Goal: Task Accomplishment & Management: Use online tool/utility

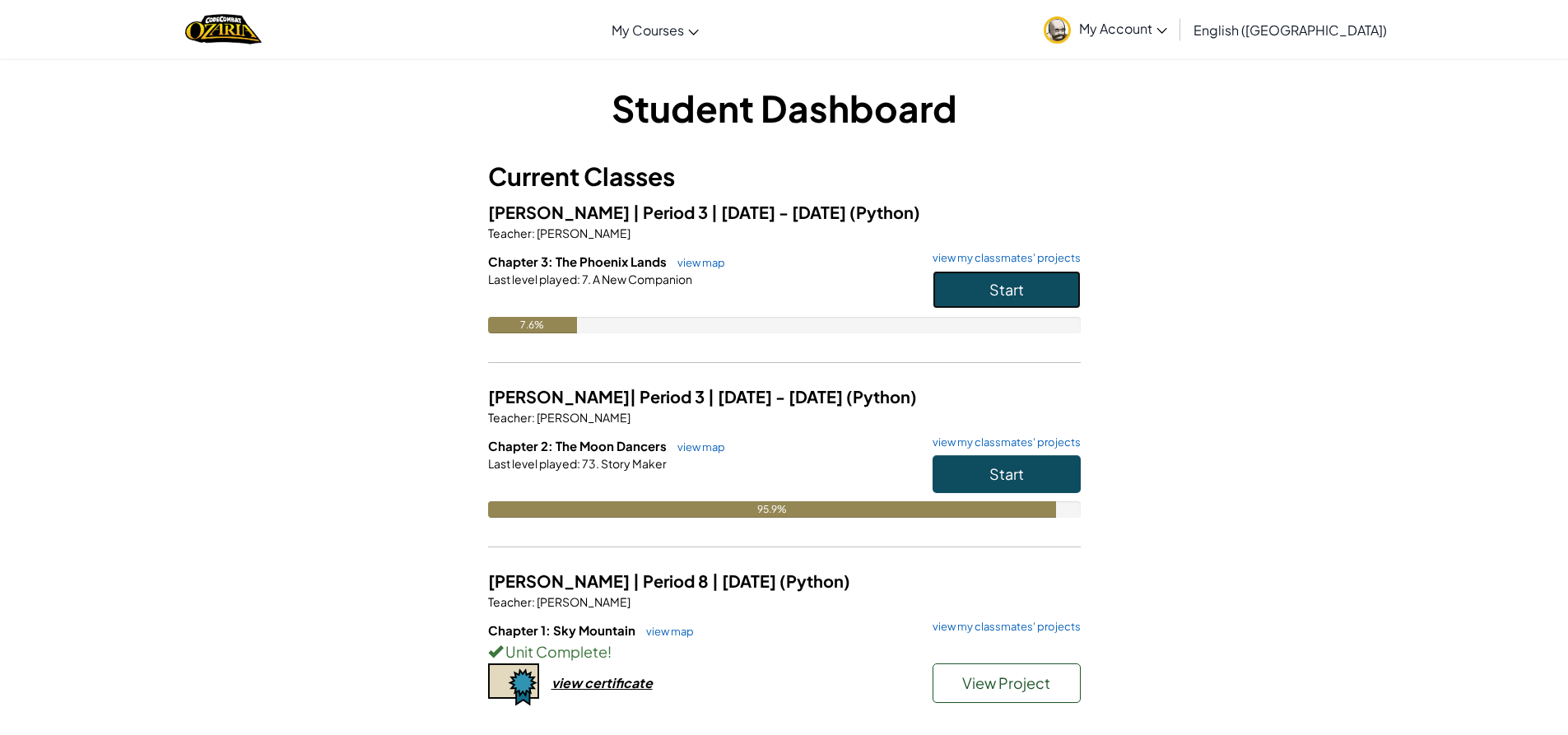
click at [1050, 296] on button "Start" at bounding box center [1007, 290] width 148 height 38
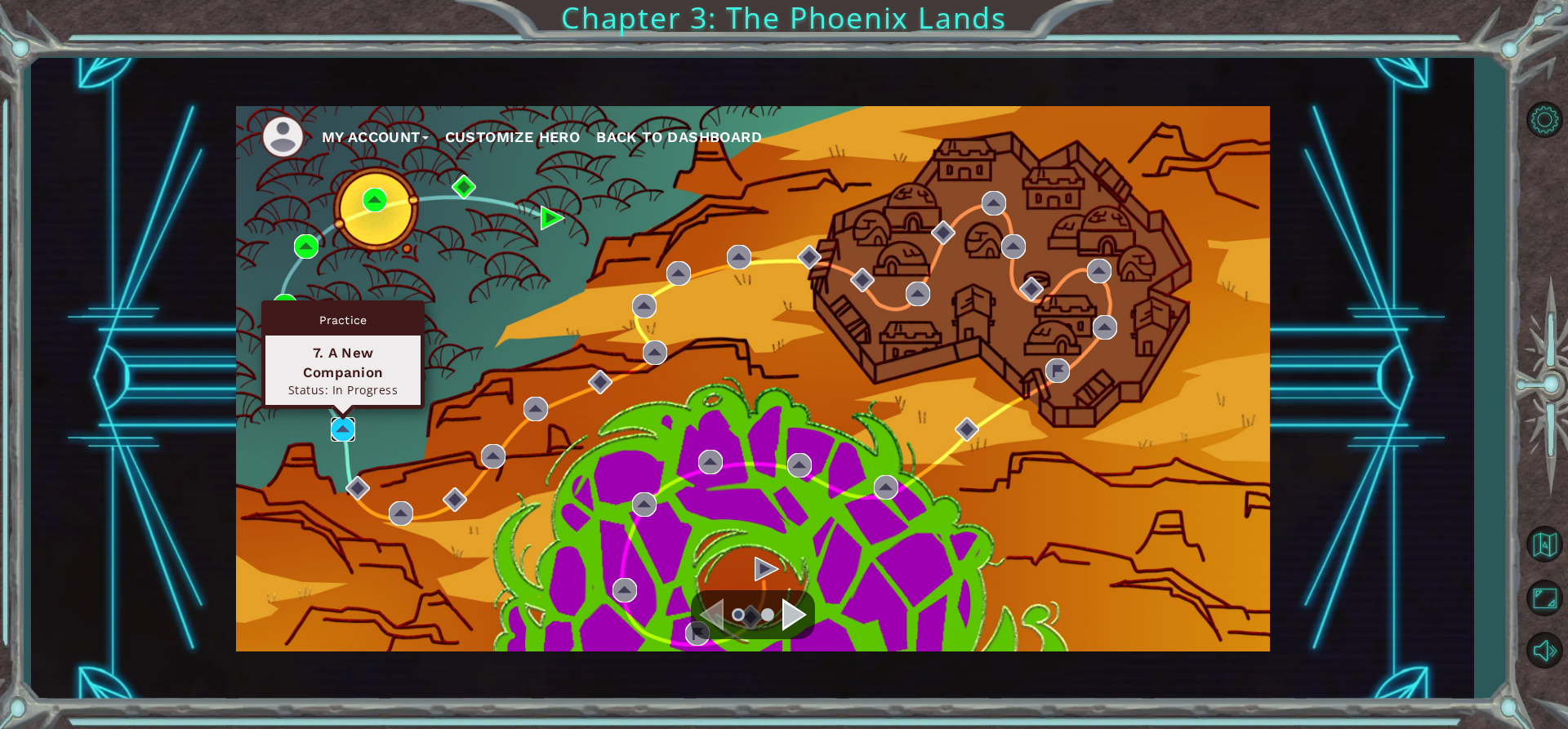
click at [346, 426] on img at bounding box center [342, 429] width 24 height 24
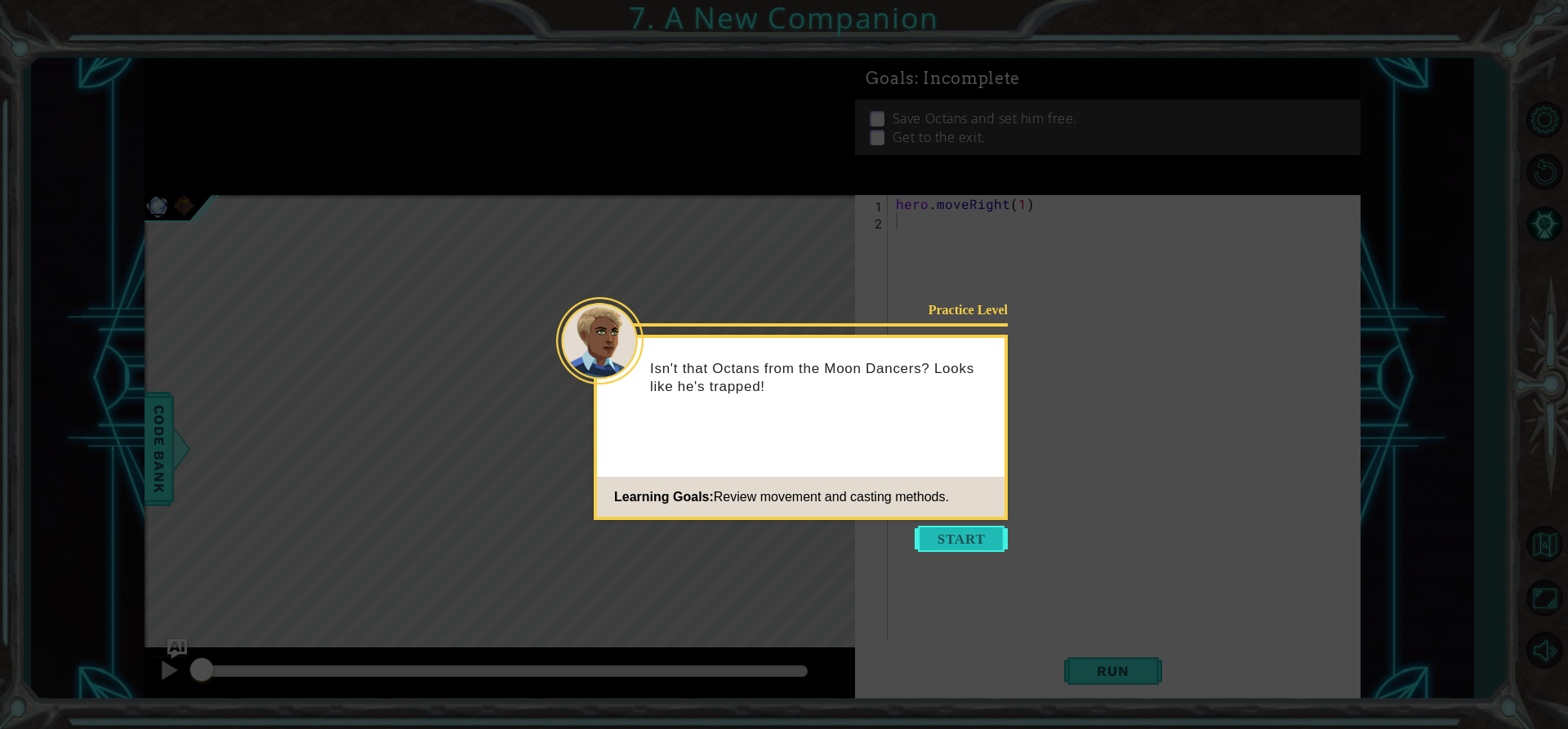
click at [944, 546] on button "Start" at bounding box center [961, 539] width 93 height 26
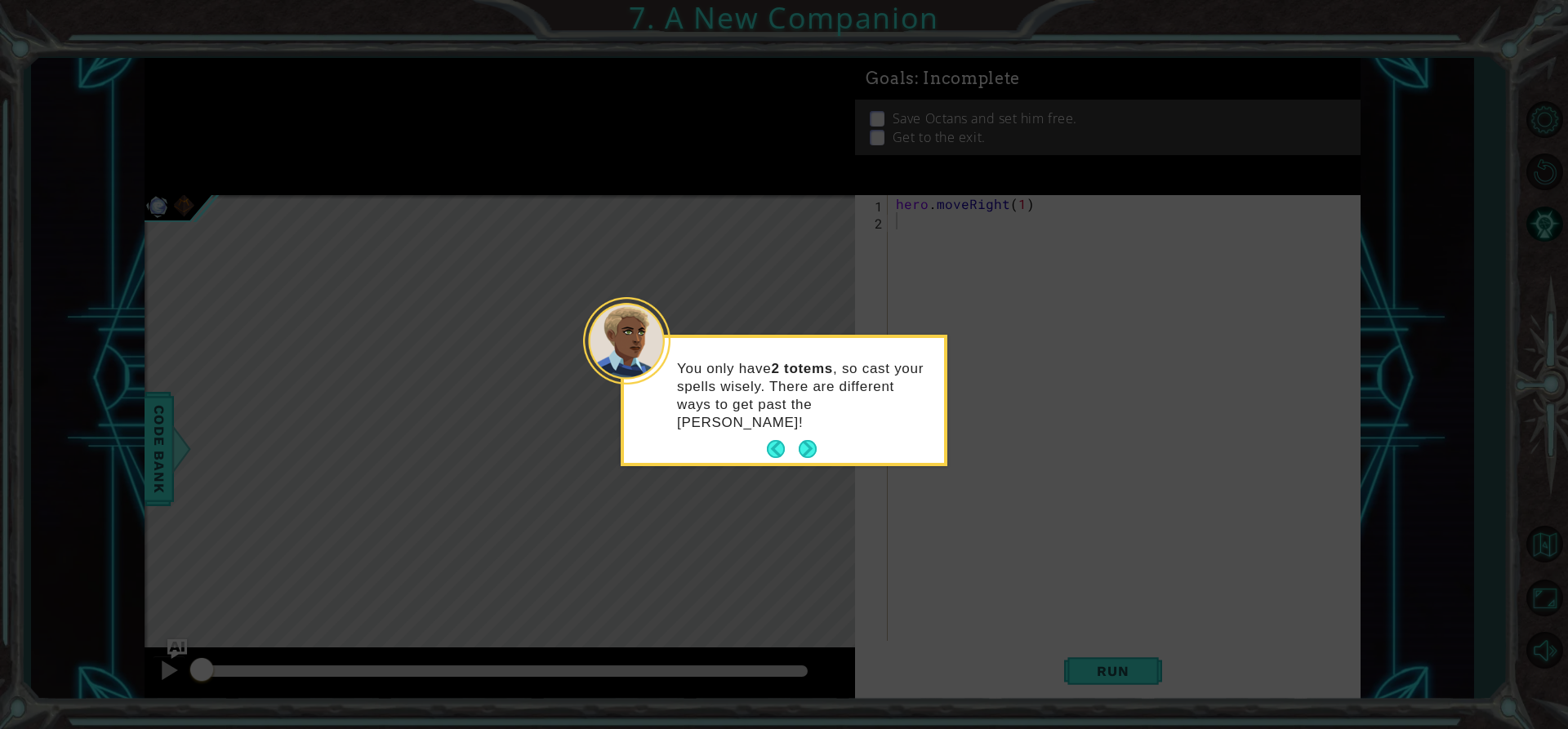
click at [807, 440] on button "Next" at bounding box center [807, 449] width 18 height 18
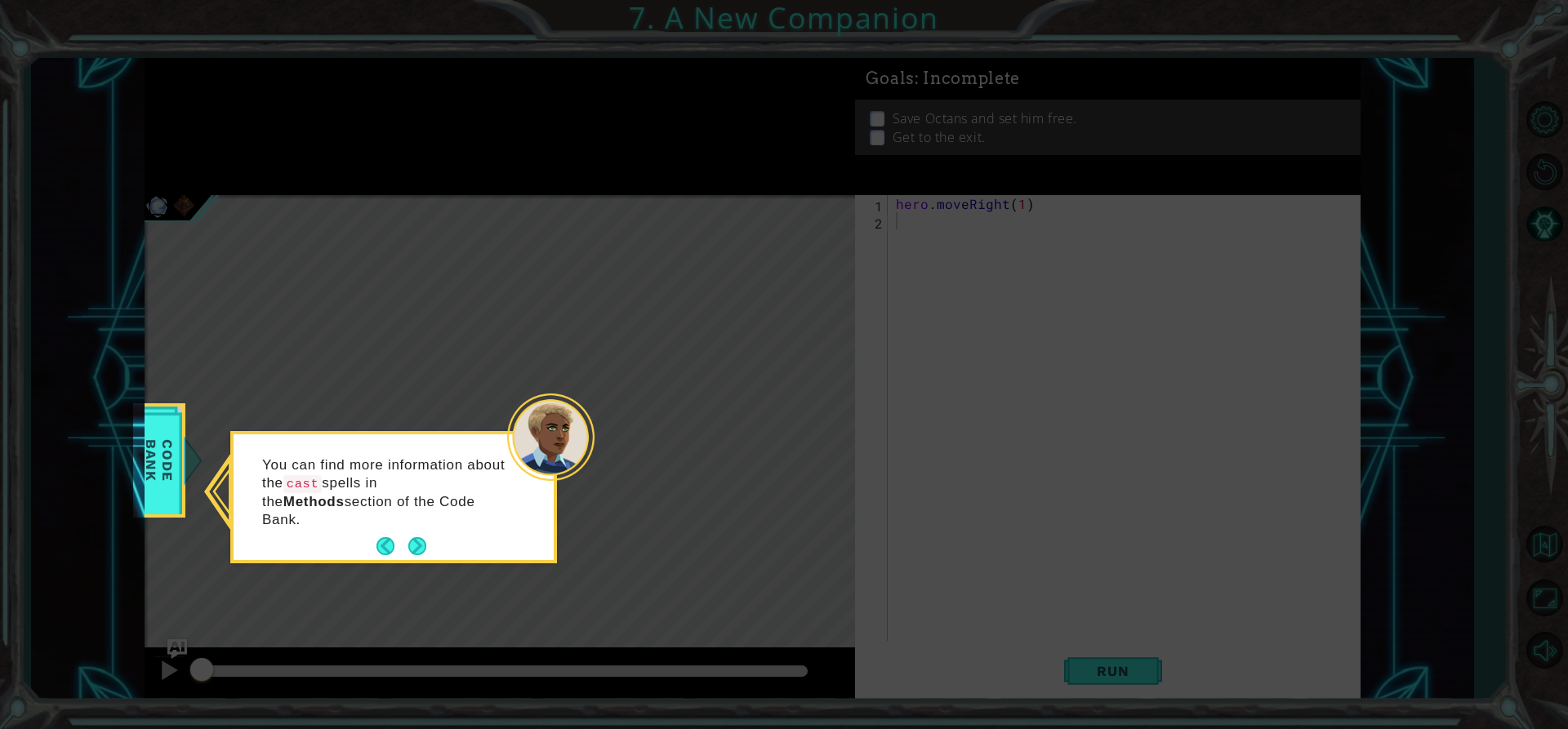
click at [408, 537] on button "Next" at bounding box center [417, 546] width 19 height 19
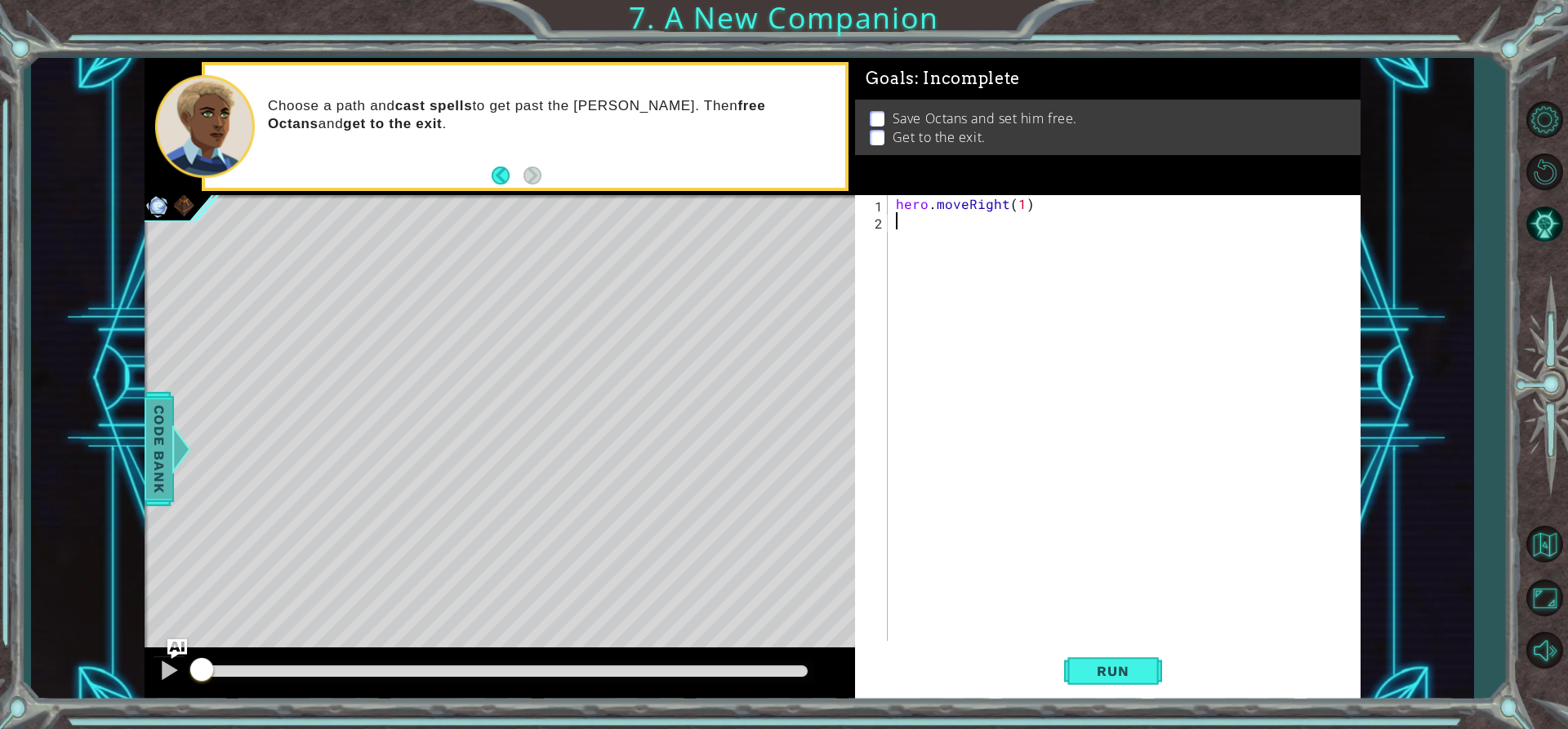
click at [148, 451] on span "Code Bank" at bounding box center [159, 449] width 26 height 100
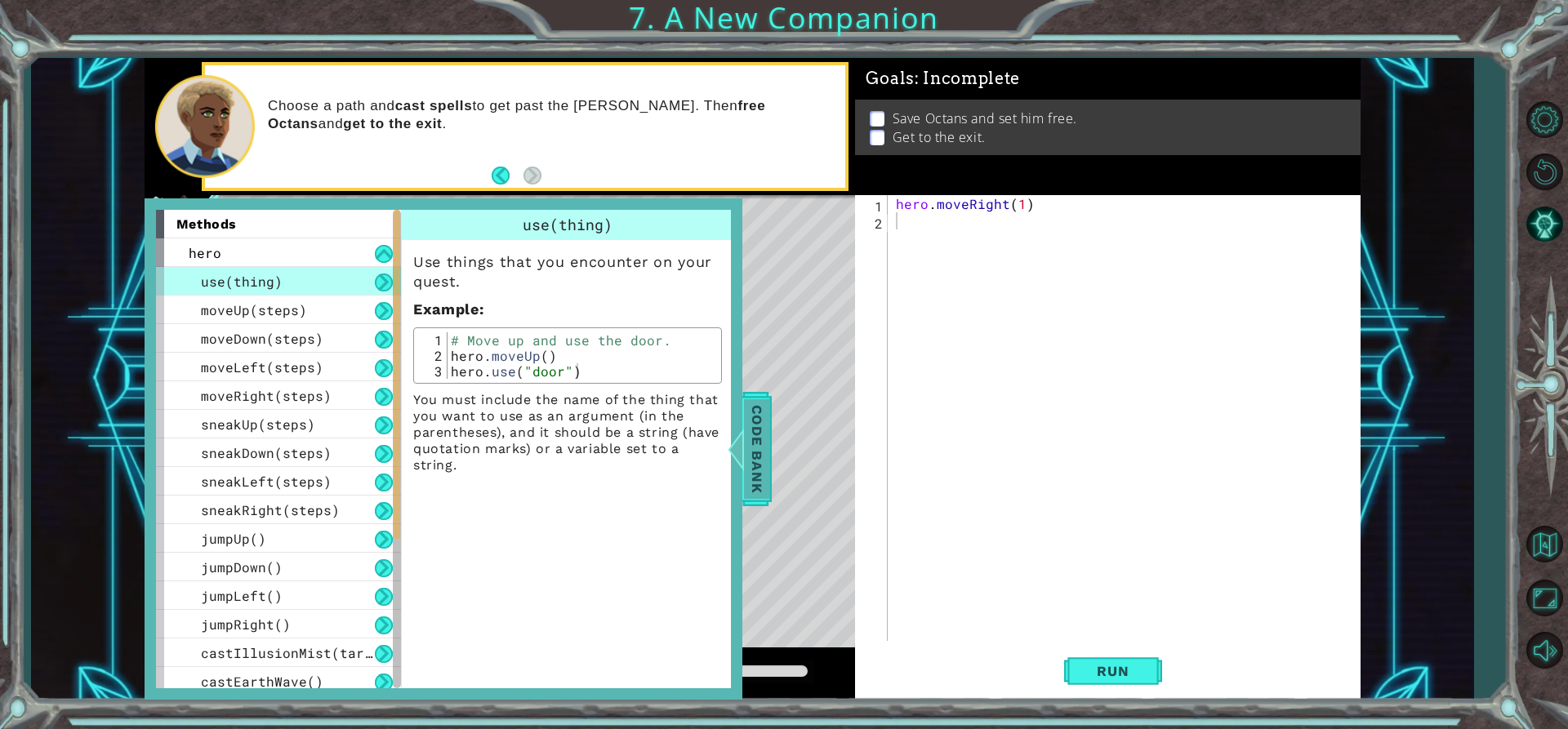
click at [765, 466] on span "Code Bank" at bounding box center [756, 449] width 26 height 100
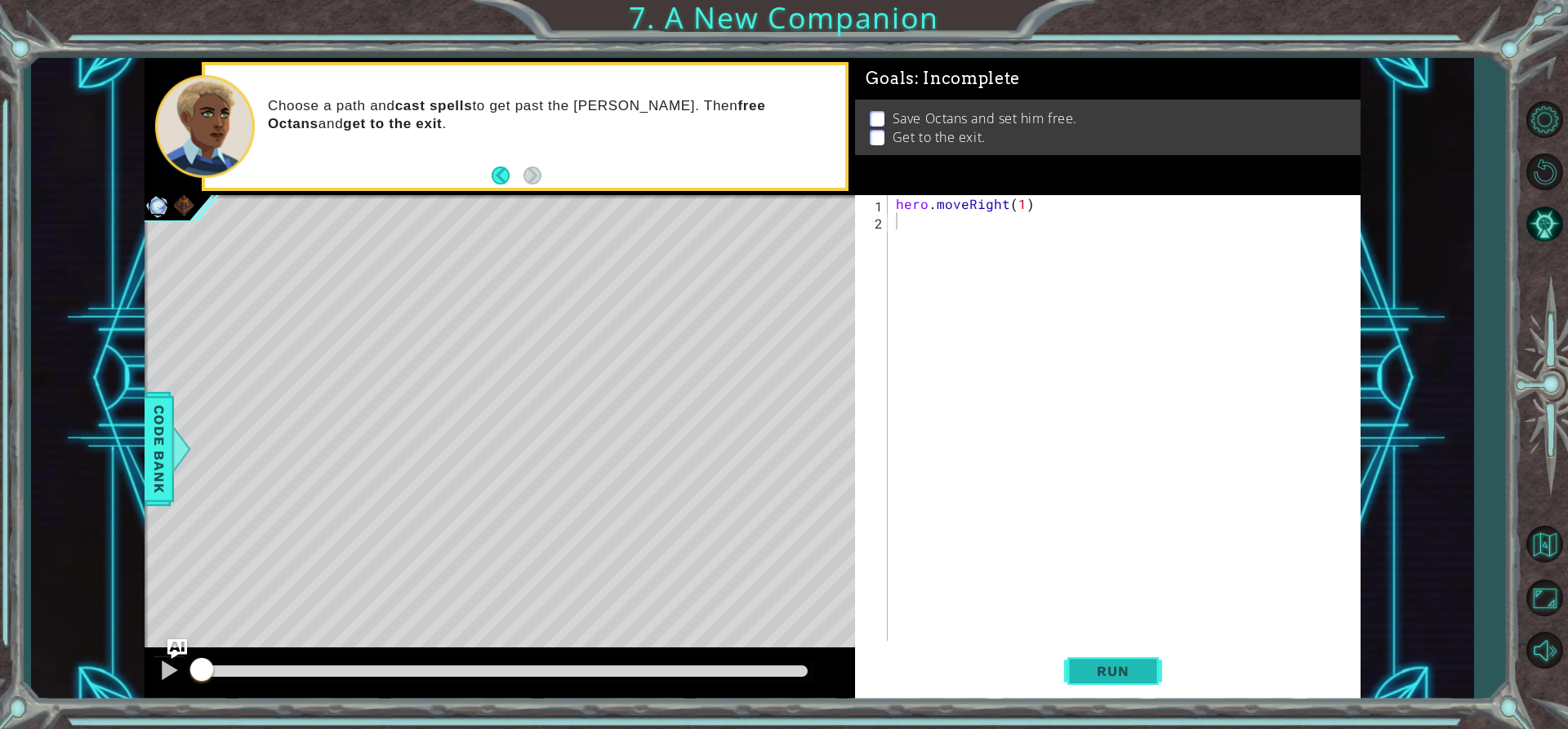
click at [1088, 681] on button "Run" at bounding box center [1113, 671] width 98 height 50
click at [1095, 669] on span "Run" at bounding box center [1113, 671] width 65 height 16
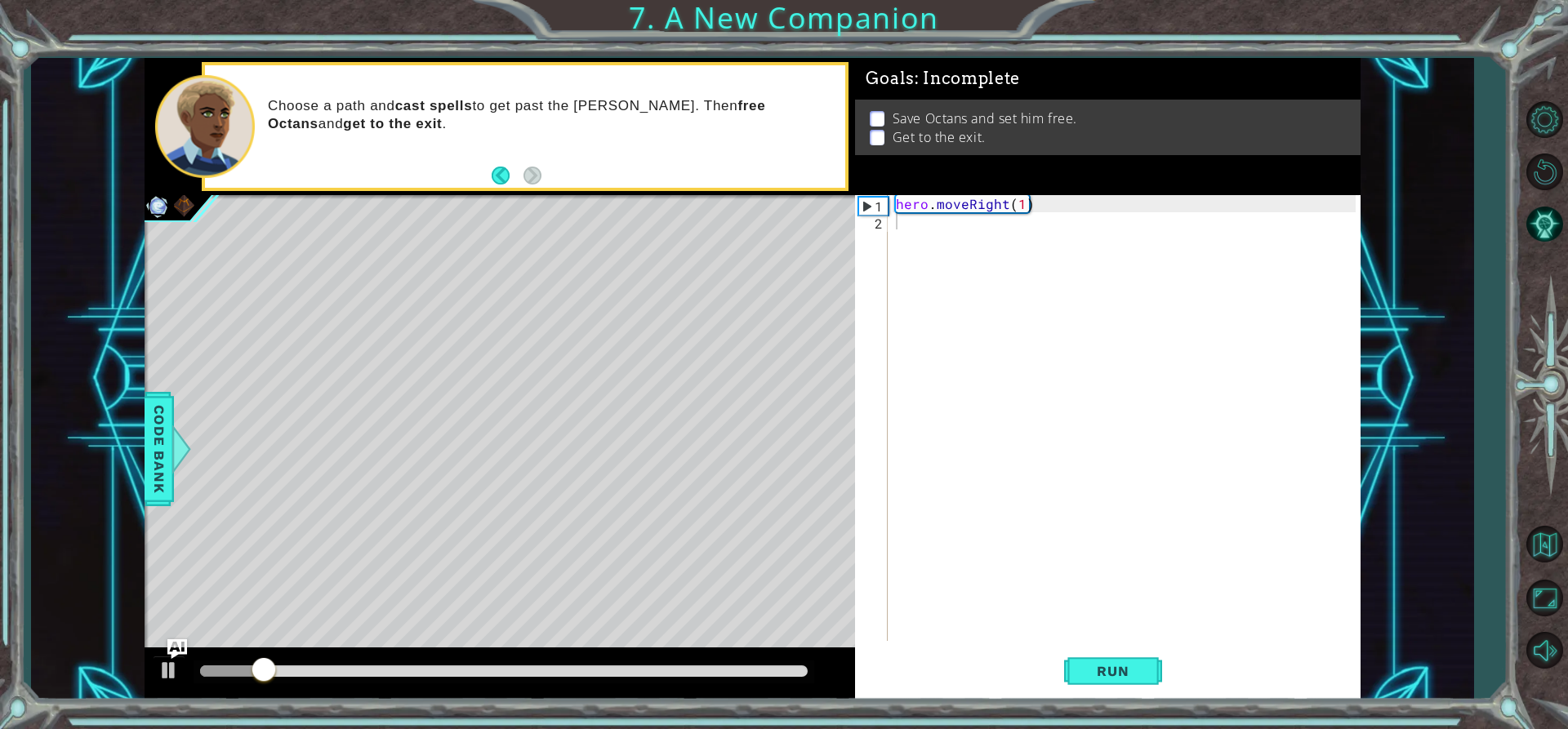
click at [146, 482] on div "Code Bank" at bounding box center [159, 448] width 30 height 114
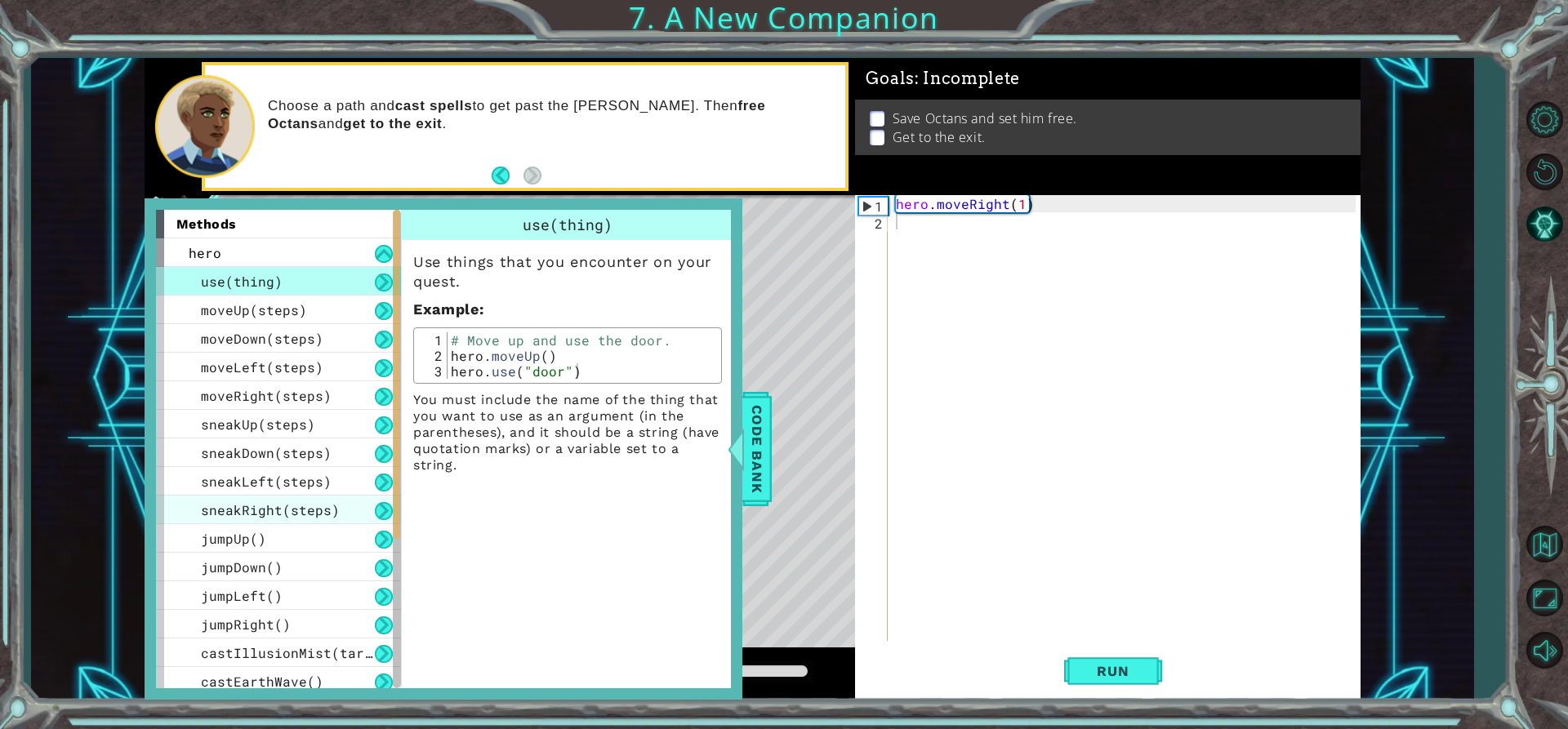
scroll to position [82, 0]
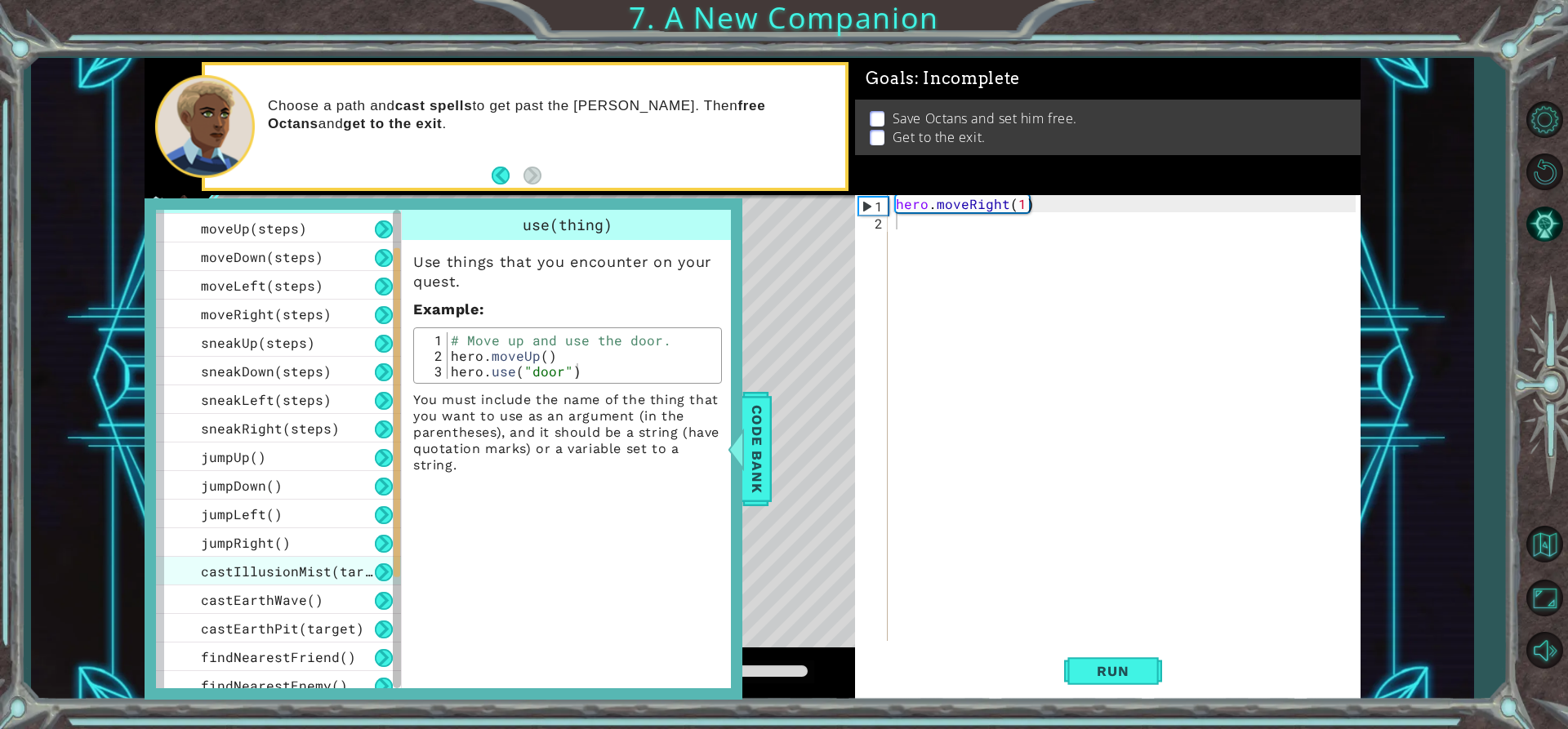
click at [339, 580] on div "castIllusionMist(target)" at bounding box center [278, 571] width 245 height 29
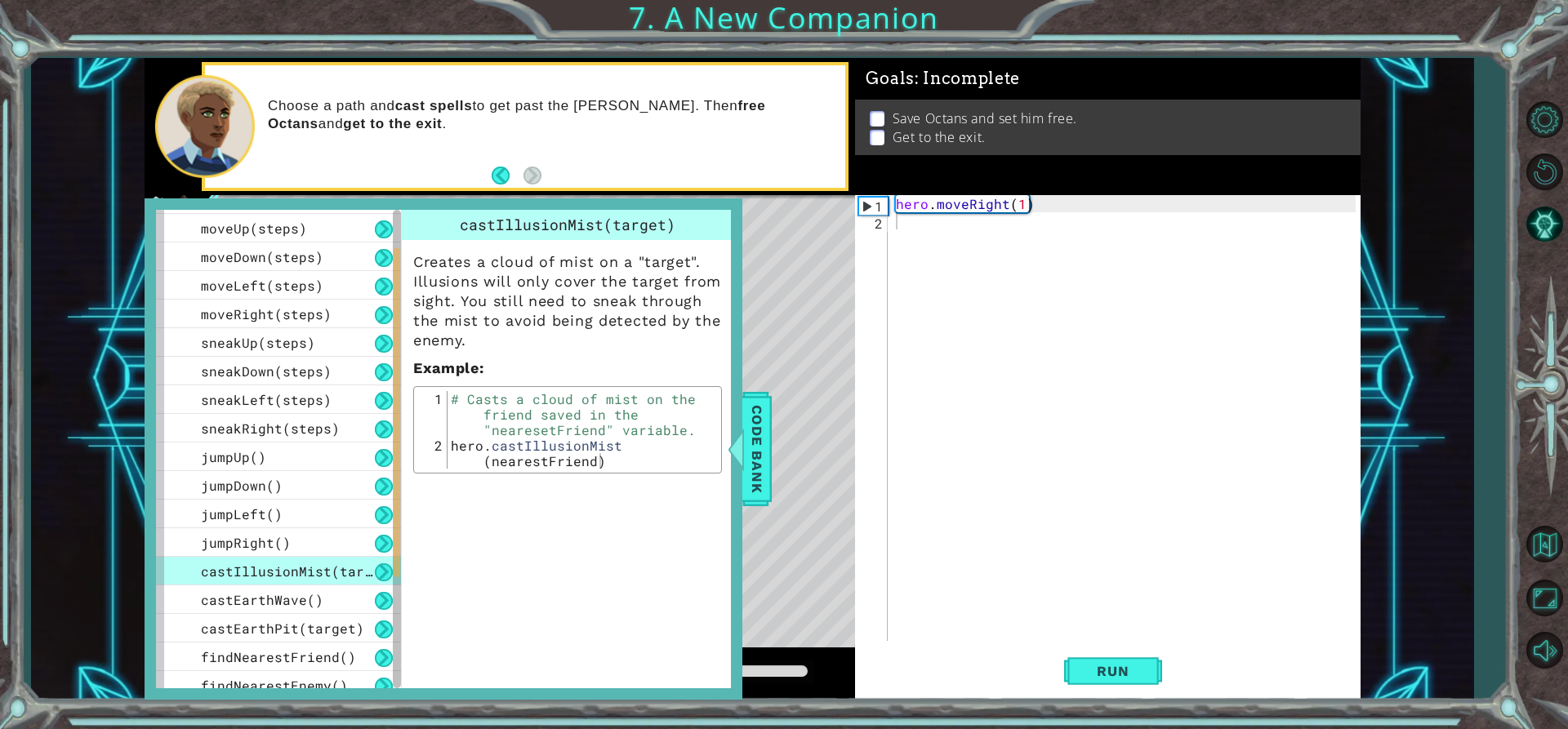
type textarea "hero.castIllusionMist(nearestFriend)"
drag, startPoint x: 442, startPoint y: 447, endPoint x: 496, endPoint y: 453, distance: 54.3
click at [509, 455] on div "hero.castIllusionMist(nearestFriend) 1 2 # Casts a cloud of mist on the friend …" at bounding box center [568, 430] width 299 height 77
drag, startPoint x: 445, startPoint y: 445, endPoint x: 461, endPoint y: 450, distance: 16.8
click at [461, 450] on div "hero.castIllusionMist(nearestFriend) 1 2 # Casts a cloud of mist on the friend …" at bounding box center [568, 430] width 299 height 77
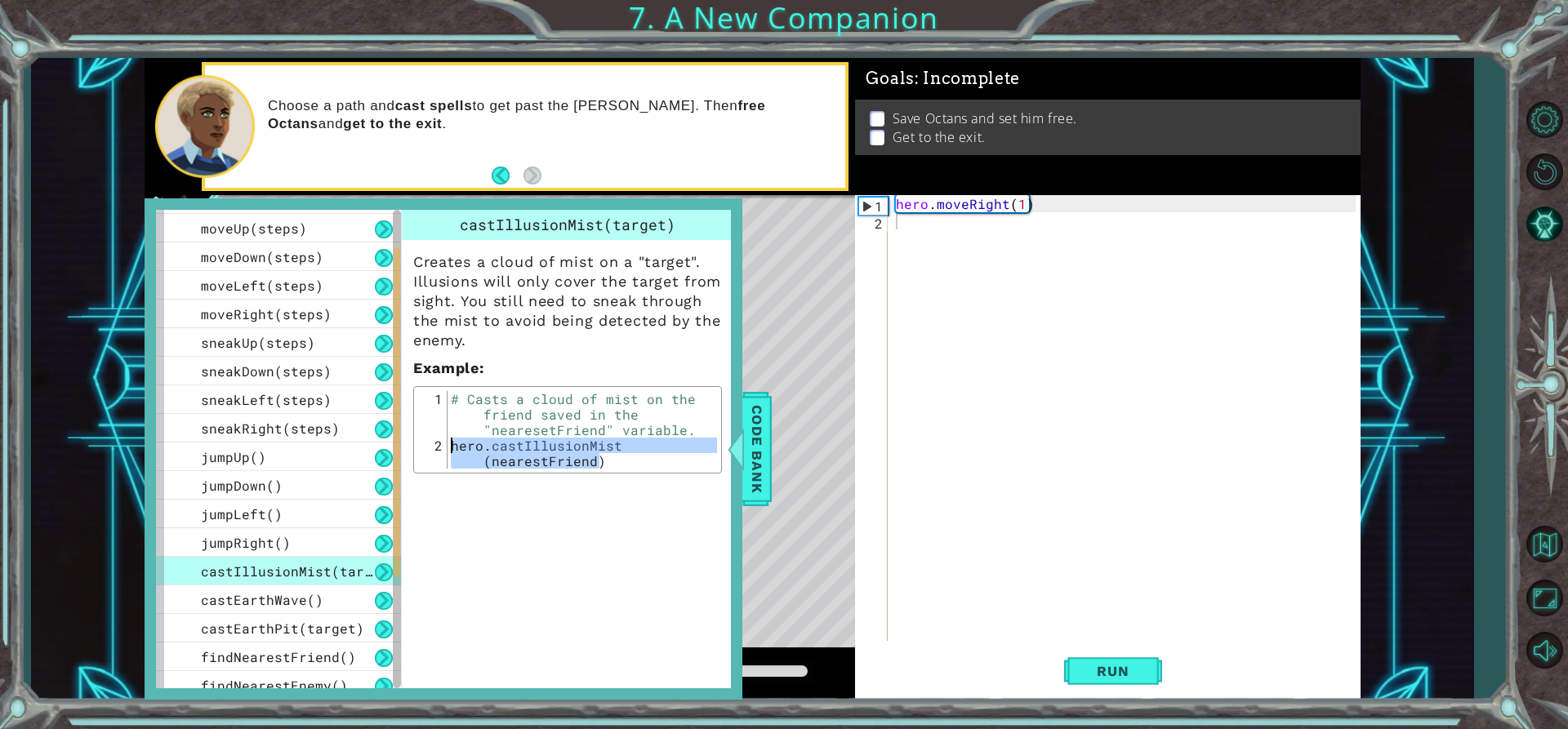
click at [476, 446] on div "# Casts a cloud of mist on the friend saved in the "nearesetFriend" variable. h…" at bounding box center [582, 430] width 269 height 77
drag, startPoint x: 445, startPoint y: 449, endPoint x: 527, endPoint y: 461, distance: 82.9
click at [527, 461] on div "hero.castIllusionMist(nearestFriend) 1 2 # Casts a cloud of mist on the friend …" at bounding box center [568, 430] width 299 height 77
click at [930, 220] on div "hero . moveRight ( 1 )" at bounding box center [1128, 435] width 471 height 480
click at [580, 460] on div "# Casts a cloud of mist on the friend saved in the "nearesetFriend" variable. h…" at bounding box center [582, 430] width 269 height 77
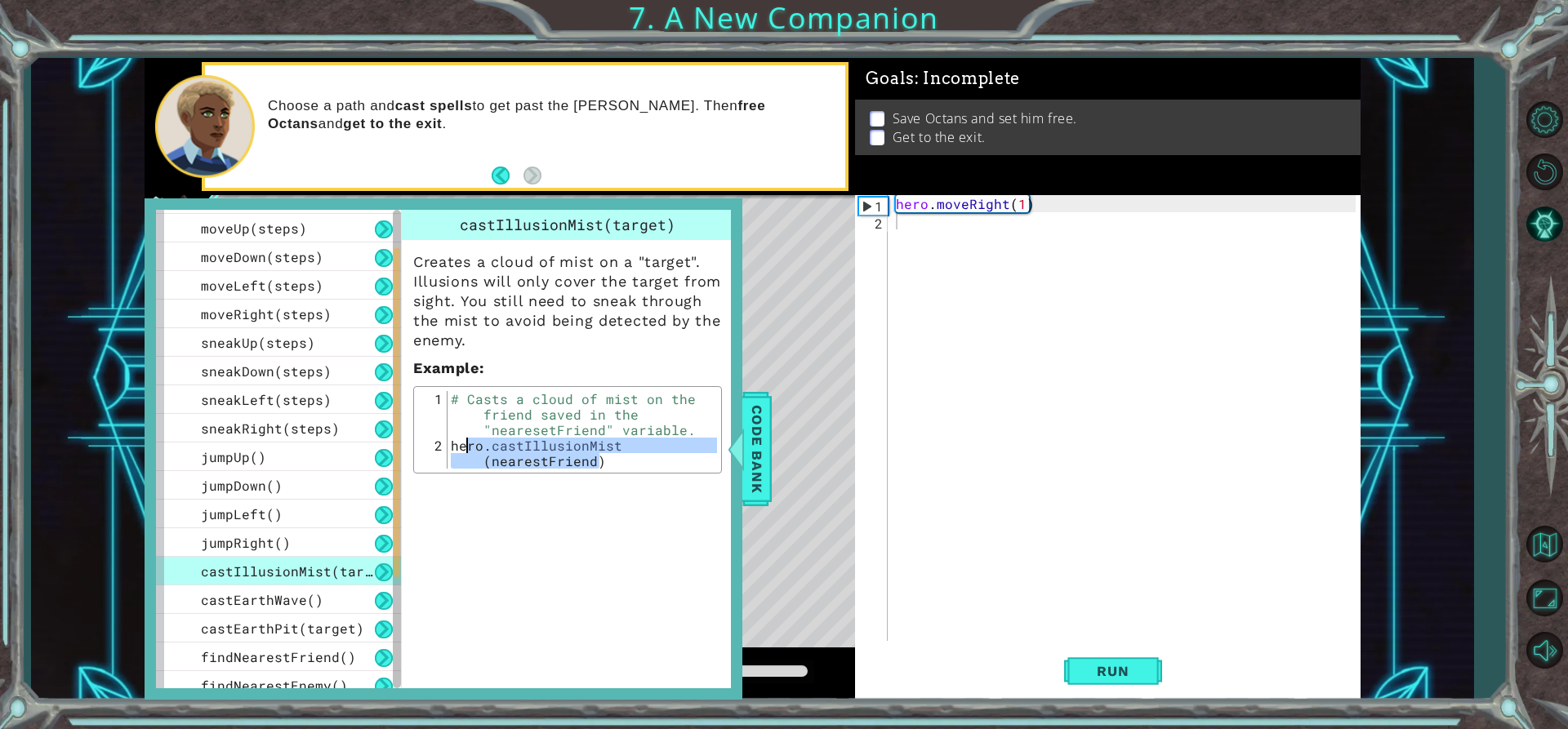
drag, startPoint x: 607, startPoint y: 459, endPoint x: 453, endPoint y: 448, distance: 154.4
click at [453, 448] on div "# Casts a cloud of mist on the friend saved in the "nearesetFriend" variable. h…" at bounding box center [582, 469] width 269 height 155
paste textarea "hero.castIllusionMist(nearestFriend)"
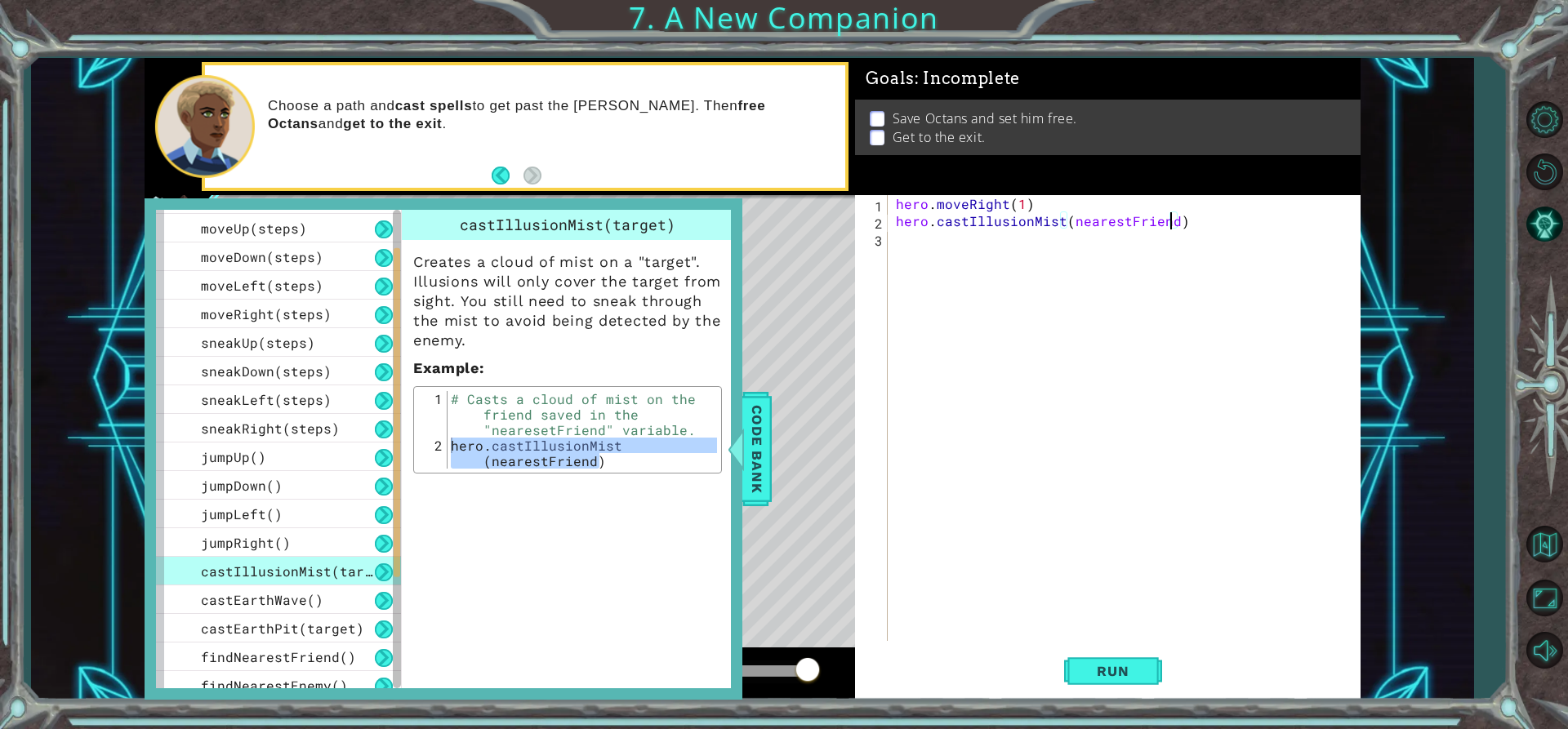
click at [1167, 221] on div "hero . moveRight ( 1 ) hero . castIllusionMist ( nearestFriend )" at bounding box center [1128, 435] width 471 height 480
click at [758, 454] on span "Code Bank" at bounding box center [756, 449] width 26 height 100
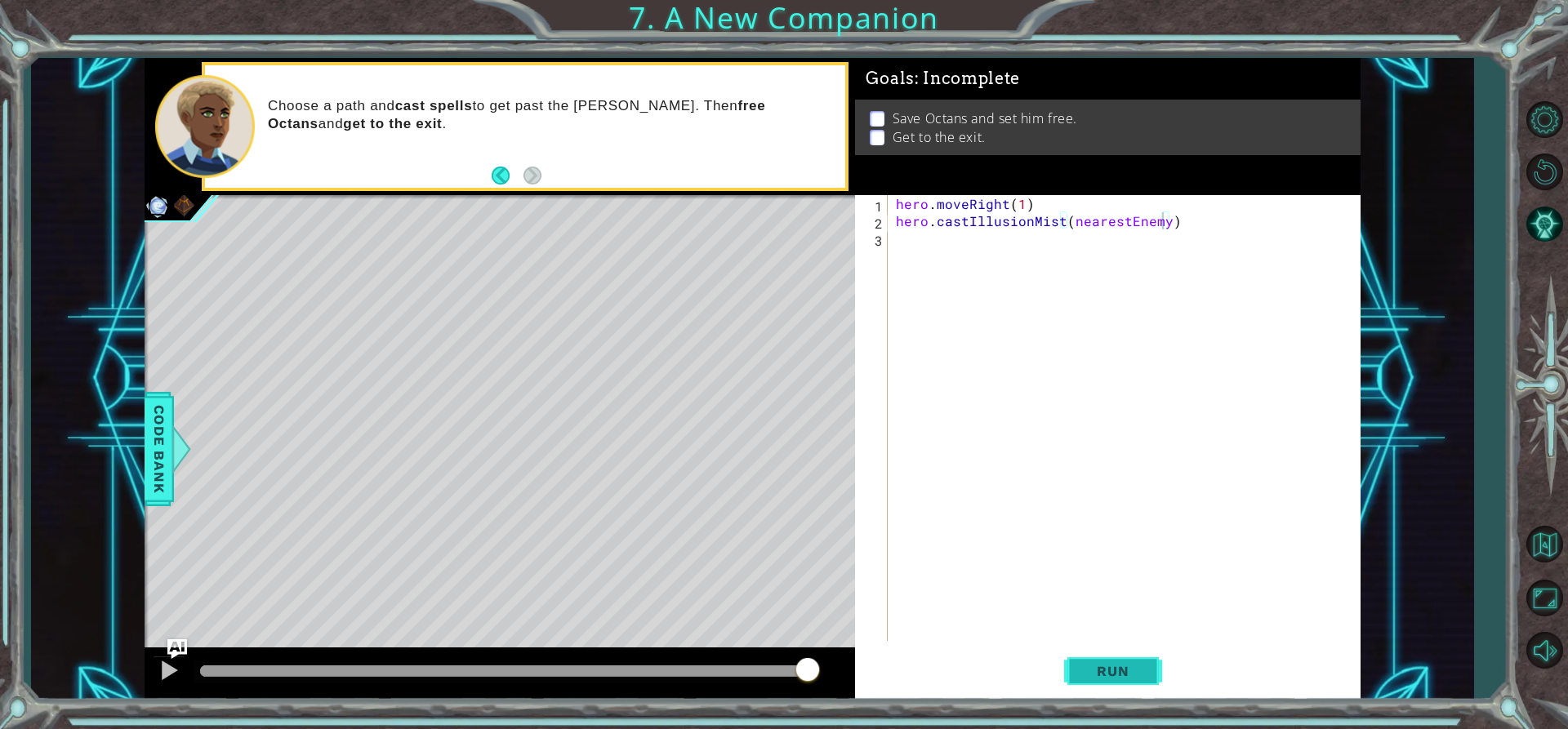
click at [1123, 668] on span "Run" at bounding box center [1113, 671] width 65 height 16
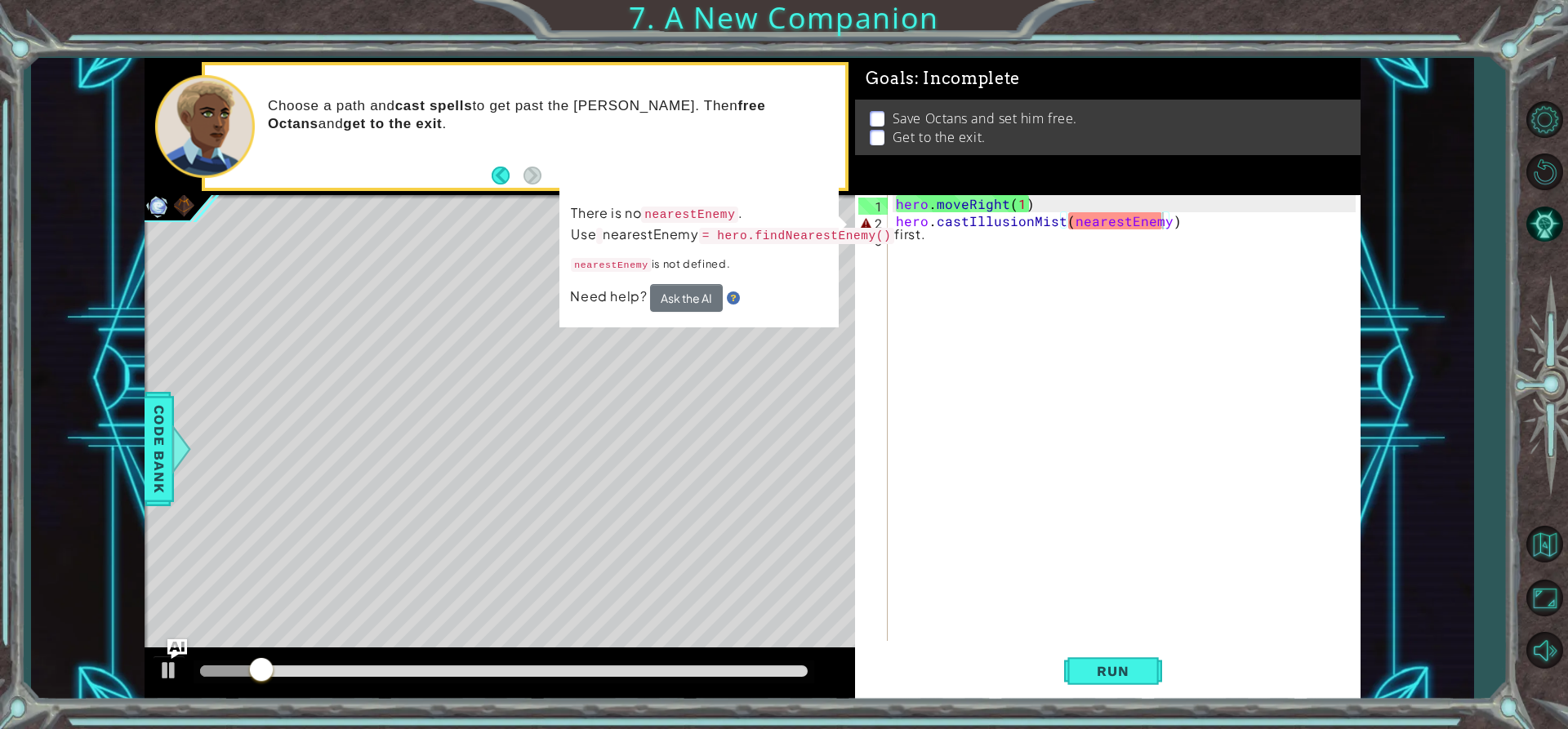
drag, startPoint x: 709, startPoint y: 240, endPoint x: 775, endPoint y: 230, distance: 66.8
click at [775, 230] on code "= hero.findNearestEnemy()" at bounding box center [797, 236] width 196 height 16
drag, startPoint x: 698, startPoint y: 235, endPoint x: 707, endPoint y: 234, distance: 9.1
drag, startPoint x: 707, startPoint y: 234, endPoint x: 601, endPoint y: 230, distance: 106.1
click at [601, 230] on p "There is no nearestEnemy . Use nearestEnemy = hero.findNearestEnemy() first." at bounding box center [748, 224] width 355 height 42
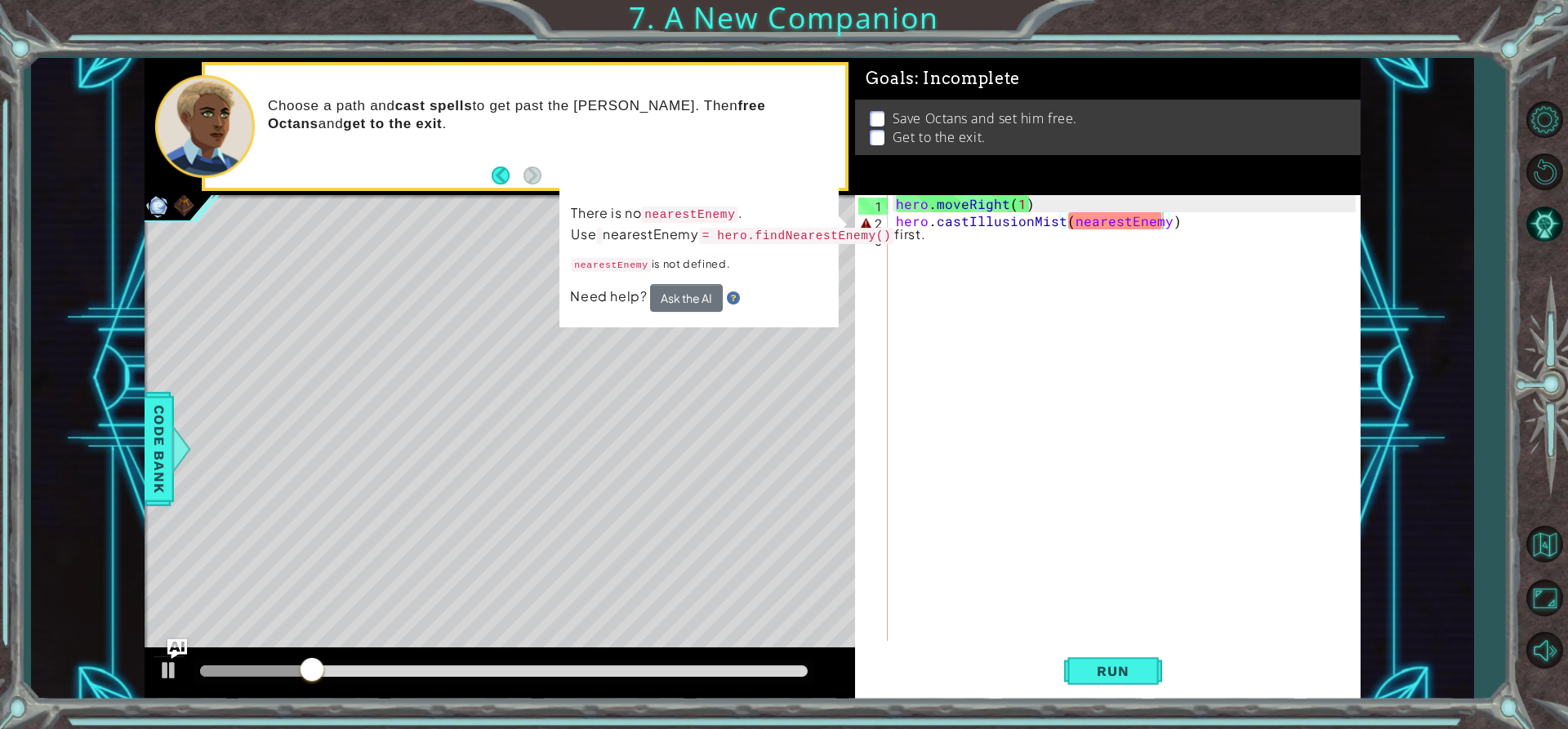
click at [640, 229] on p "There is no nearestEnemy . Use nearestEnemy = hero.findNearestEnemy() first." at bounding box center [748, 224] width 355 height 42
drag, startPoint x: 643, startPoint y: 234, endPoint x: 745, endPoint y: 237, distance: 102.0
click at [745, 237] on p "There is no nearestEnemy . Use nearestEnemy = hero.findNearestEnemy() first." at bounding box center [748, 224] width 355 height 42
drag, startPoint x: 902, startPoint y: 196, endPoint x: 966, endPoint y: 218, distance: 67.7
click at [905, 197] on div "hero.castIllusionMist(nearestEnemy) 1 2 3 hero . moveRight ( 1 ) hero . castIll…" at bounding box center [1105, 417] width 500 height 445
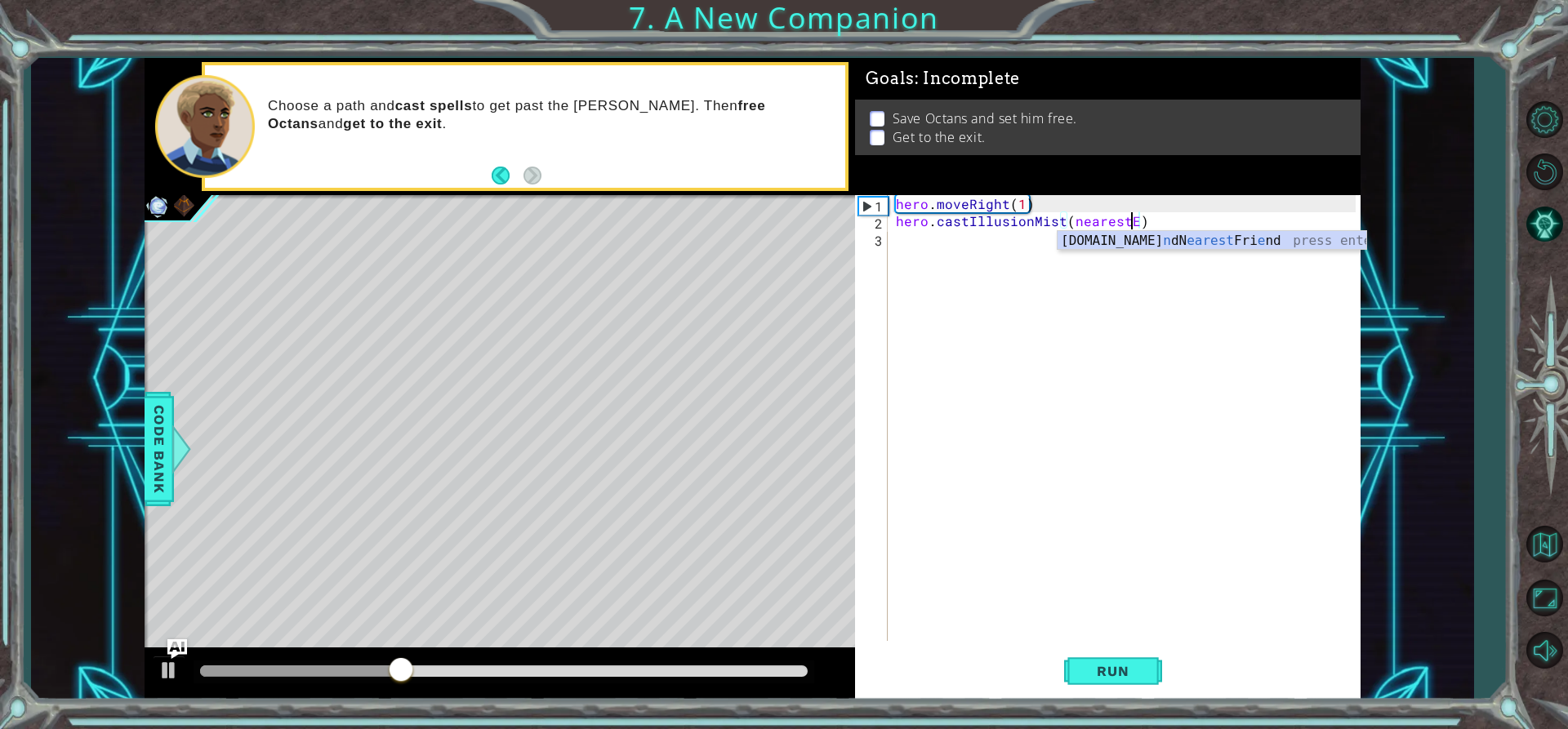
type textarea "hero.castIllusionMist()"
click at [895, 222] on div "hero . moveRight ( 1 ) hero . castIllusionMist ( )" at bounding box center [1128, 435] width 471 height 480
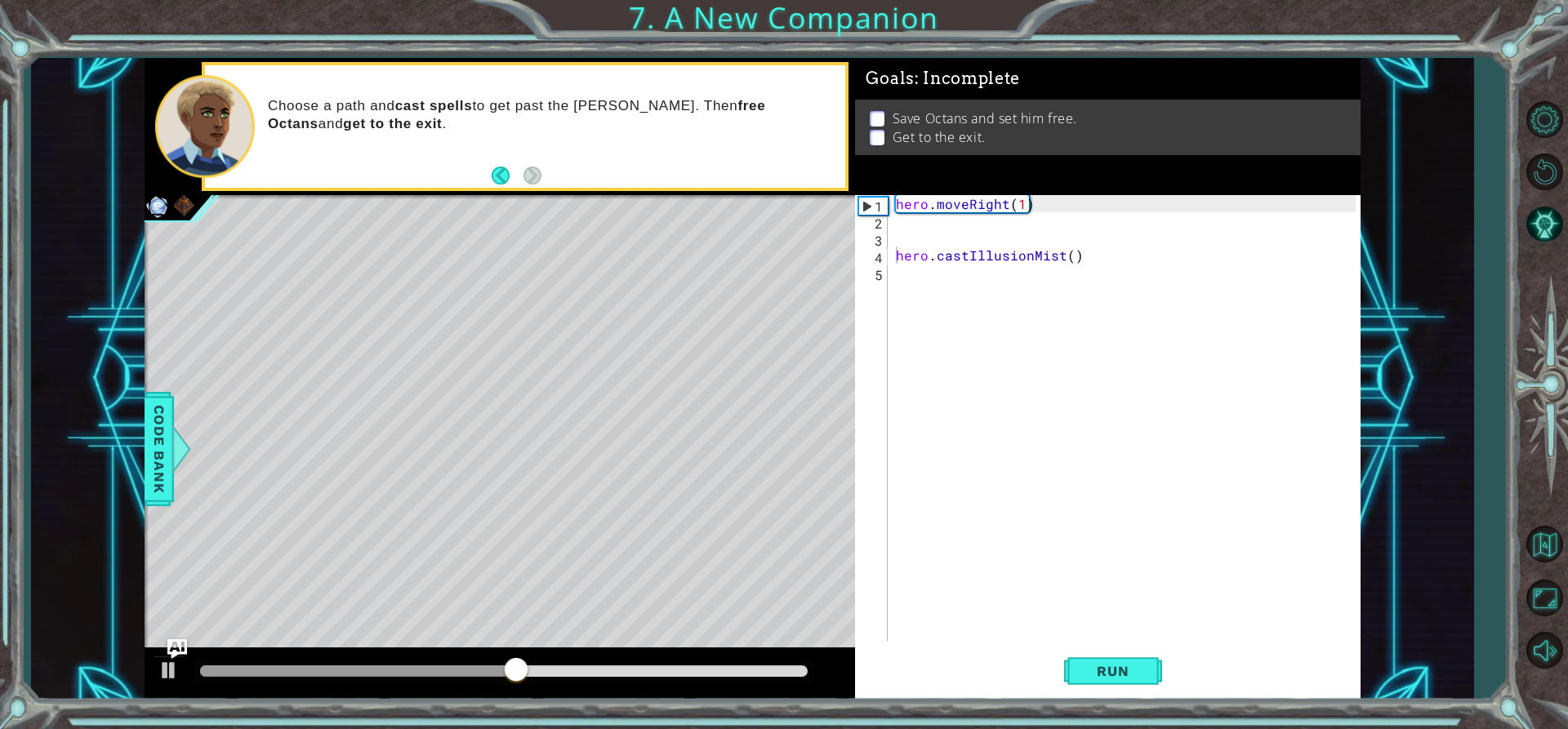
click at [892, 238] on div "hero.castIllusionMist() 1 2 3 4 5 hero . moveRight ( 1 ) hero . castIllusionMis…" at bounding box center [1105, 417] width 500 height 445
click at [919, 230] on div "hero . moveRight ( 1 ) hero . castIllusionMist ( )" at bounding box center [1128, 435] width 471 height 480
click at [163, 455] on div "Code Bank" at bounding box center [159, 448] width 30 height 114
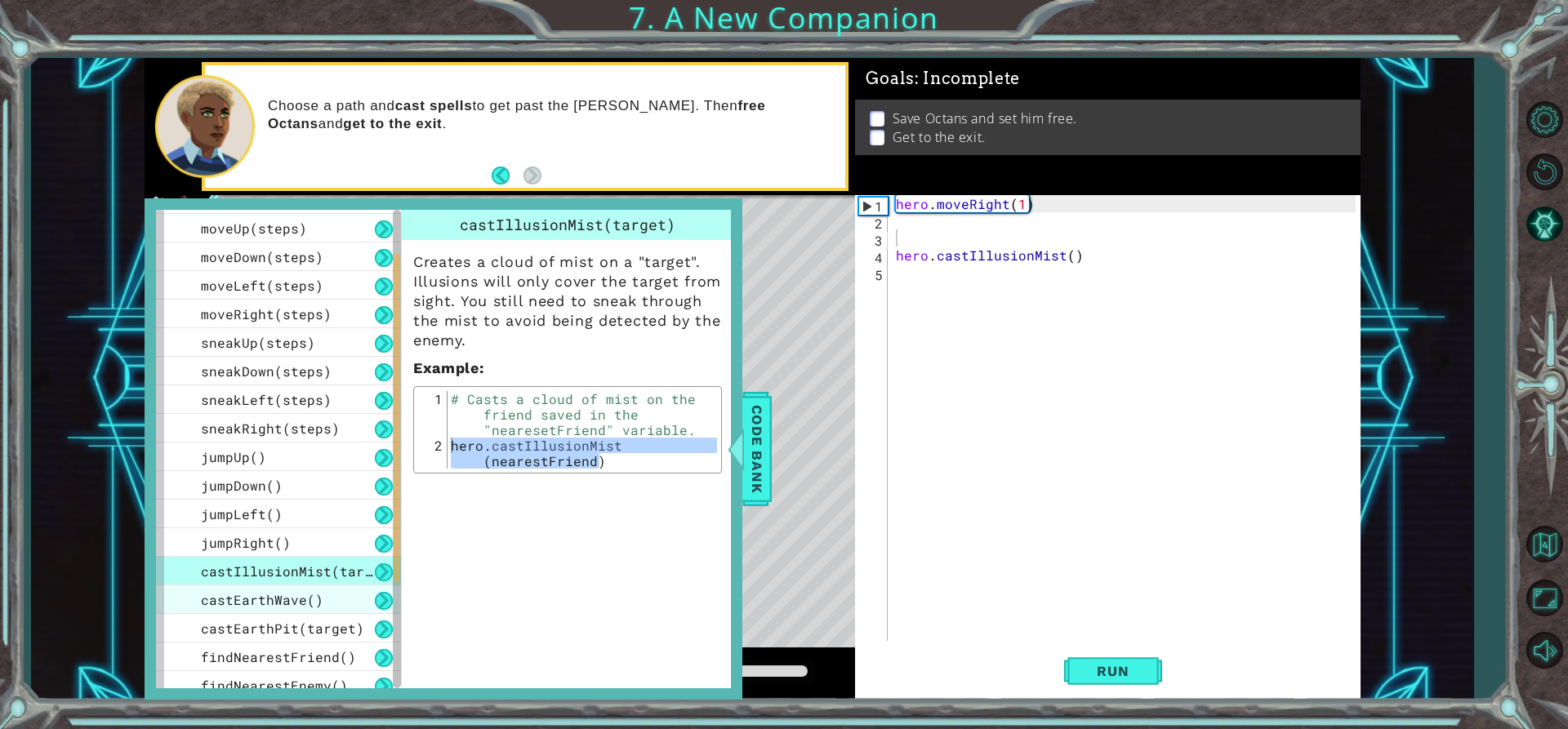
scroll to position [163, 0]
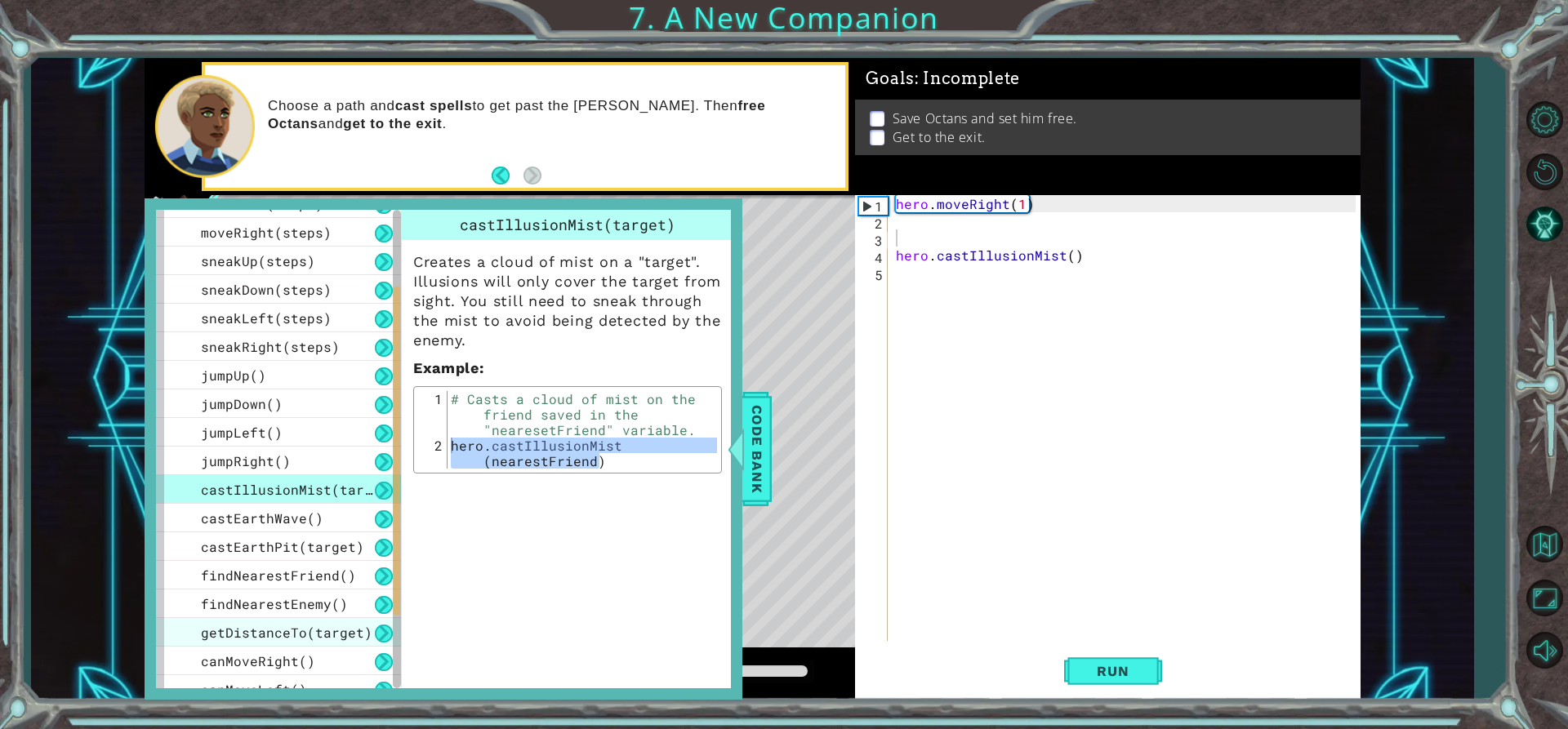
drag, startPoint x: 308, startPoint y: 600, endPoint x: 296, endPoint y: 620, distance: 23.3
click at [296, 620] on div "use(thing) moveUp(steps) moveDown(steps) moveLeft(steps) moveRight(steps) sneak…" at bounding box center [278, 432] width 245 height 657
click at [297, 609] on span "findNearestEnemy()" at bounding box center [275, 603] width 147 height 17
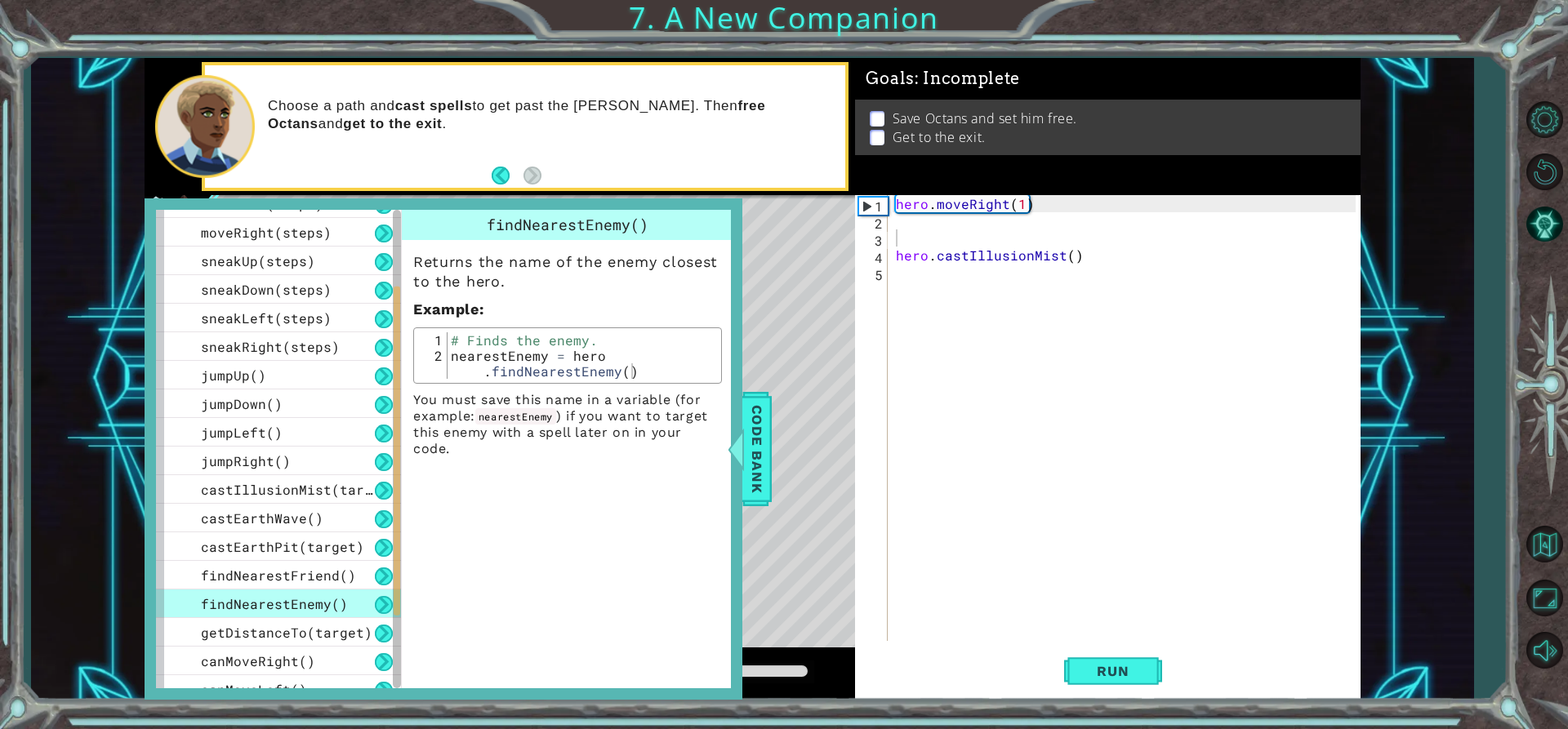
type textarea "nearestEnemy = hero.findNearestEnemy()"
drag, startPoint x: 454, startPoint y: 356, endPoint x: 672, endPoint y: 391, distance: 220.8
click at [672, 391] on div "Returns the name of the enemy closest to the hero. Example : nearestEnemy = her…" at bounding box center [567, 348] width 331 height 217
click at [912, 284] on div "hero . moveRight ( 1 ) hero . castIllusionMist ( )" at bounding box center [1128, 435] width 471 height 480
paste textarea "nearestEnemy = hero.findNearestEnemy()"
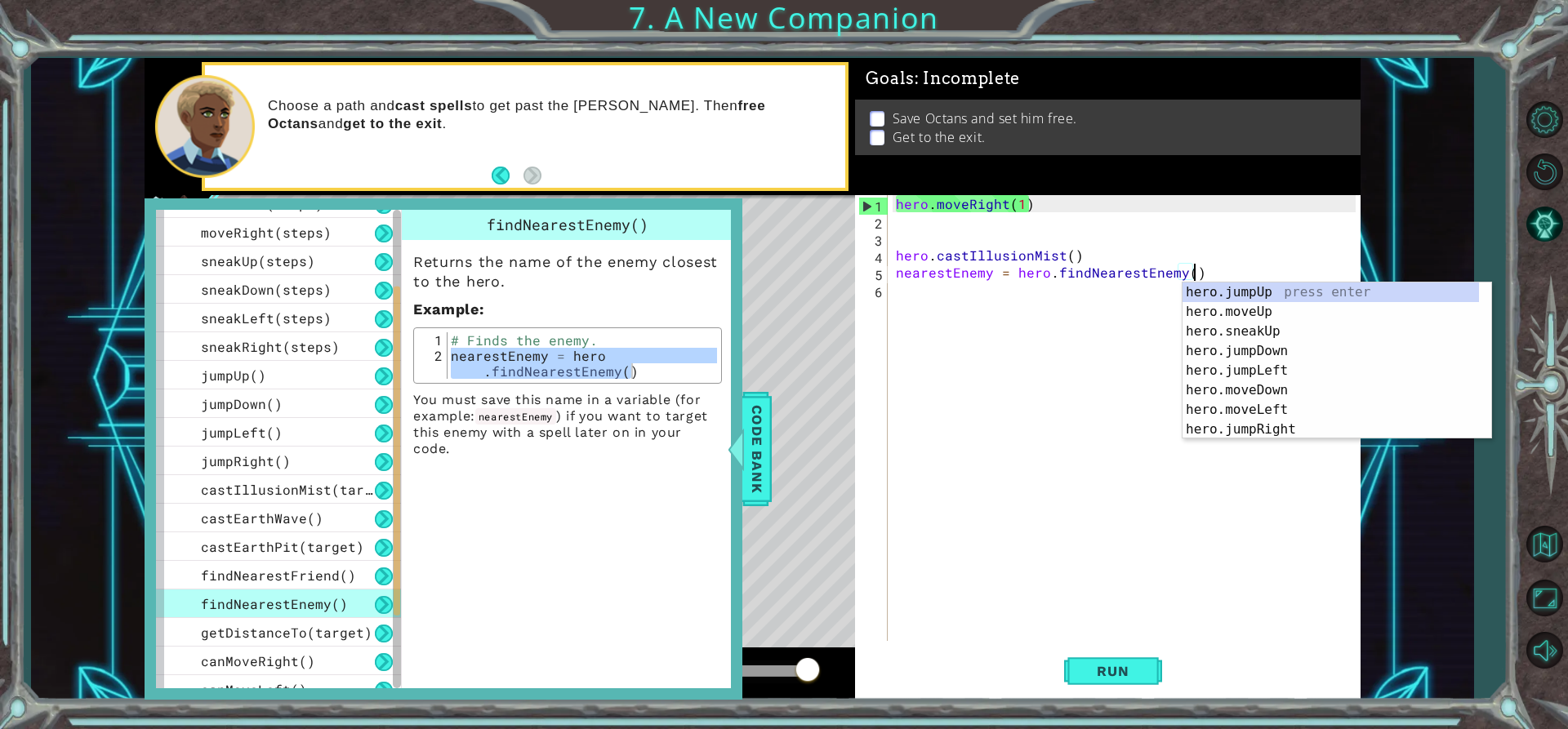
drag, startPoint x: 760, startPoint y: 418, endPoint x: 813, endPoint y: 373, distance: 69.5
click at [760, 419] on span "Code Bank" at bounding box center [756, 449] width 26 height 100
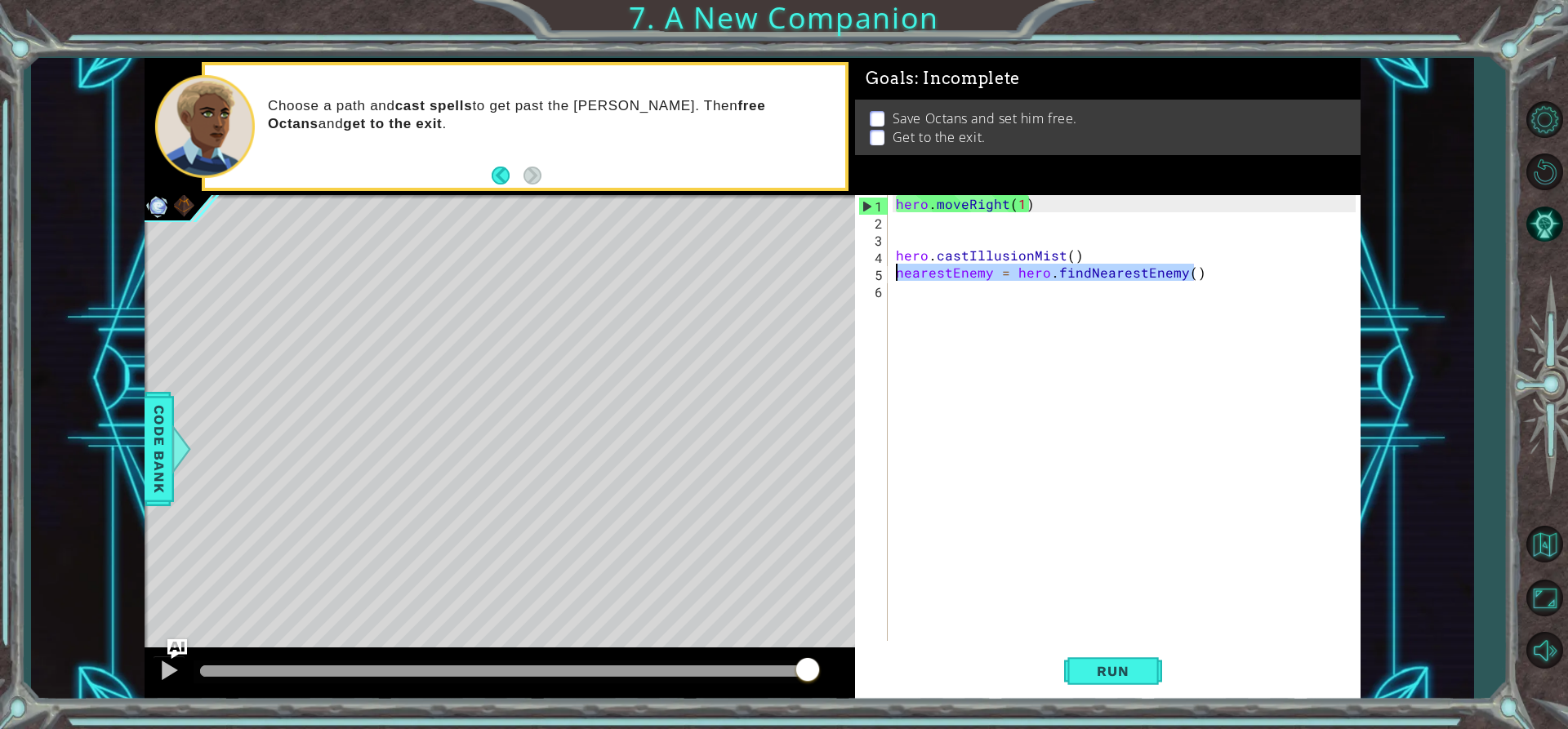
drag, startPoint x: 1175, startPoint y: 283, endPoint x: 894, endPoint y: 271, distance: 281.3
click at [894, 271] on div "hero . moveRight ( 1 ) hero . castIllusionMist ( ) nearestEnemy = hero . findNe…" at bounding box center [1128, 435] width 471 height 480
type textarea "hero.castIllusionMist()"
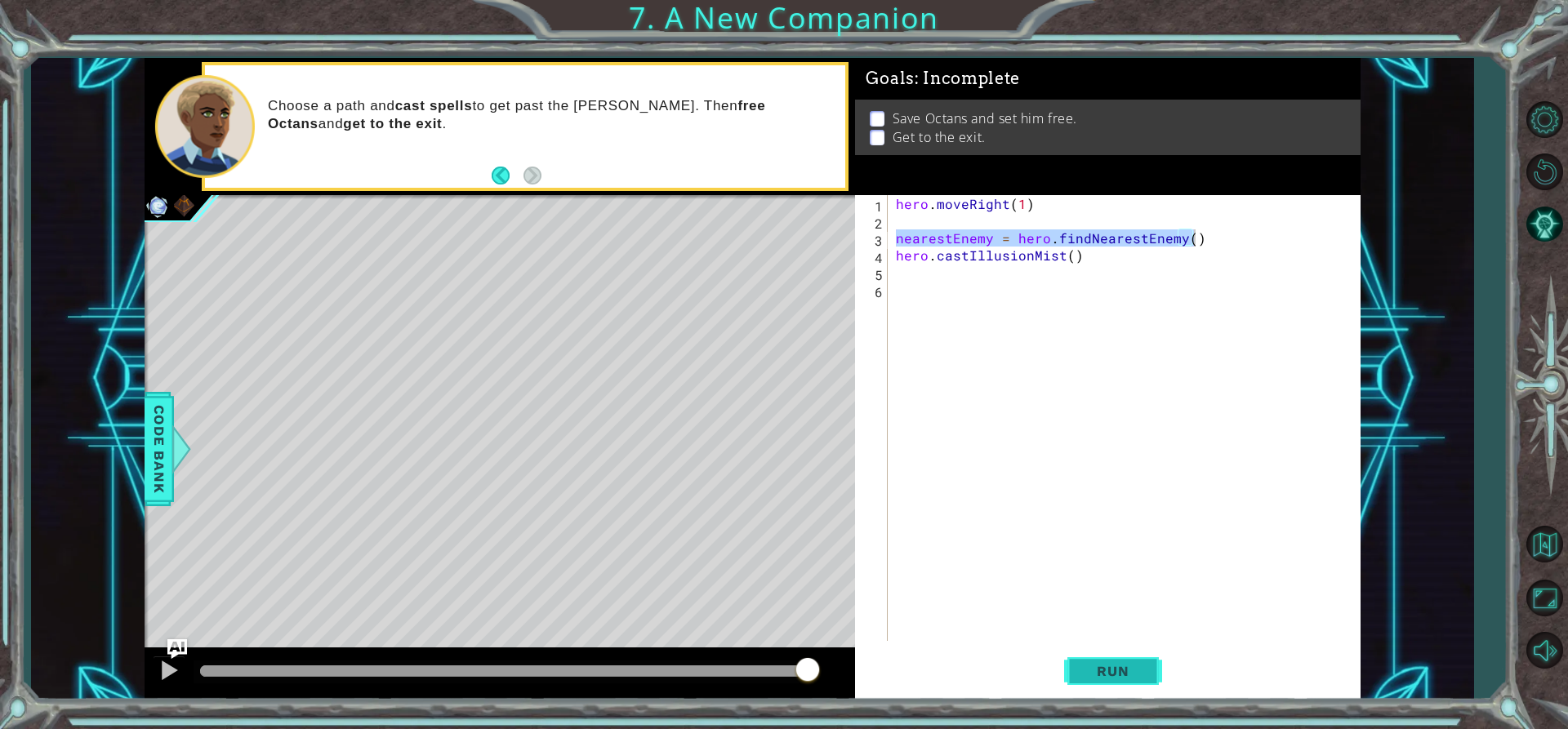
click at [1120, 669] on span "Run" at bounding box center [1113, 671] width 65 height 16
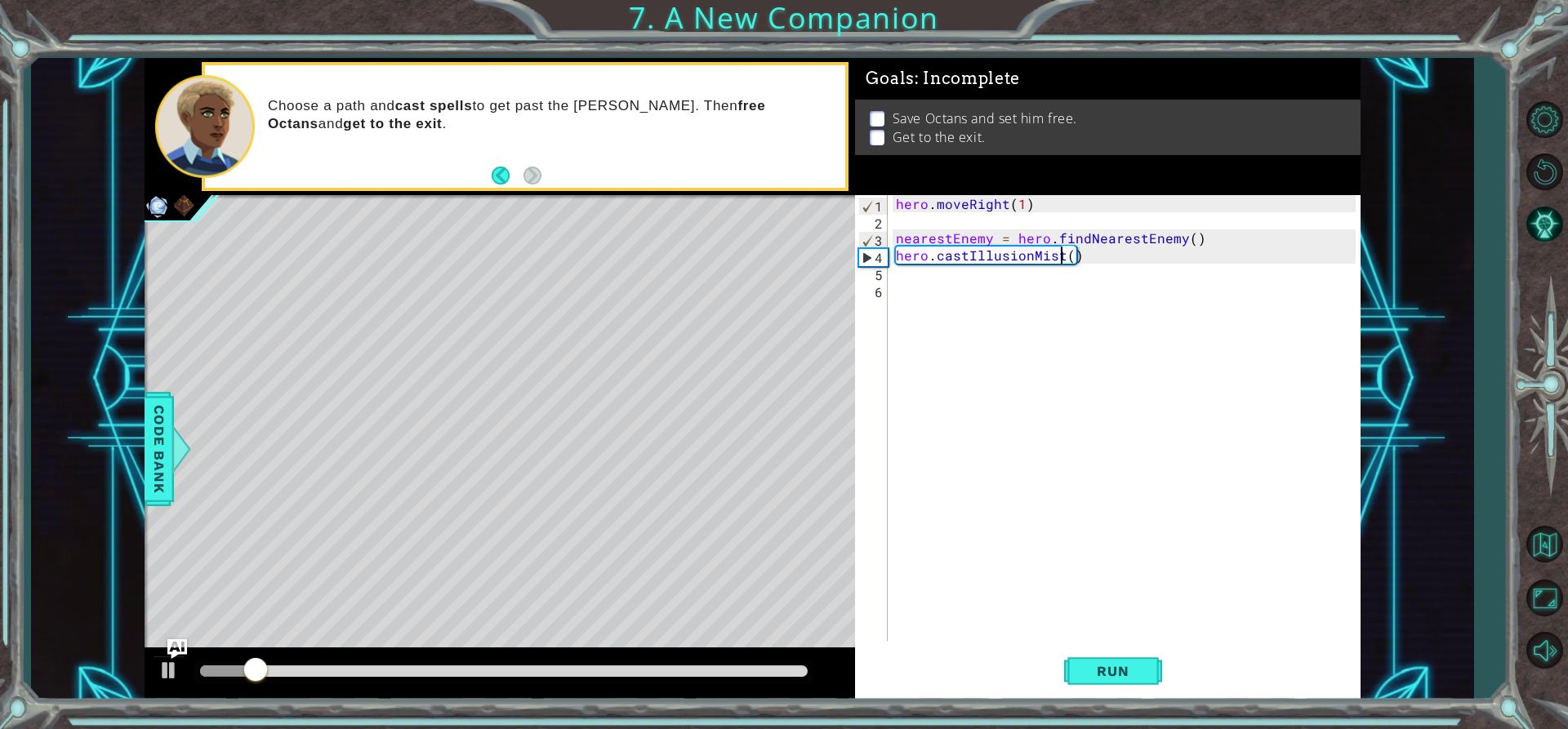
click at [1061, 252] on div "hero . moveRight ( 1 ) nearestEnemy = hero . findNearestEnemy ( ) hero . castIl…" at bounding box center [1128, 435] width 471 height 480
click at [1065, 258] on div "hero . moveRight ( 1 ) nearestEnemy = hero . findNearestEnemy ( ) hero . castIl…" at bounding box center [1128, 435] width 471 height 480
drag, startPoint x: 290, startPoint y: 664, endPoint x: 225, endPoint y: 685, distance: 68.3
click at [225, 685] on div at bounding box center [225, 671] width 30 height 30
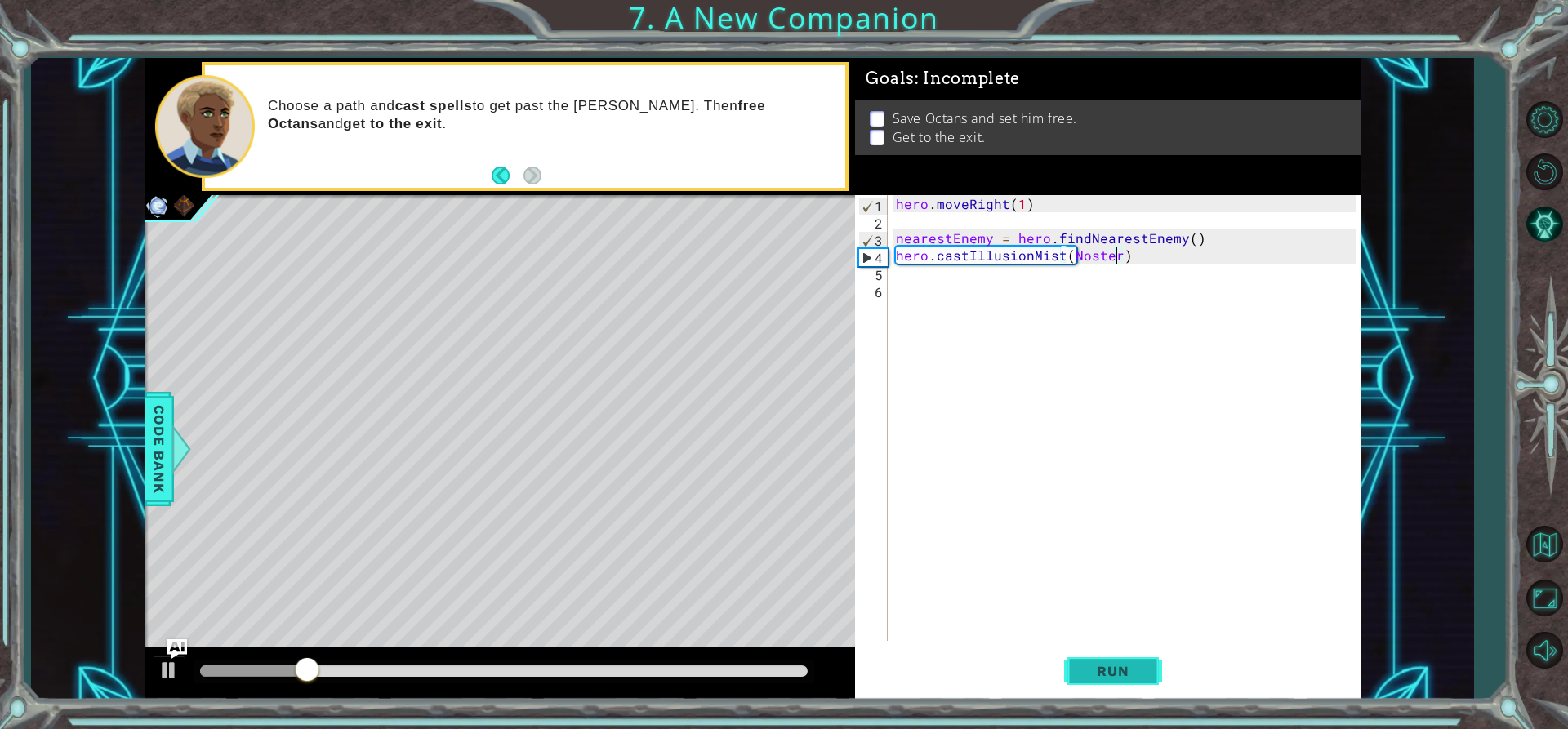
click at [1155, 665] on button "Run" at bounding box center [1113, 671] width 98 height 50
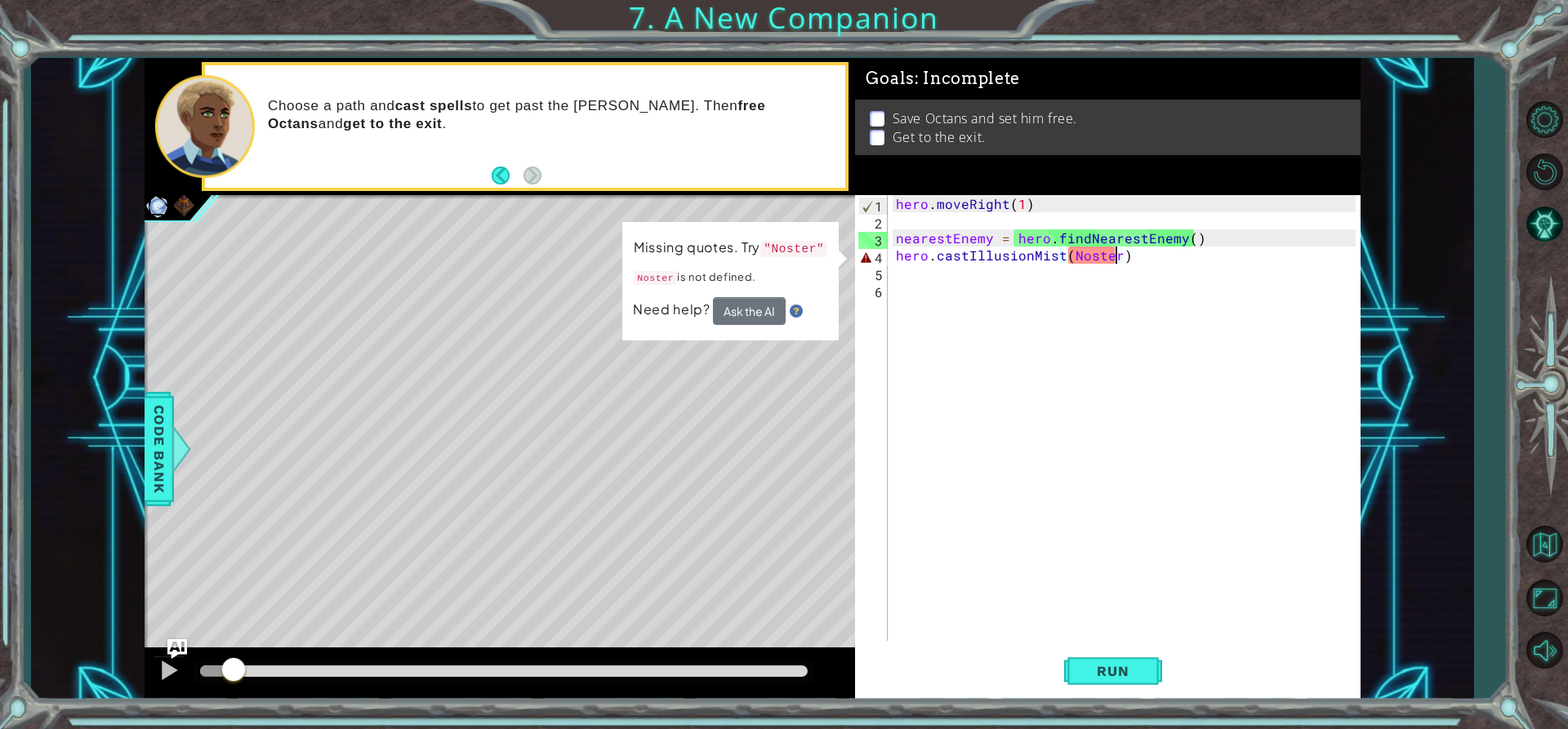
drag, startPoint x: 263, startPoint y: 668, endPoint x: 234, endPoint y: 680, distance: 31.4
click at [234, 680] on div at bounding box center [233, 671] width 30 height 30
click at [167, 663] on div at bounding box center [169, 671] width 22 height 22
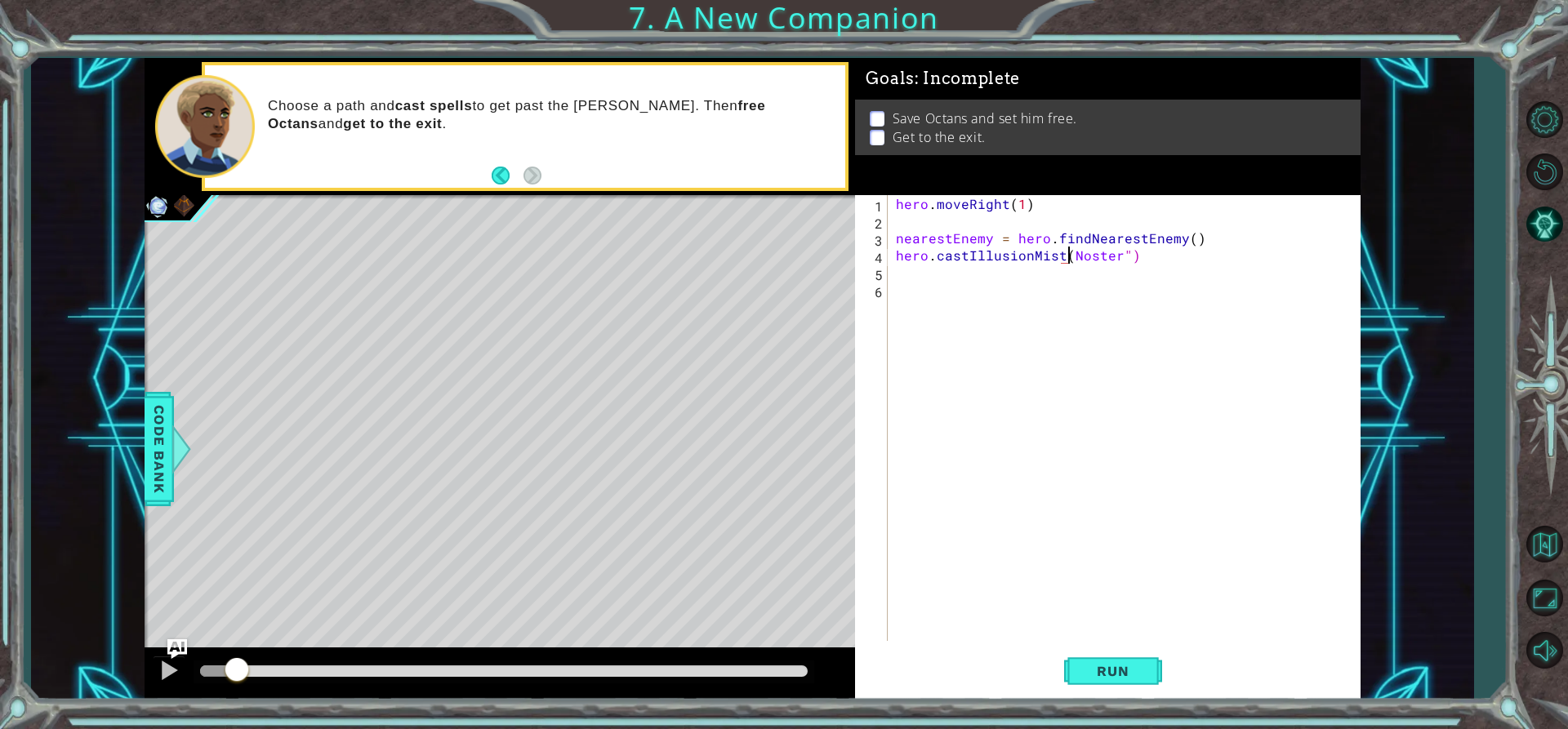
drag, startPoint x: 1068, startPoint y: 259, endPoint x: 1071, endPoint y: 272, distance: 13.3
click at [1069, 268] on div "hero . moveRight ( 1 ) nearestEnemy = hero . findNearestEnemy ( ) hero . castIl…" at bounding box center [1128, 435] width 471 height 480
type textarea "hero.castIllusionMist(Noster")"
click at [1018, 330] on div "hero . moveRight ( 1 ) nearestEnemy = hero . findNearestEnemy ( ) hero . castIl…" at bounding box center [1128, 435] width 471 height 480
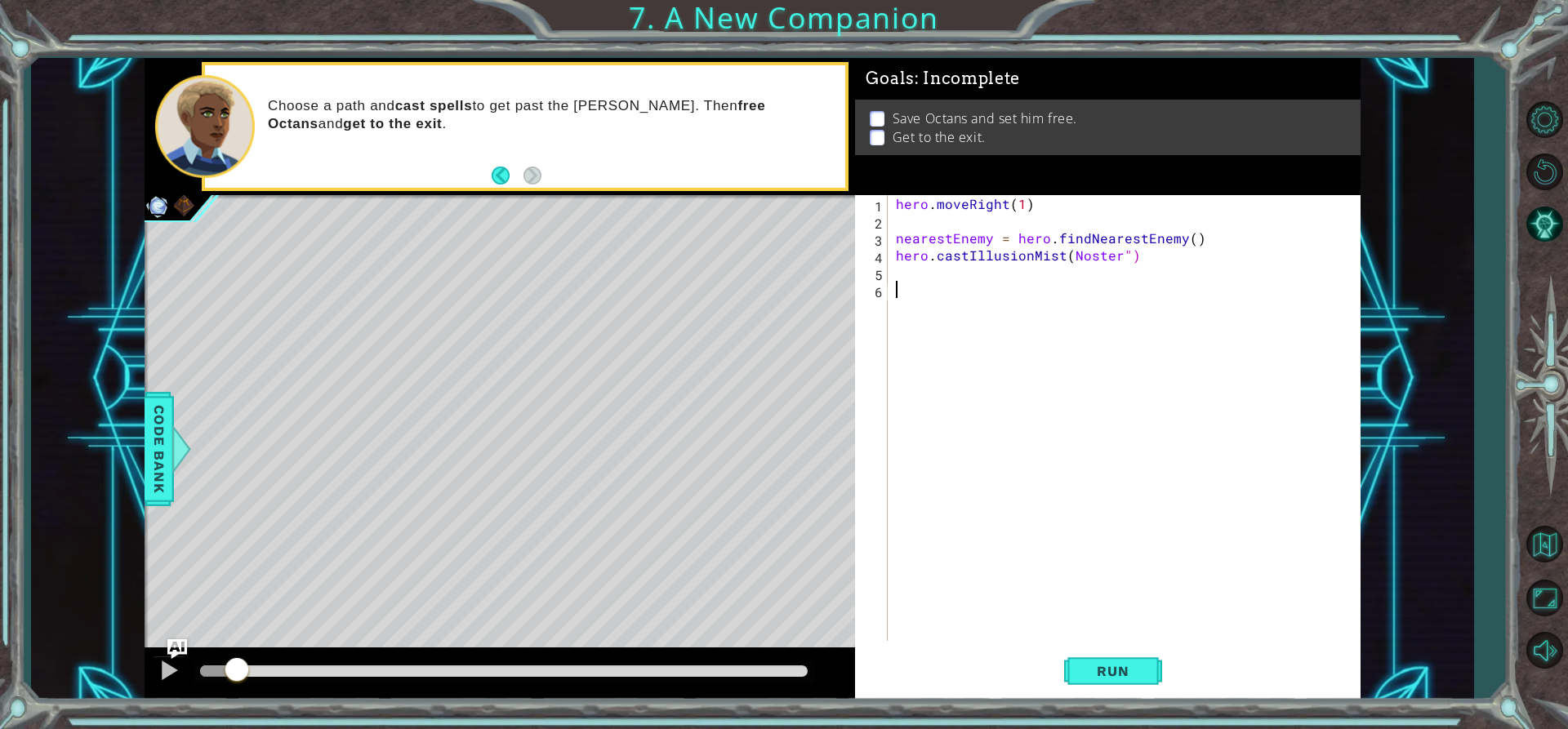
click at [1068, 257] on div "hero . moveRight ( 1 ) nearestEnemy = hero . findNearestEnemy ( ) hero . castIl…" at bounding box center [1128, 435] width 471 height 480
type textarea "hero.castIllusionMist("Noster")"
click at [1141, 695] on button "Run" at bounding box center [1113, 671] width 98 height 50
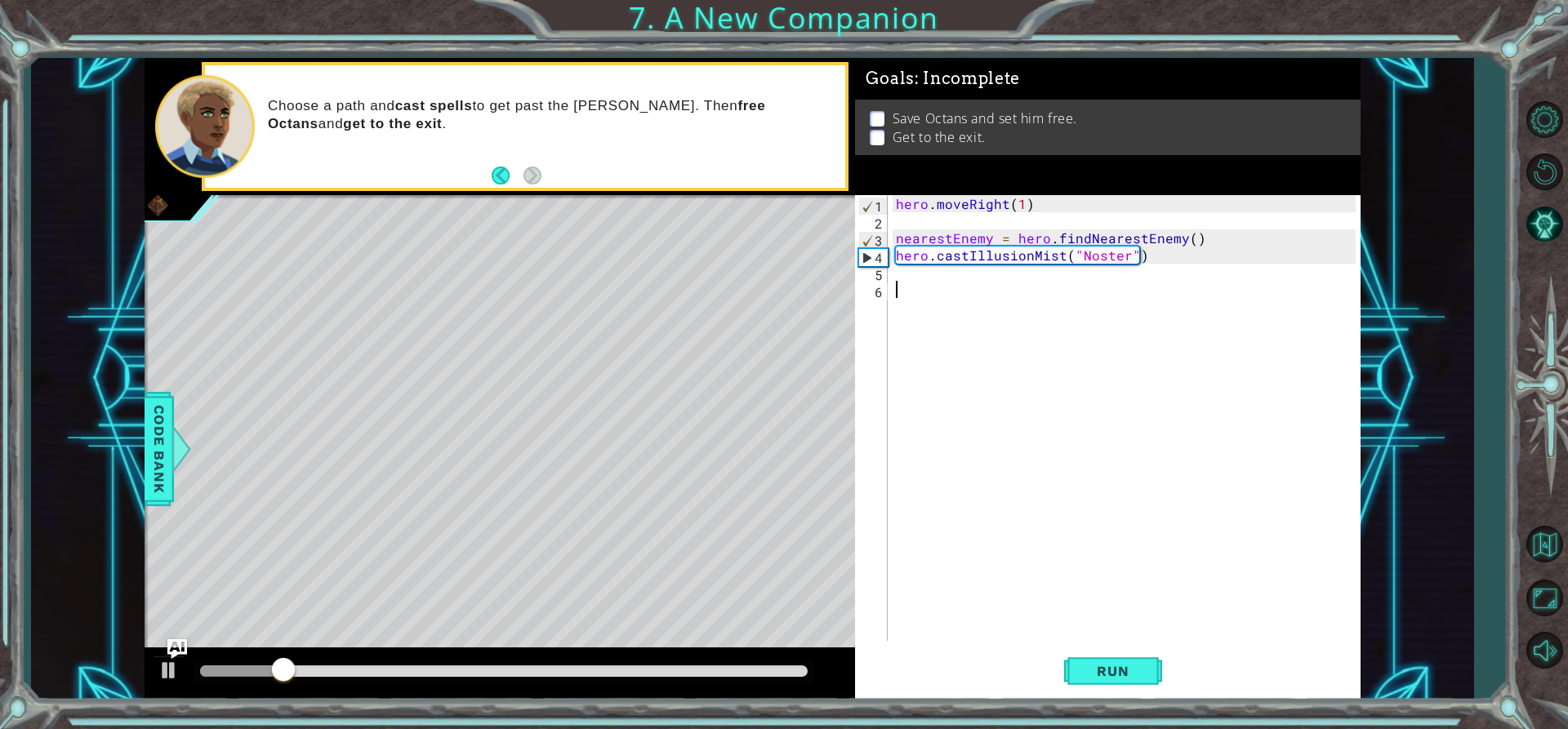
click at [949, 303] on div "hero . moveRight ( 1 ) nearestEnemy = hero . findNearestEnemy ( ) hero . castIl…" at bounding box center [1128, 435] width 471 height 480
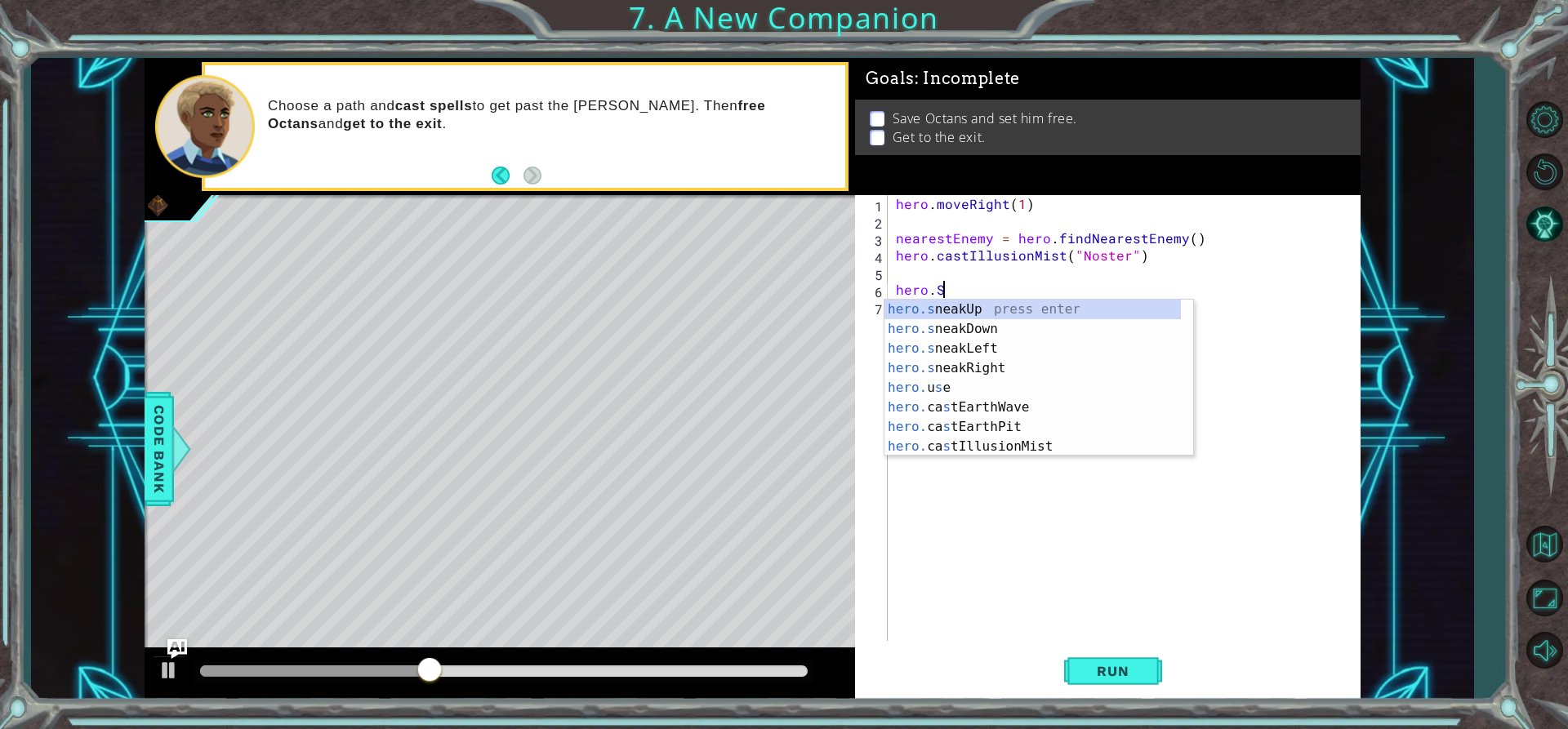
scroll to position [0, 3]
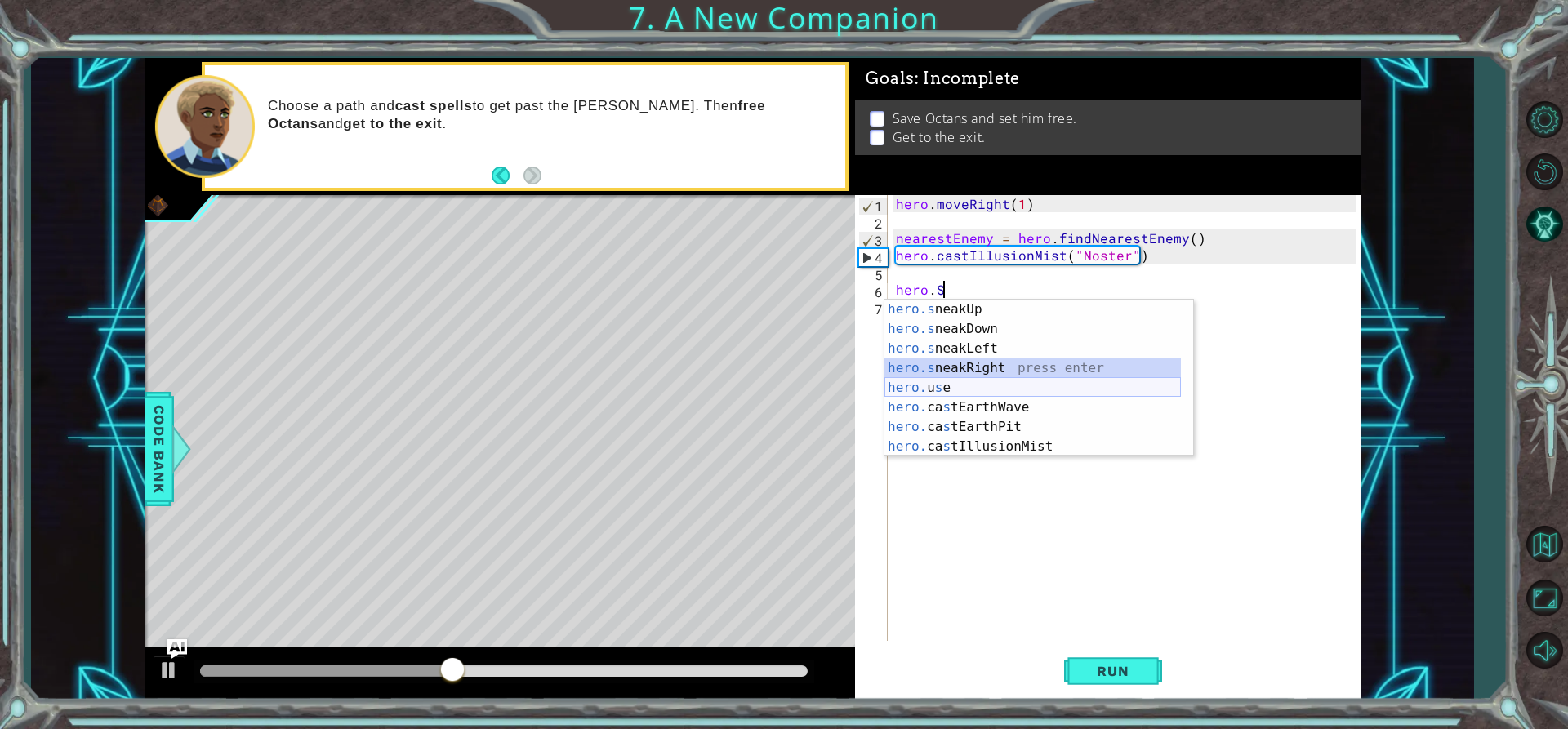
click at [982, 381] on div "hero.s neakUp press enter hero.s neakDown press enter hero.s neakLeft press ent…" at bounding box center [1033, 398] width 296 height 196
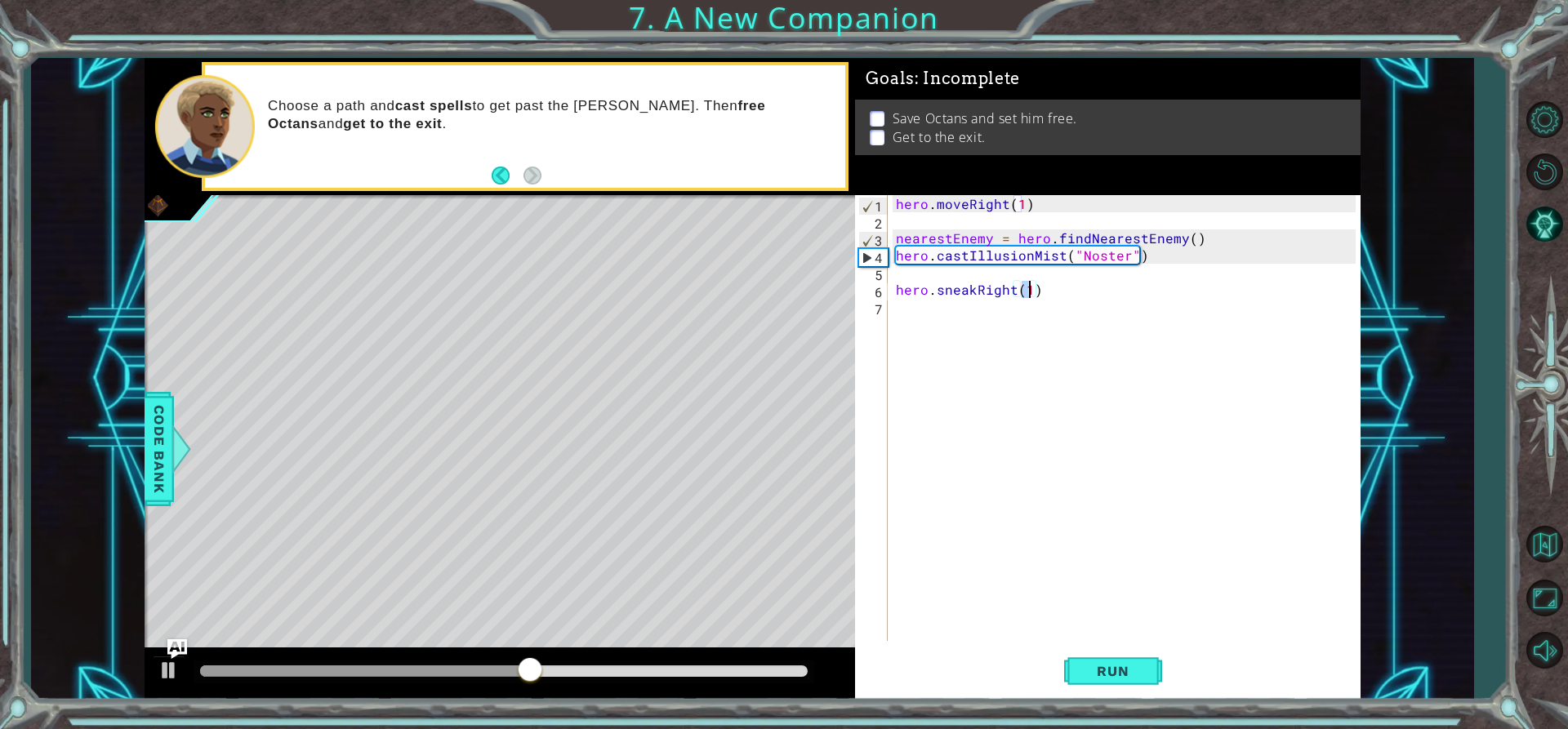
type textarea "hero.sneakRight(2)"
click at [956, 315] on div "hero . moveRight ( 1 ) nearestEnemy = hero . findNearestEnemy ( ) hero . castIl…" at bounding box center [1128, 435] width 471 height 480
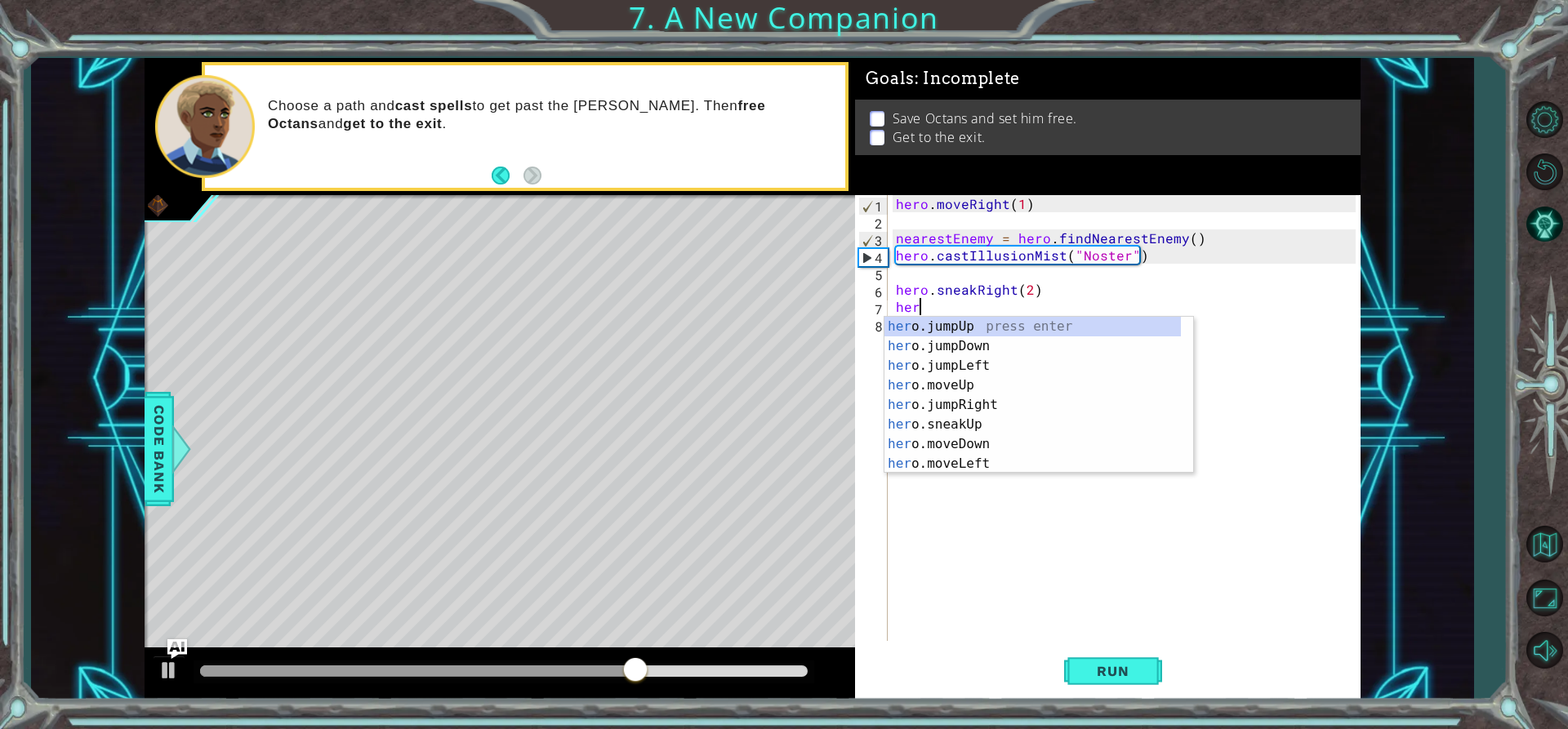
scroll to position [0, 1]
type textarea "hero."
click at [991, 381] on div "hero. jumpUp press enter hero. jumpDown press enter hero. jumpLeft press enter …" at bounding box center [1033, 415] width 296 height 196
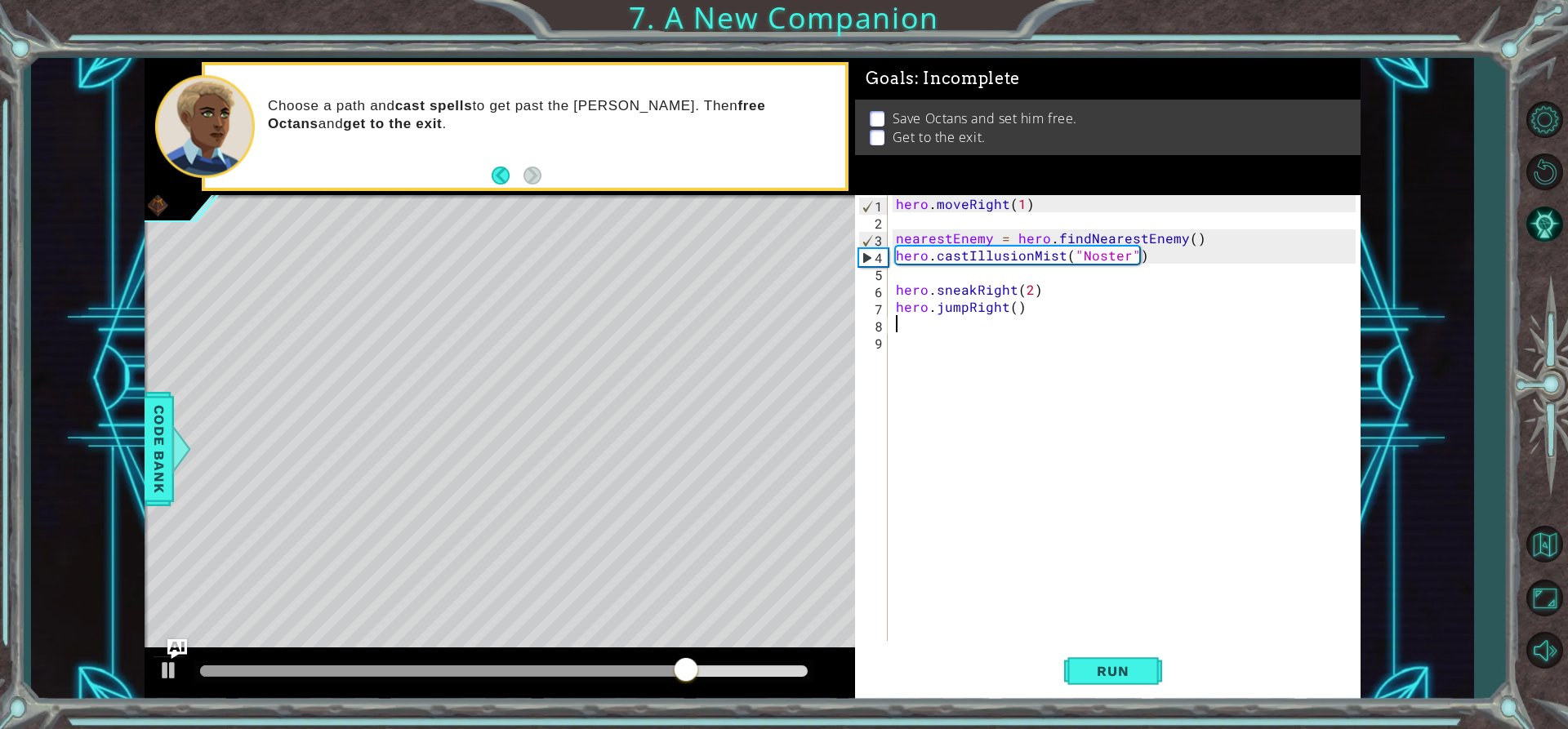
scroll to position [0, 0]
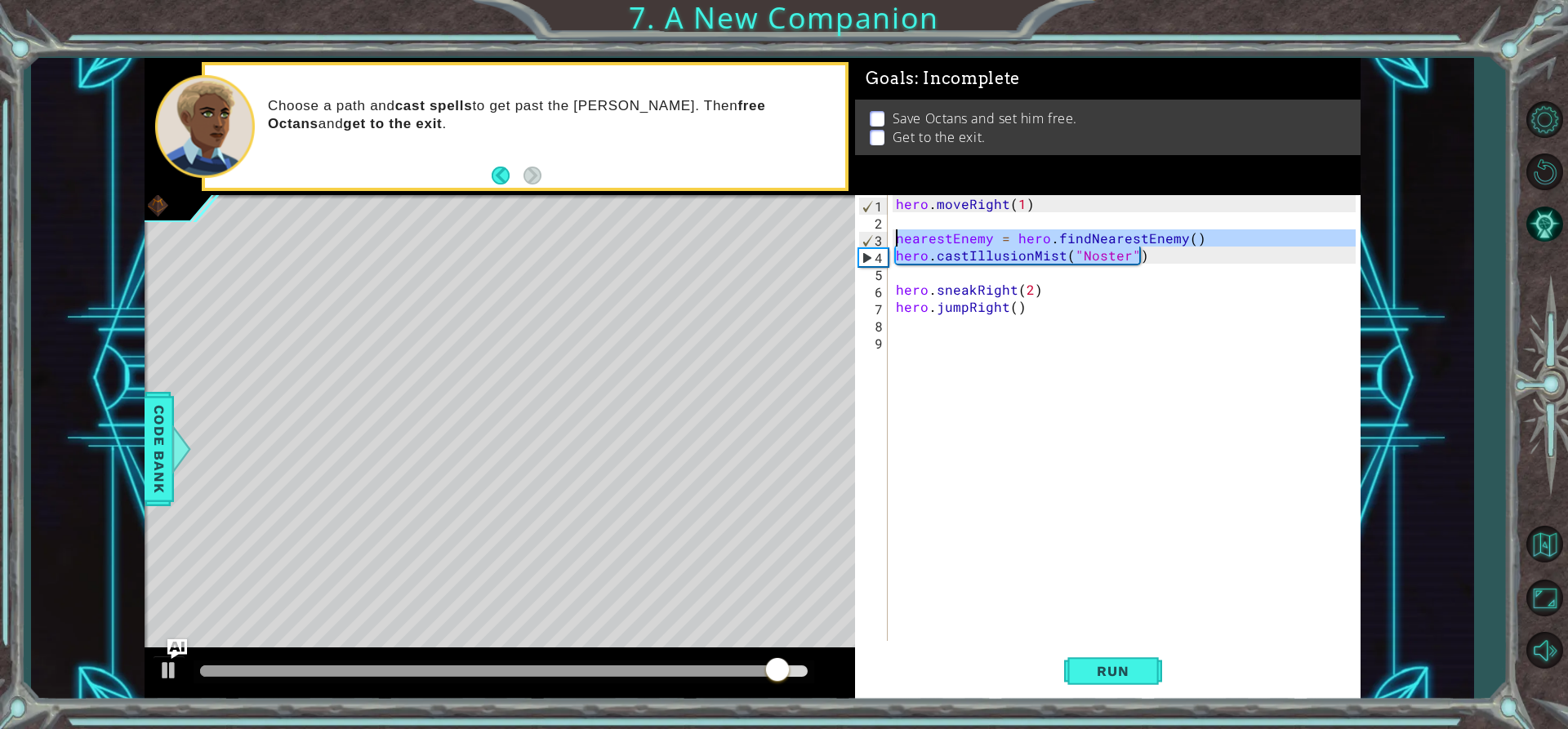
drag, startPoint x: 1152, startPoint y: 255, endPoint x: 886, endPoint y: 241, distance: 266.4
click at [886, 241] on div "1 2 3 4 5 6 7 8 9 hero . moveRight ( 1 ) nearestEnemy = hero . findNearestEnemy…" at bounding box center [1105, 417] width 500 height 445
click at [940, 239] on div "hero . moveRight ( 1 ) nearestEnemy = hero . findNearestEnemy ( ) hero . castIl…" at bounding box center [1124, 417] width 463 height 445
drag, startPoint x: 897, startPoint y: 237, endPoint x: 1140, endPoint y: 254, distance: 243.6
click at [1140, 254] on div "hero . moveRight ( 1 ) nearestEnemy = hero . findNearestEnemy ( ) hero . castIl…" at bounding box center [1128, 435] width 471 height 480
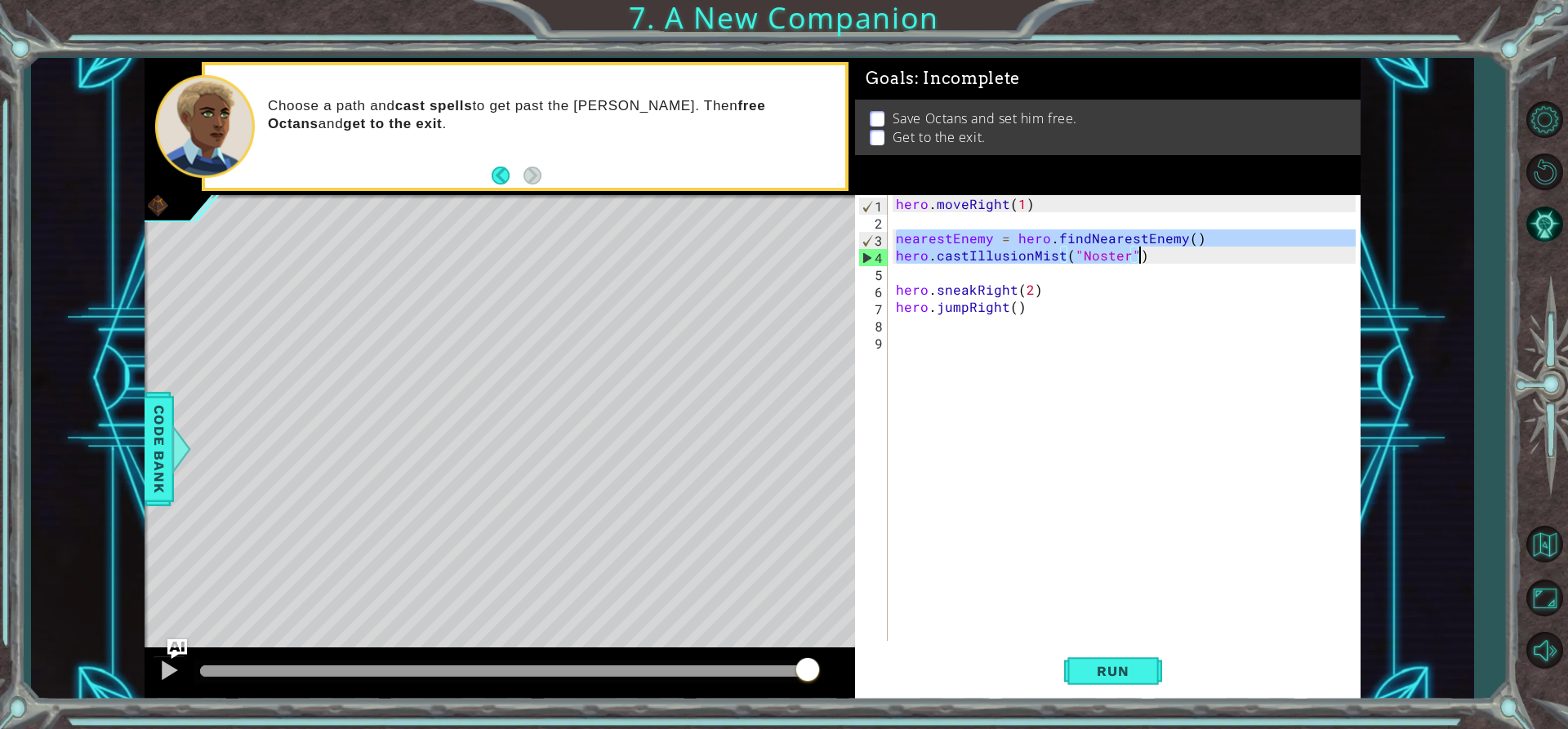
type textarea "nearestEnemy = hero.findNearestEnemy() hero.castIllusionMist("Noster")"
click at [918, 342] on div "hero . moveRight ( 1 ) nearestEnemy = hero . findNearestEnemy ( ) hero . castIl…" at bounding box center [1128, 435] width 471 height 480
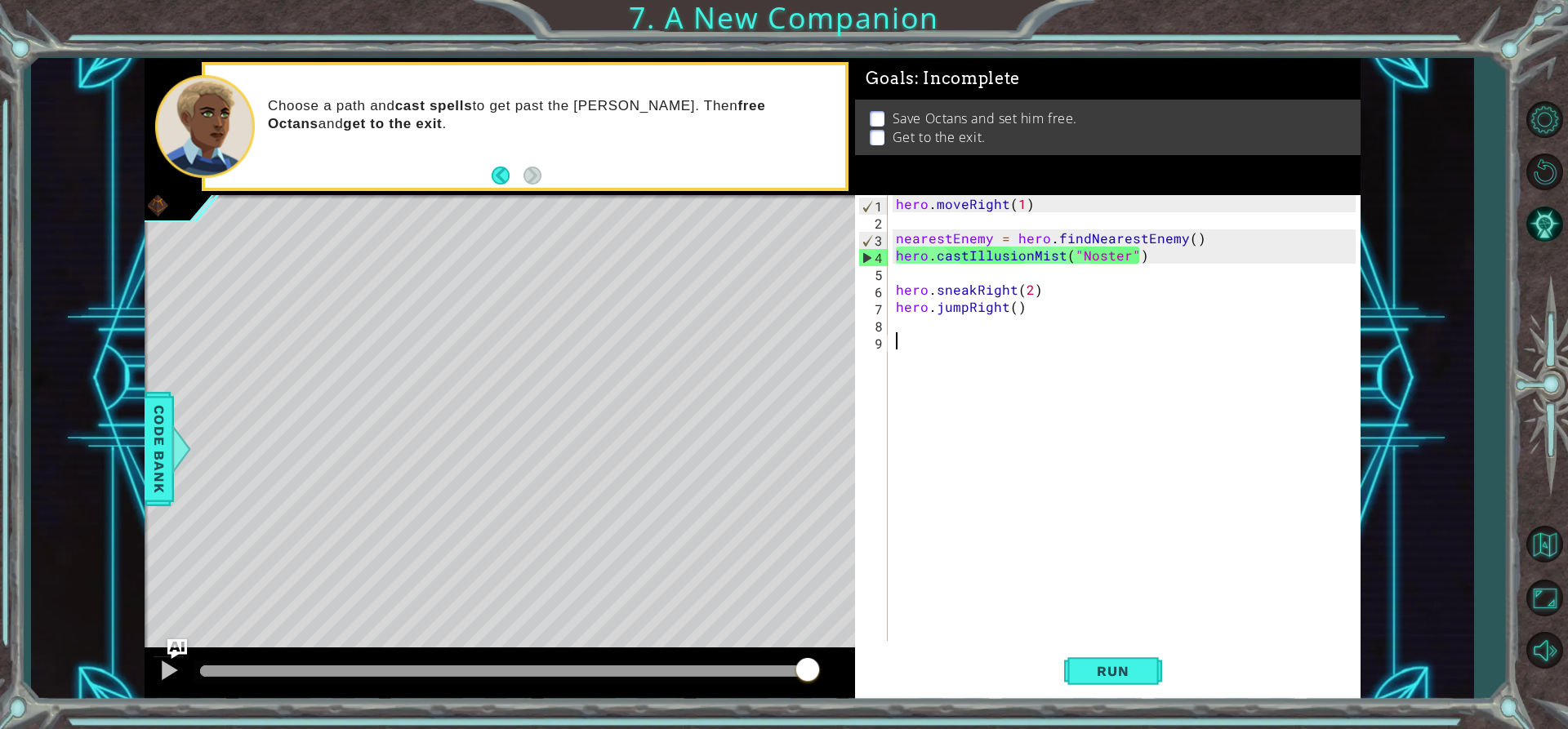
paste textarea "hero.castIllusionMist("Noster")"
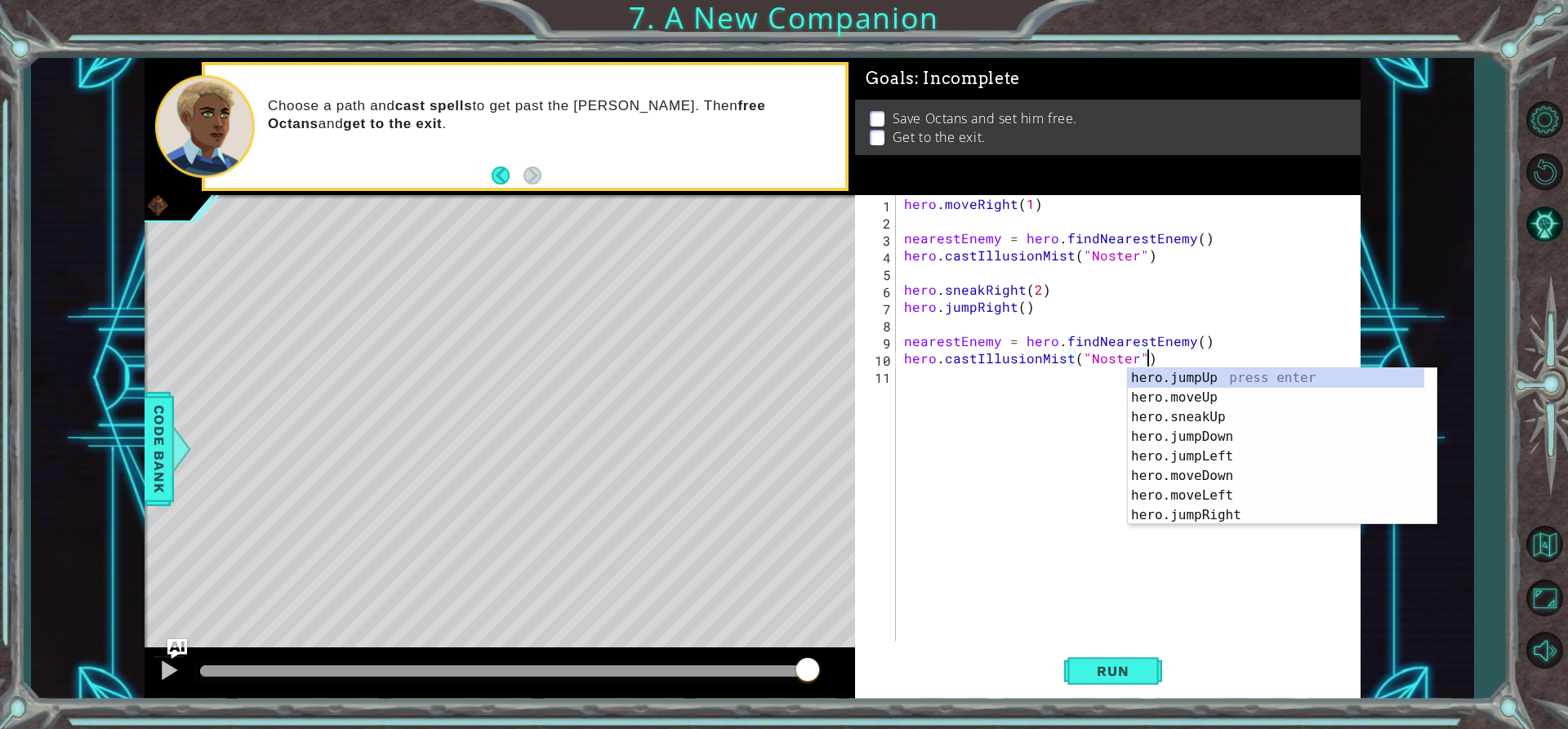
click at [1130, 359] on div "hero . moveRight ( 1 ) nearestEnemy = hero . findNearestEnemy ( ) hero . castIl…" at bounding box center [1132, 435] width 464 height 480
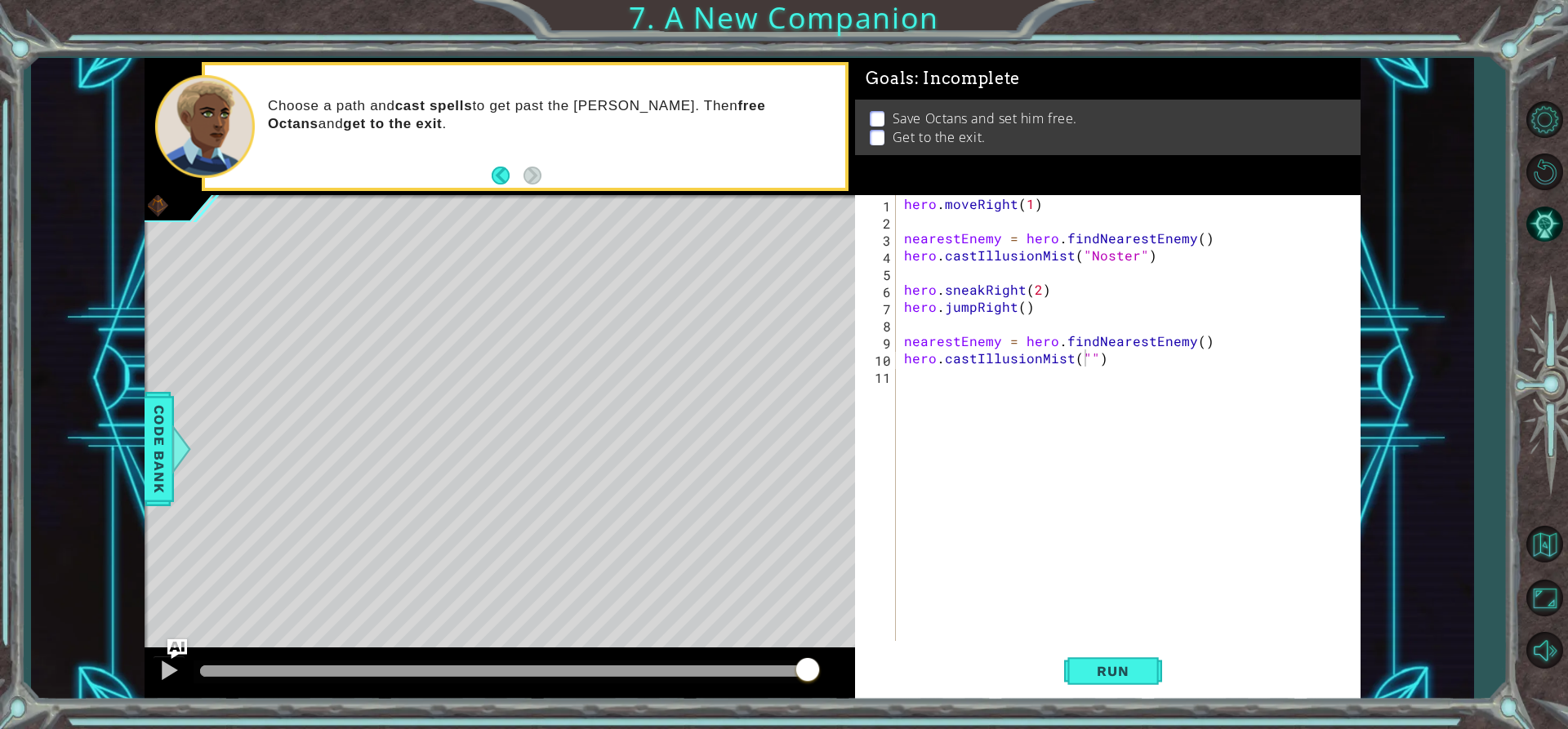
drag, startPoint x: 1084, startPoint y: 651, endPoint x: 1035, endPoint y: 635, distance: 51.5
click at [1084, 653] on button "Run" at bounding box center [1113, 671] width 98 height 50
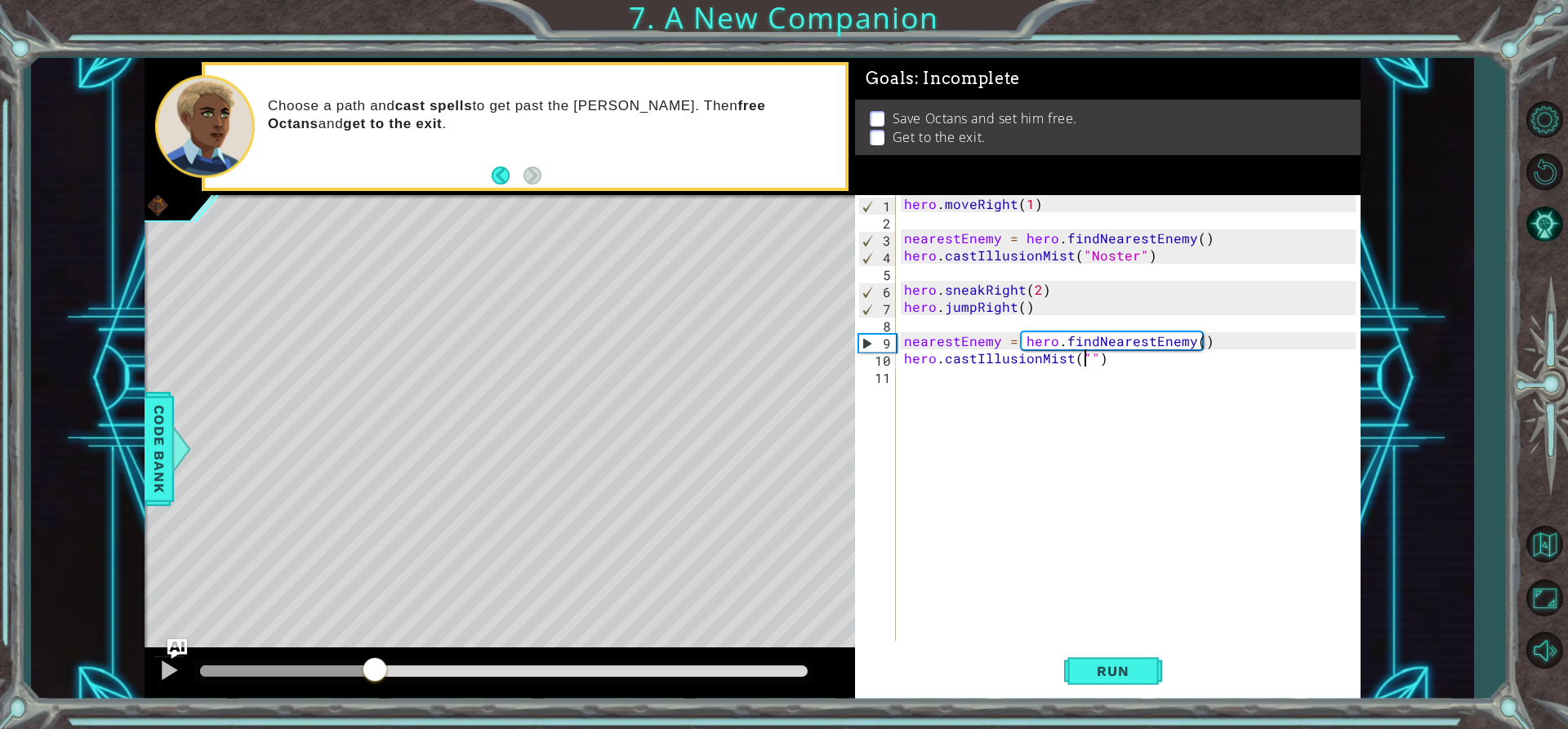
drag, startPoint x: 542, startPoint y: 674, endPoint x: 375, endPoint y: 682, distance: 167.2
click at [375, 677] on div at bounding box center [504, 671] width 608 height 12
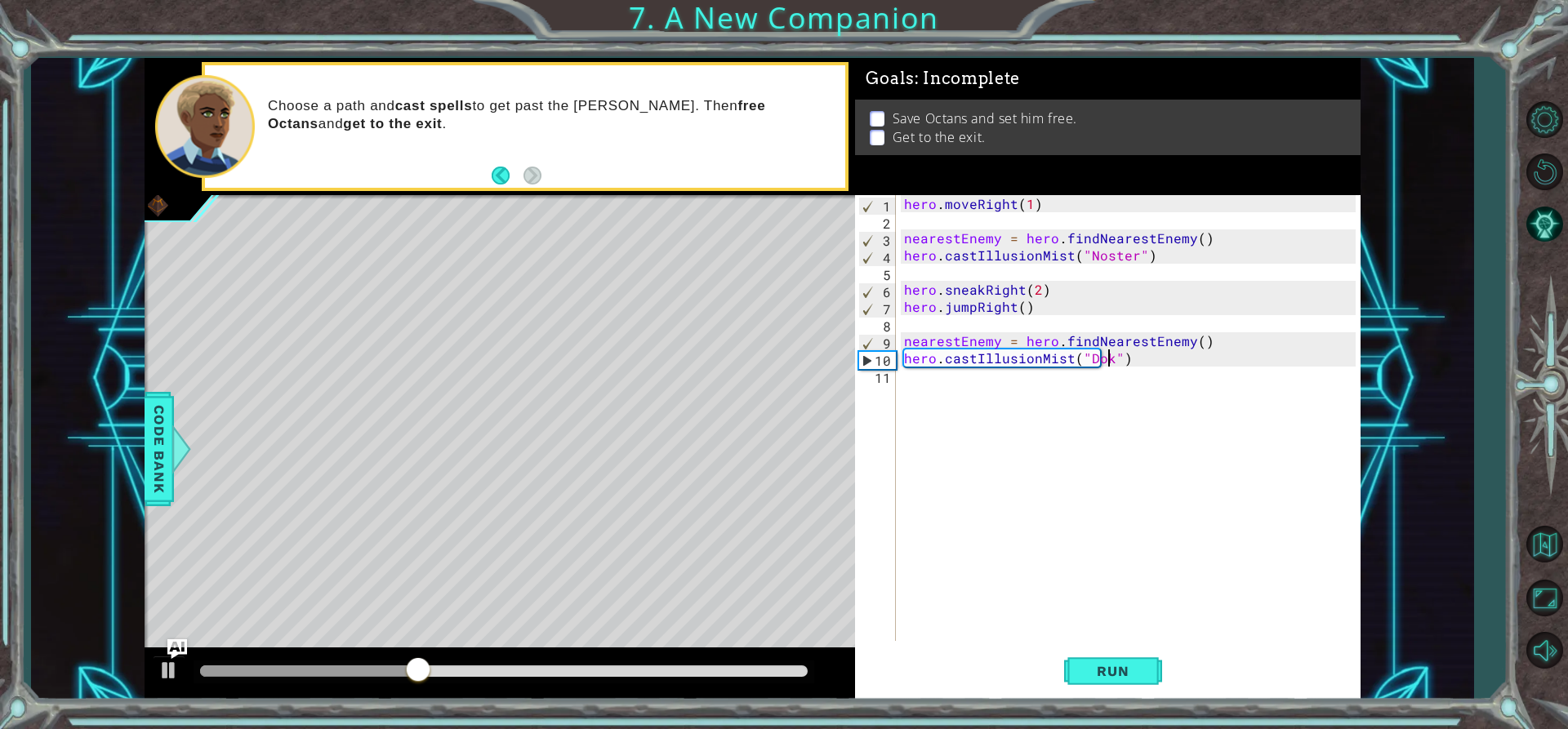
type textarea "hero.castIllusionMist("Doker")"
click at [914, 391] on div "hero . moveRight ( 1 ) nearestEnemy = hero . findNearestEnemy ( ) hero . castIl…" at bounding box center [1132, 435] width 464 height 480
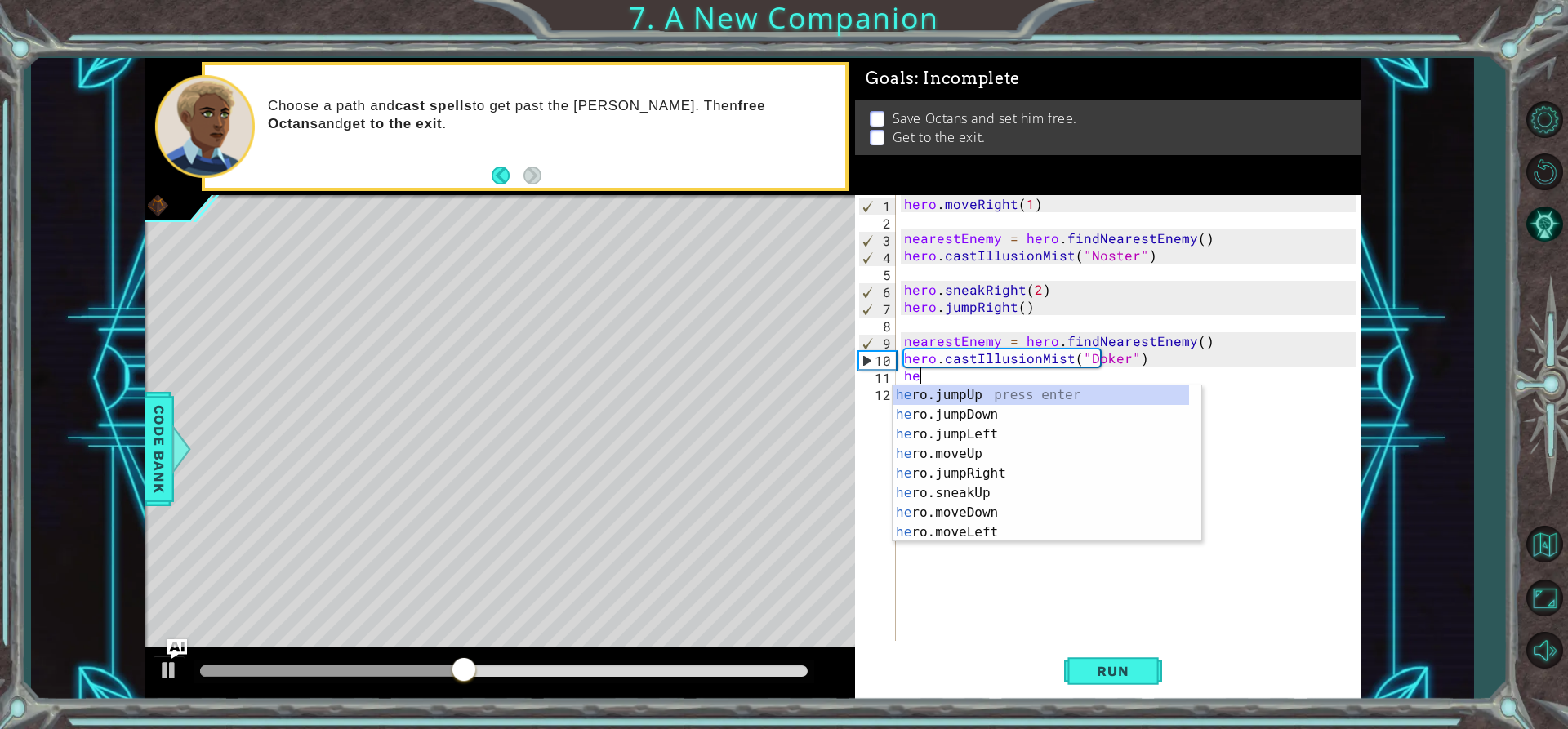
scroll to position [0, 1]
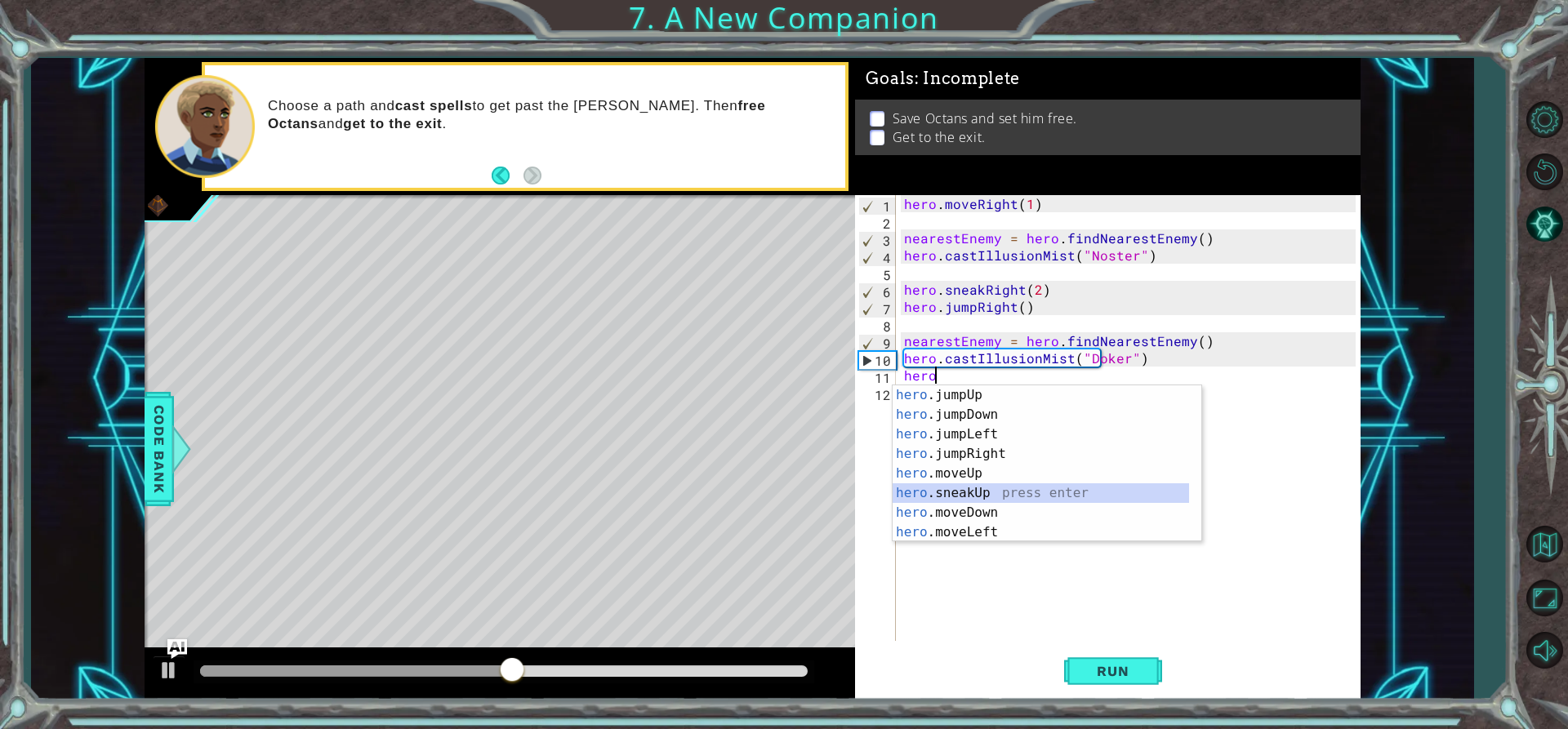
click at [994, 500] on div "hero .jumpUp press enter hero .jumpDown press enter hero .jumpLeft press enter …" at bounding box center [1041, 483] width 296 height 196
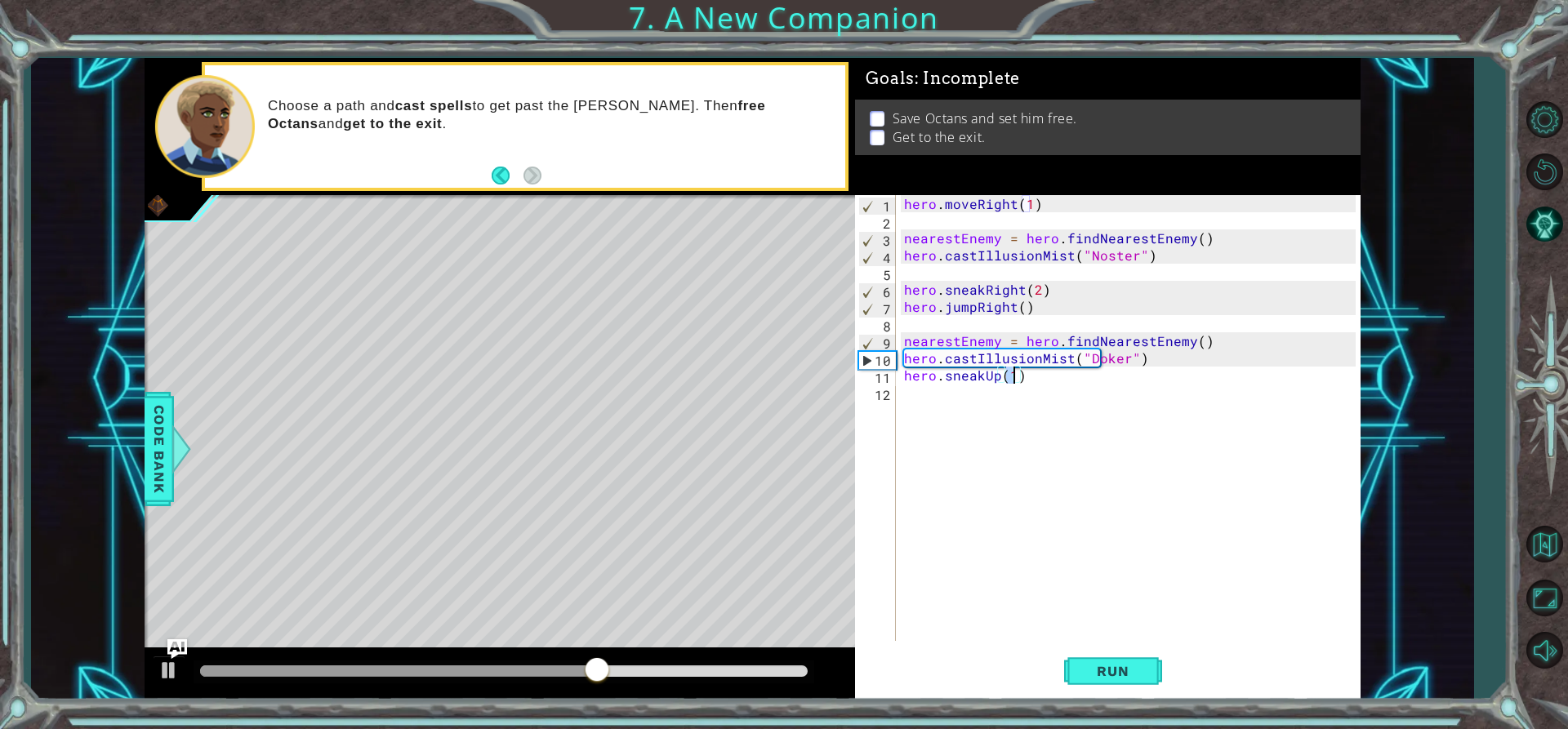
type textarea "hero.sneakUp(2)"
click at [995, 408] on div "hero . moveRight ( 1 ) nearestEnemy = hero . findNearestEnemy ( ) hero . castIl…" at bounding box center [1132, 435] width 464 height 480
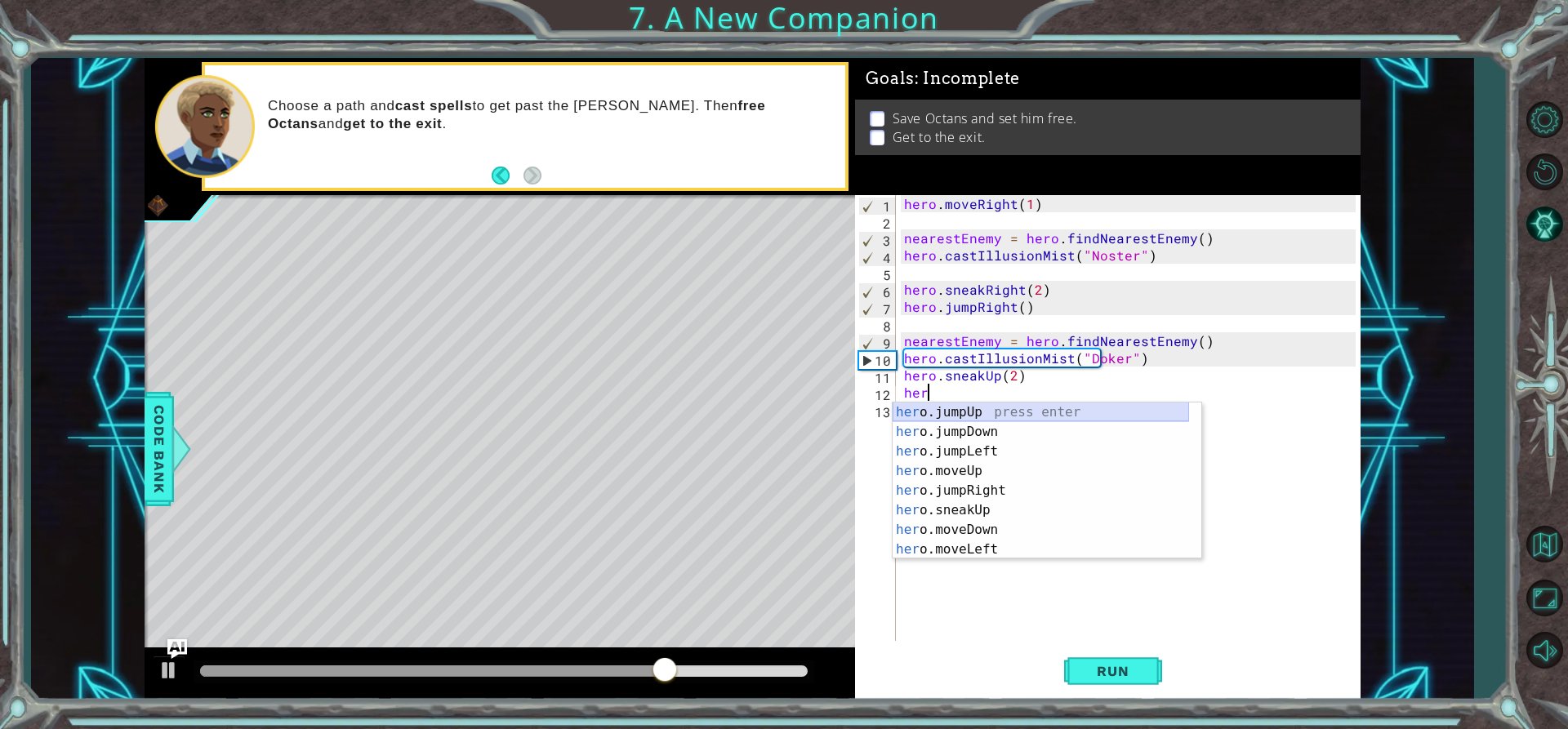
scroll to position [0, 1]
click at [1014, 493] on div "hero .jumpUp press enter hero .jumpDown press enter hero .jumpLeft press enter …" at bounding box center [1041, 500] width 296 height 196
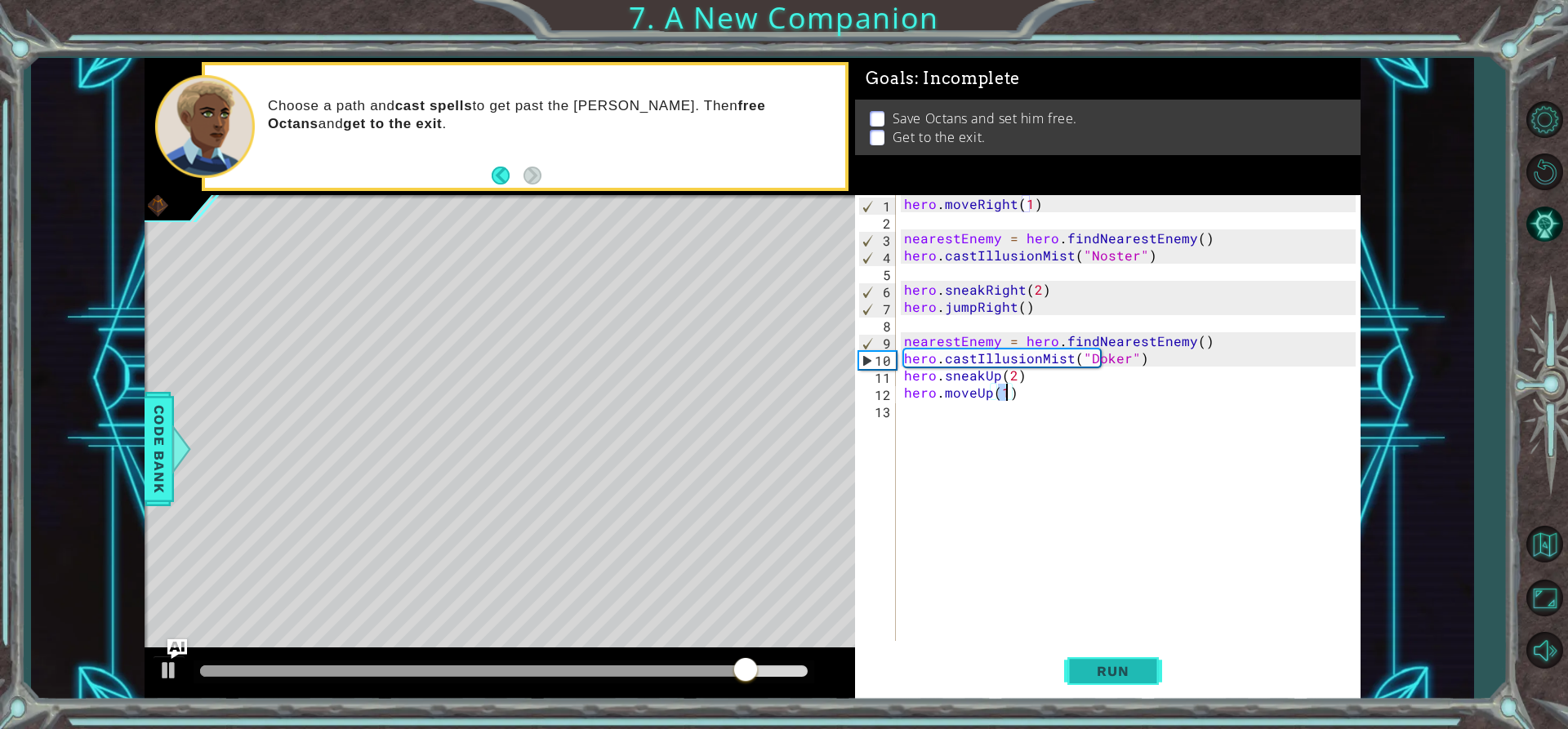
type textarea "hero.moveUp(1)"
click at [1117, 659] on button "Run" at bounding box center [1113, 671] width 98 height 50
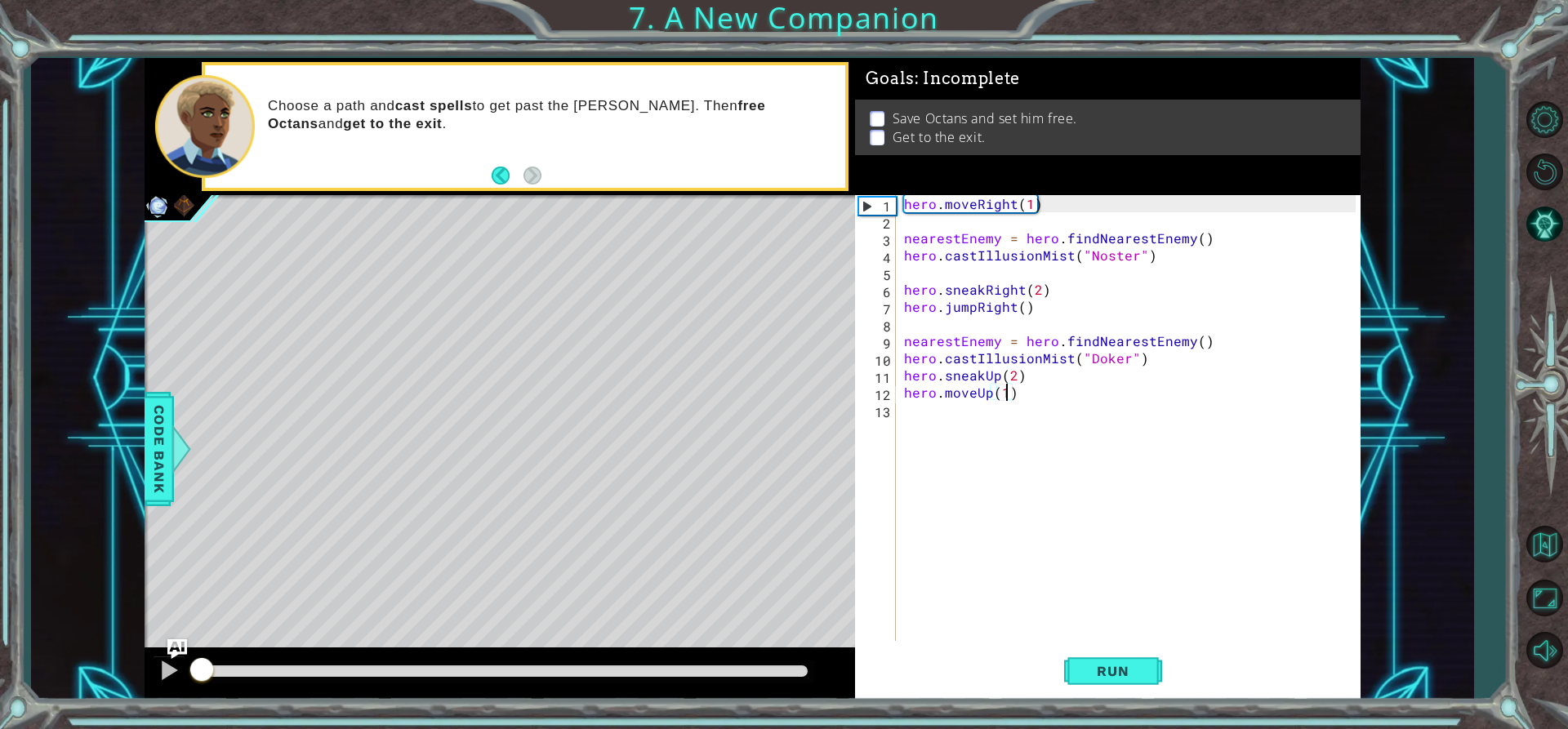
drag, startPoint x: 702, startPoint y: 666, endPoint x: 0, endPoint y: 672, distance: 702.0
click at [0, 672] on div "1 ההההההההההההההההההההההההההההההההההההההההההההההההההההההההההההההההההההההההההההה…" at bounding box center [784, 364] width 1568 height 729
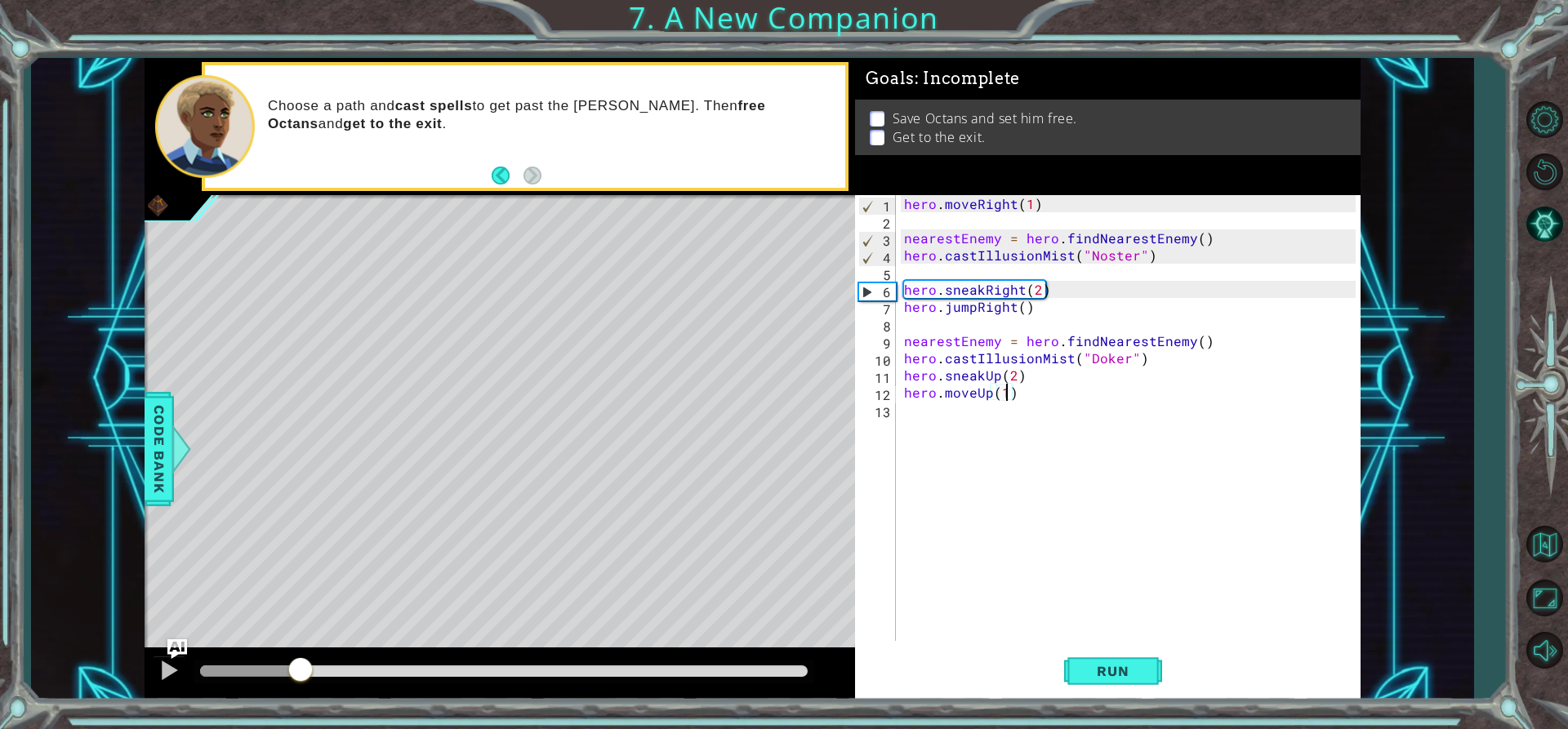
drag, startPoint x: 266, startPoint y: 672, endPoint x: 346, endPoint y: 667, distance: 80.2
click at [301, 667] on div at bounding box center [251, 671] width 101 height 12
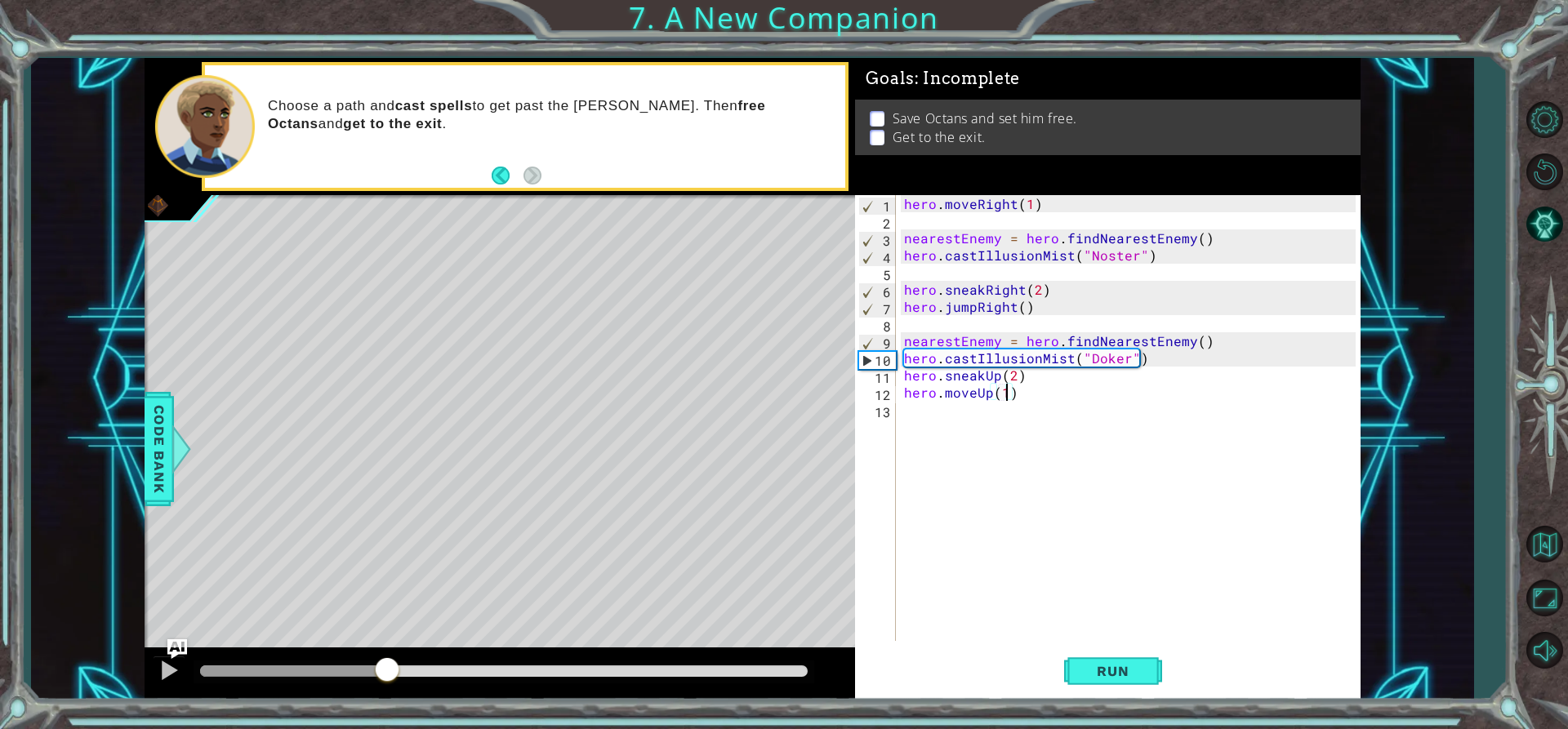
drag, startPoint x: 350, startPoint y: 667, endPoint x: 387, endPoint y: 717, distance: 62.2
click at [387, 717] on div "1 ההההההההההההההההההההההההההההההההההההההההההההההההההההההההההההההההההההההההההההה…" at bounding box center [784, 364] width 1568 height 729
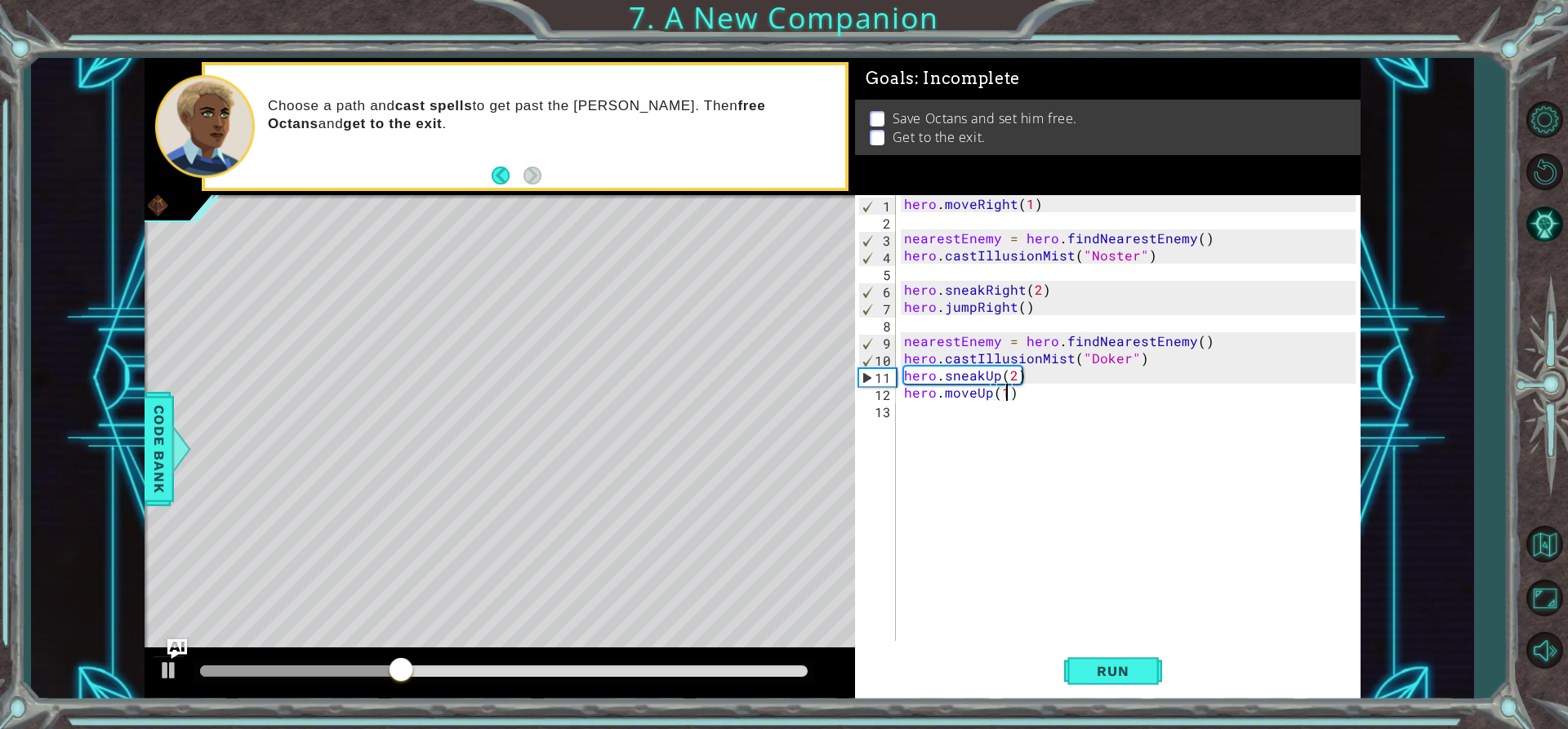
click at [630, 338] on div "Level Map" at bounding box center [522, 435] width 754 height 481
drag, startPoint x: 347, startPoint y: 104, endPoint x: 445, endPoint y: 213, distance: 146.6
click at [445, 213] on div "methods hero use(thing) moveUp(steps) moveDown(steps) moveLeft(steps) moveRight…" at bounding box center [753, 379] width 1216 height 642
click at [495, 171] on button "Back" at bounding box center [507, 176] width 31 height 18
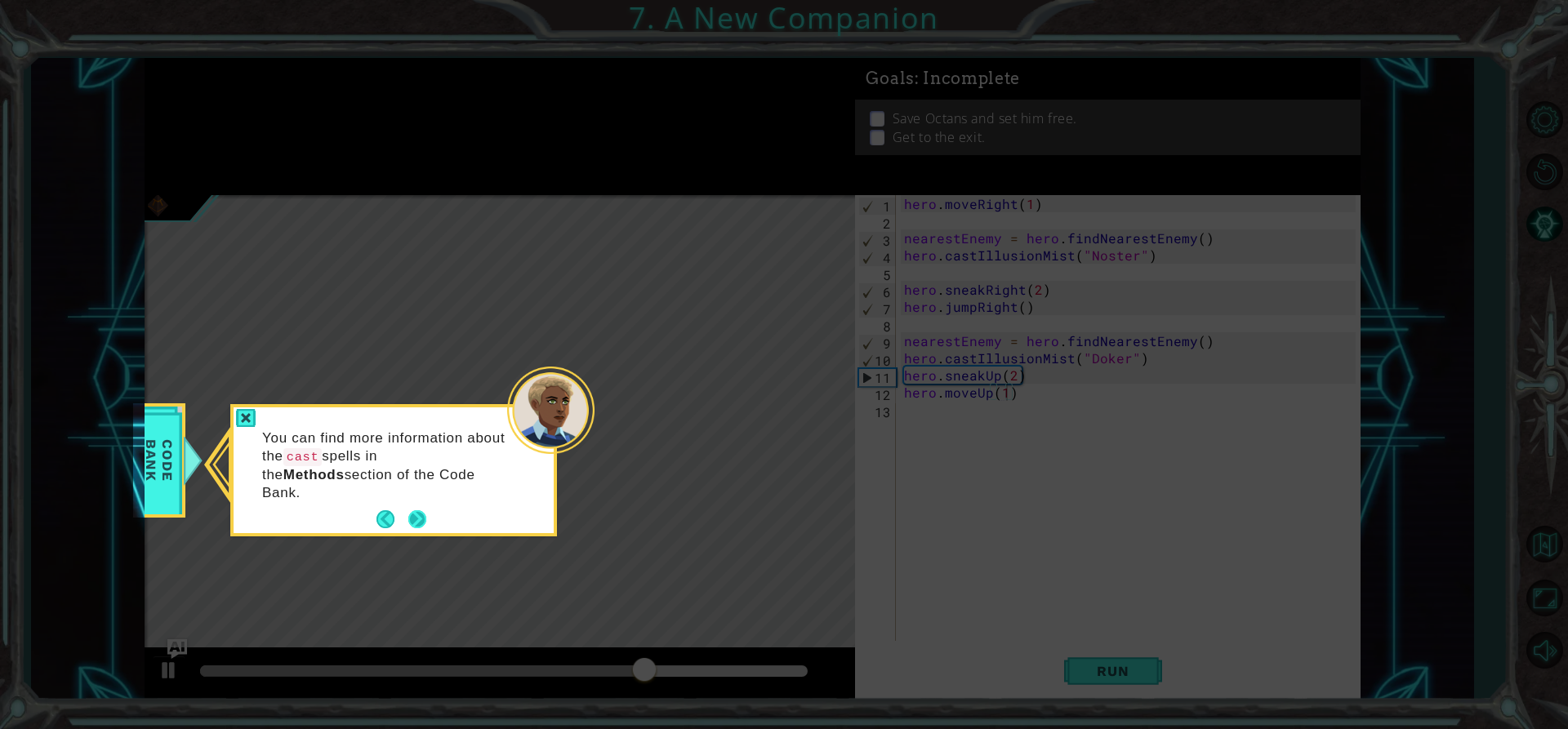
click at [410, 506] on button "Next" at bounding box center [417, 519] width 26 height 26
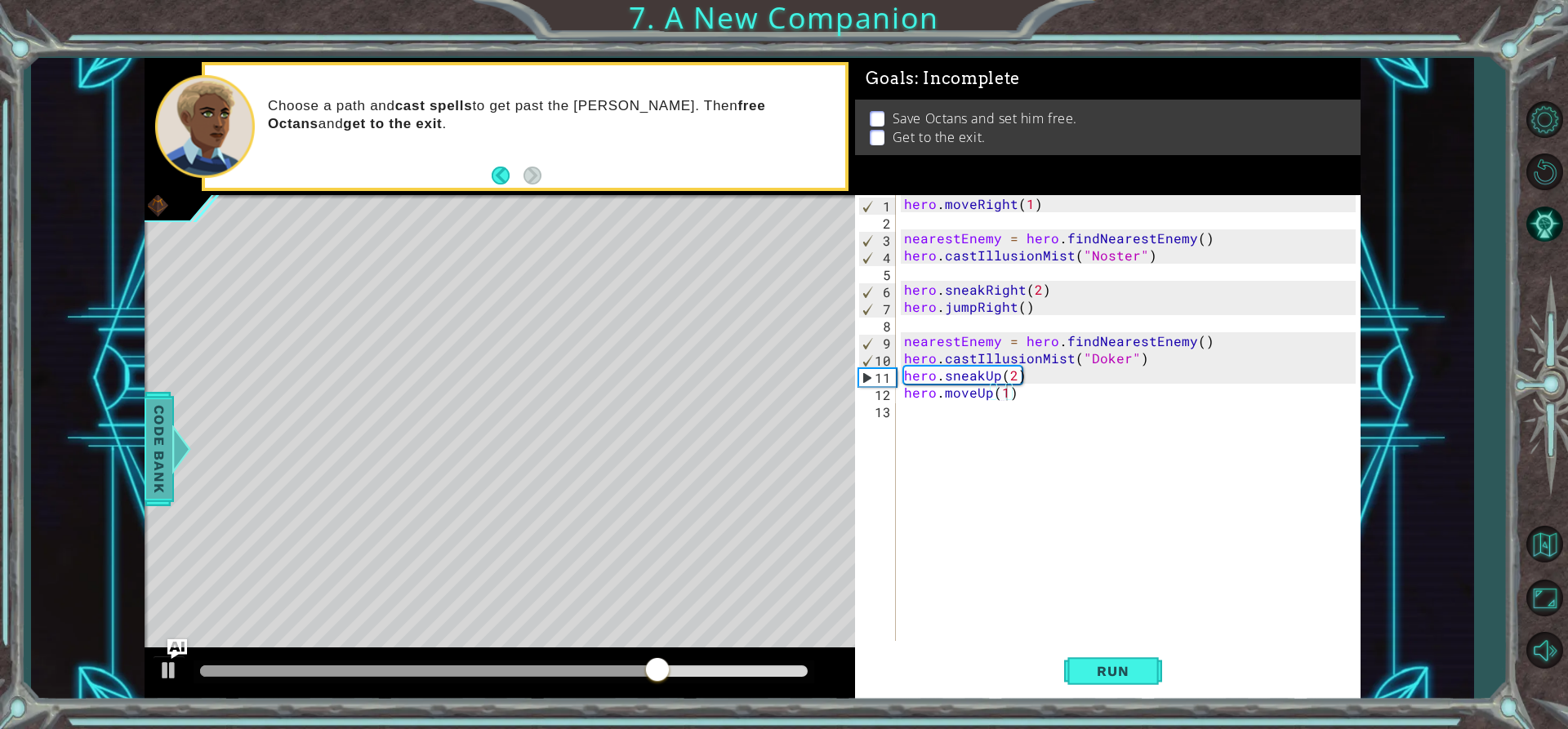
click at [149, 499] on span "Code Bank" at bounding box center [159, 449] width 26 height 100
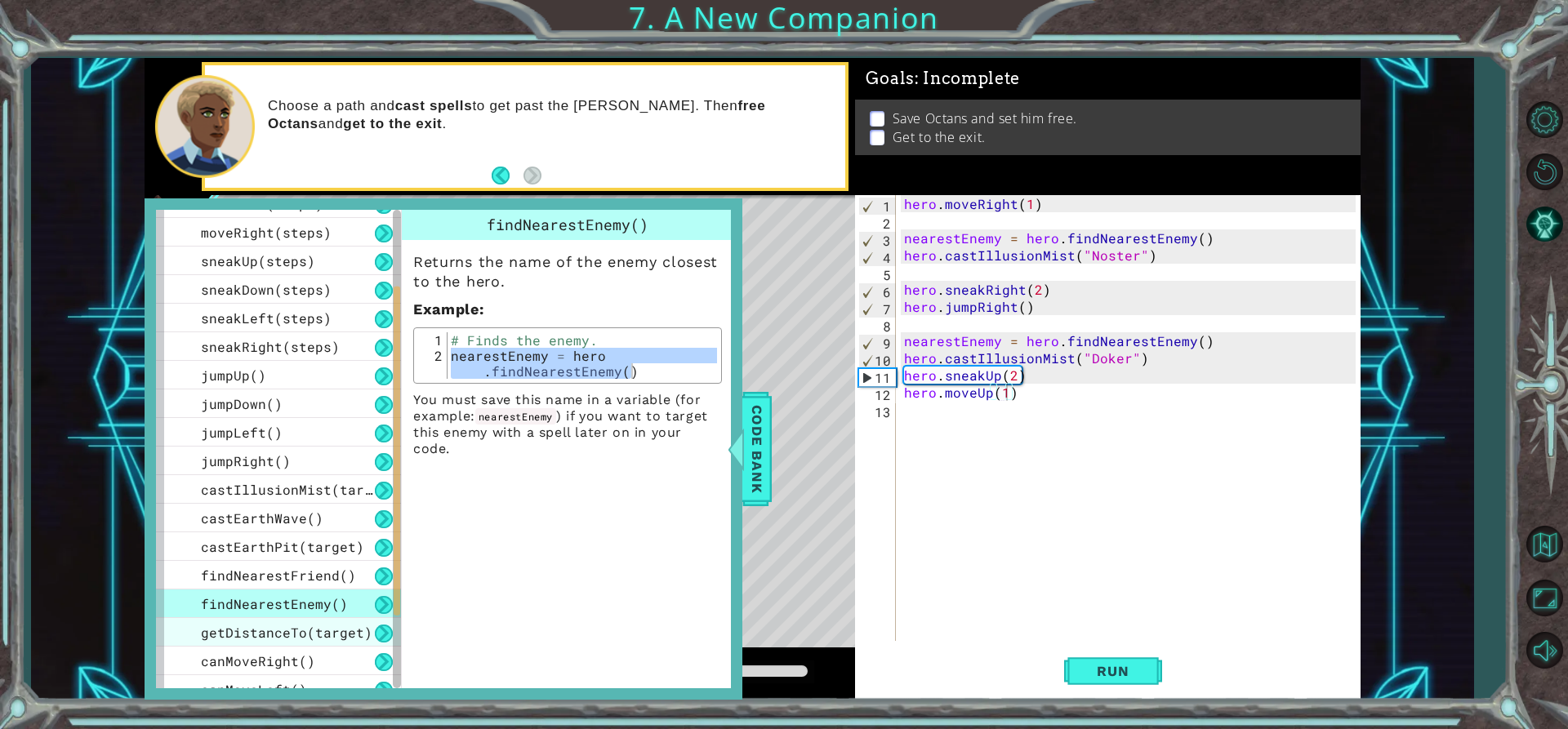
click at [275, 635] on span "getDistanceTo(target)" at bounding box center [286, 632] width 172 height 17
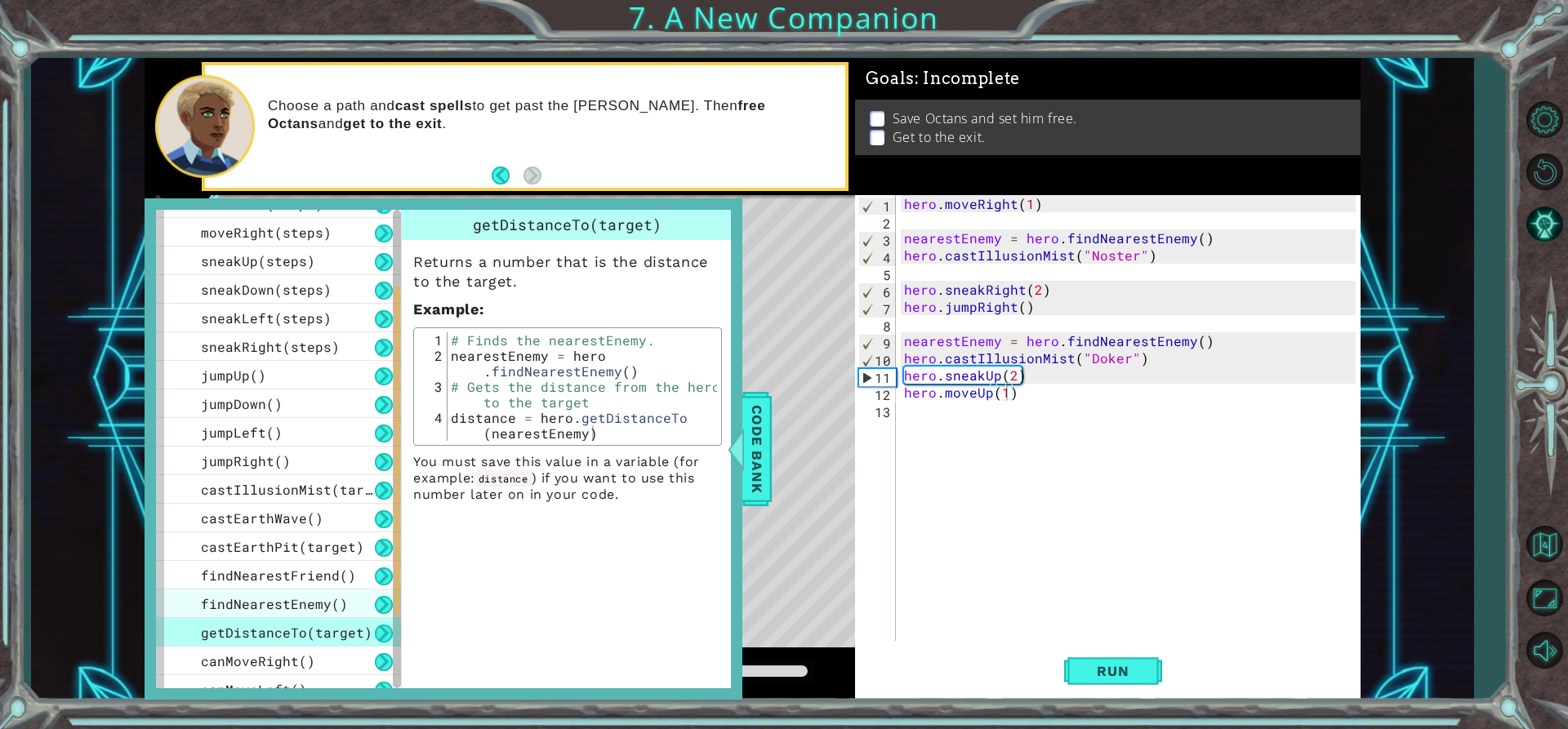
click at [283, 603] on span "findNearestEnemy()" at bounding box center [275, 603] width 147 height 17
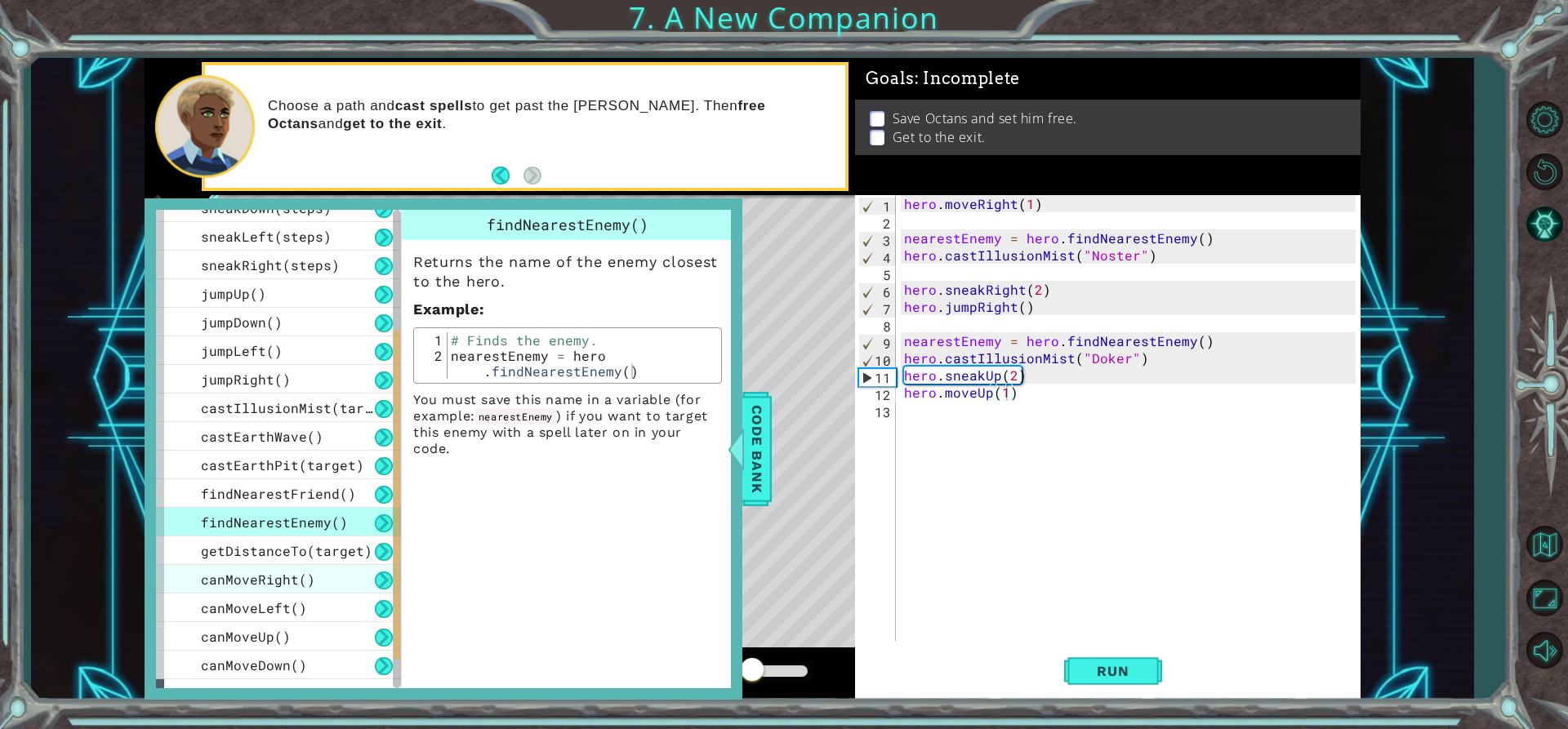
scroll to position [321, 0]
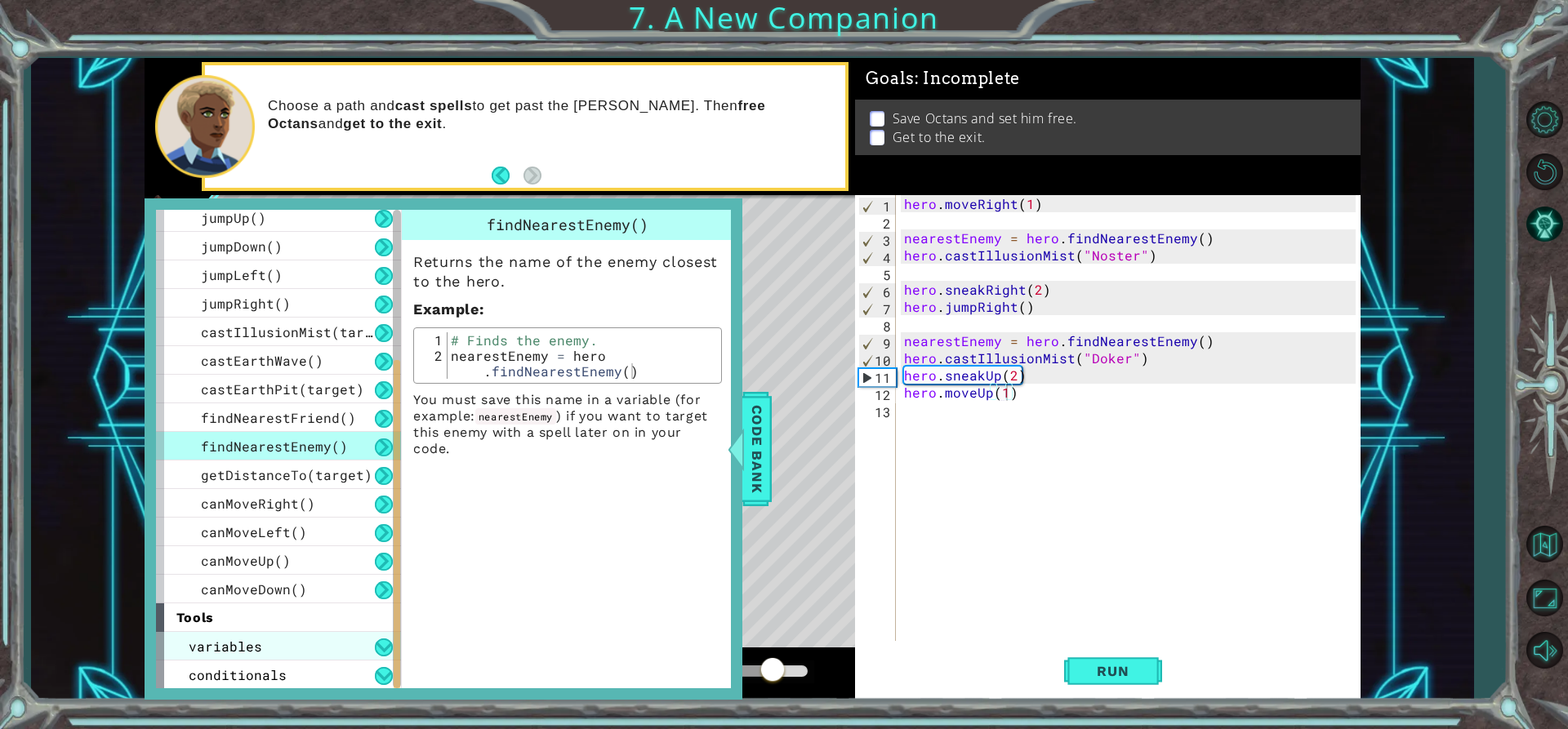
click at [320, 639] on div "variables" at bounding box center [278, 646] width 245 height 29
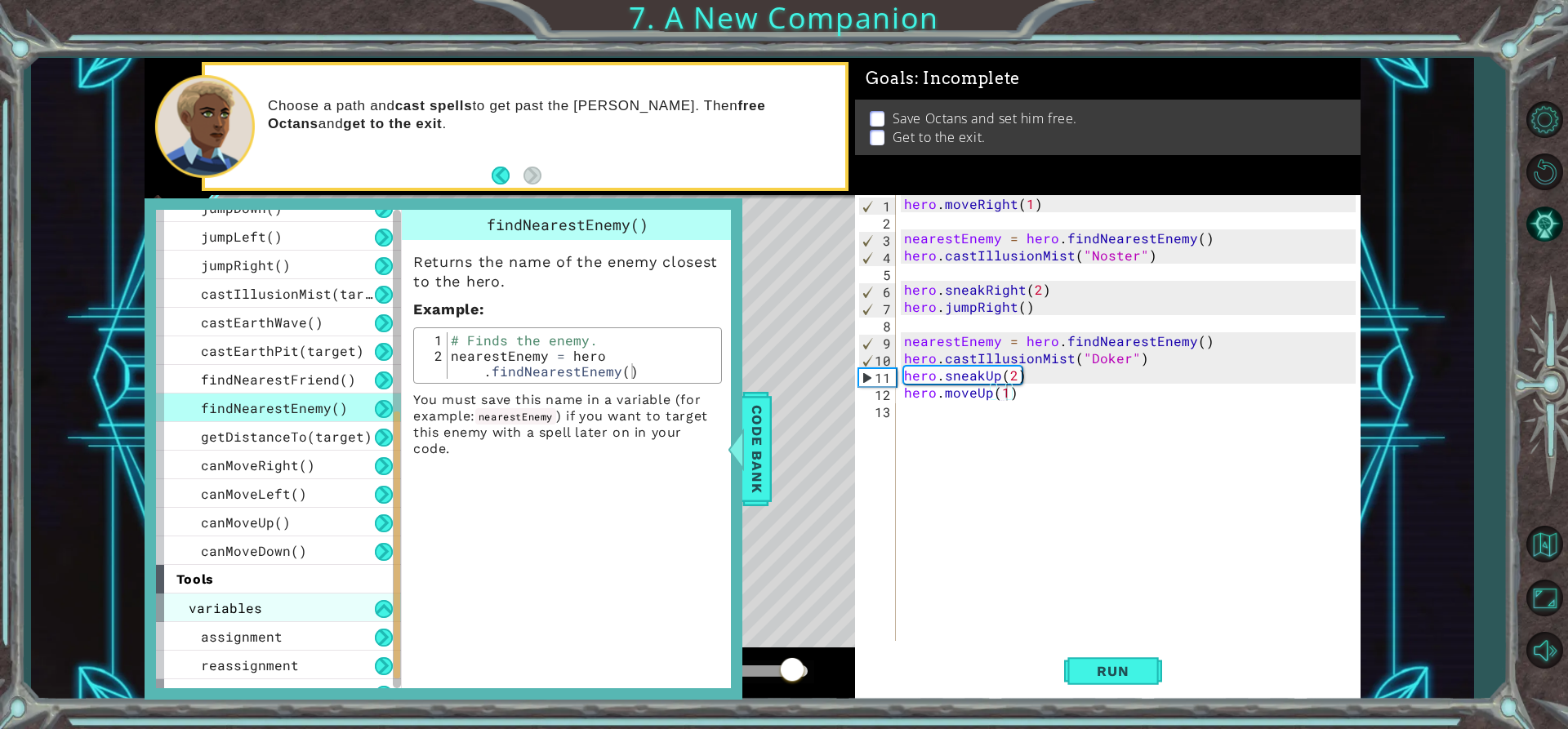
scroll to position [378, 0]
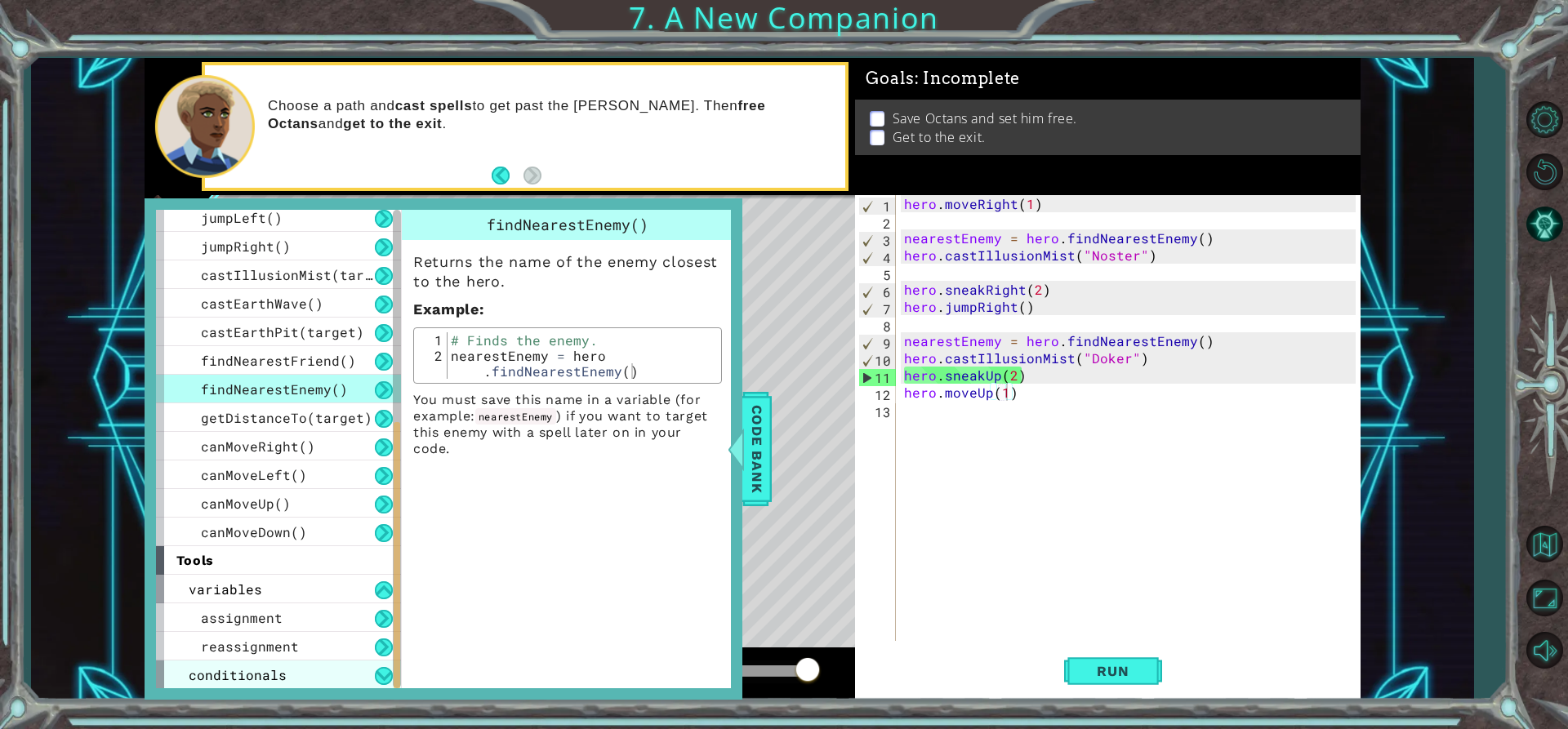
click at [342, 680] on div "conditionals" at bounding box center [278, 675] width 245 height 29
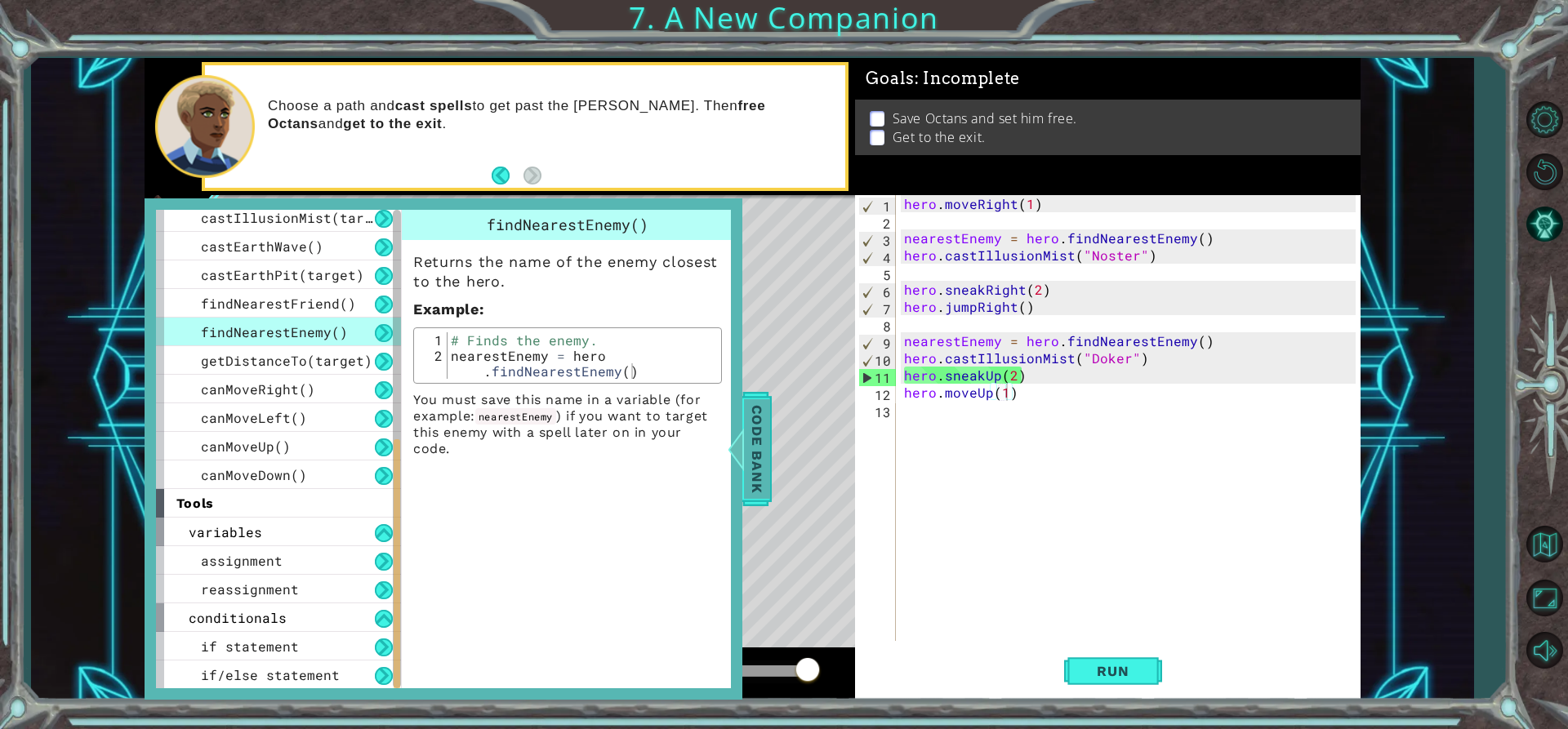
drag, startPoint x: 757, startPoint y: 453, endPoint x: 707, endPoint y: 452, distance: 50.0
click at [753, 453] on span "Code Bank" at bounding box center [756, 449] width 26 height 100
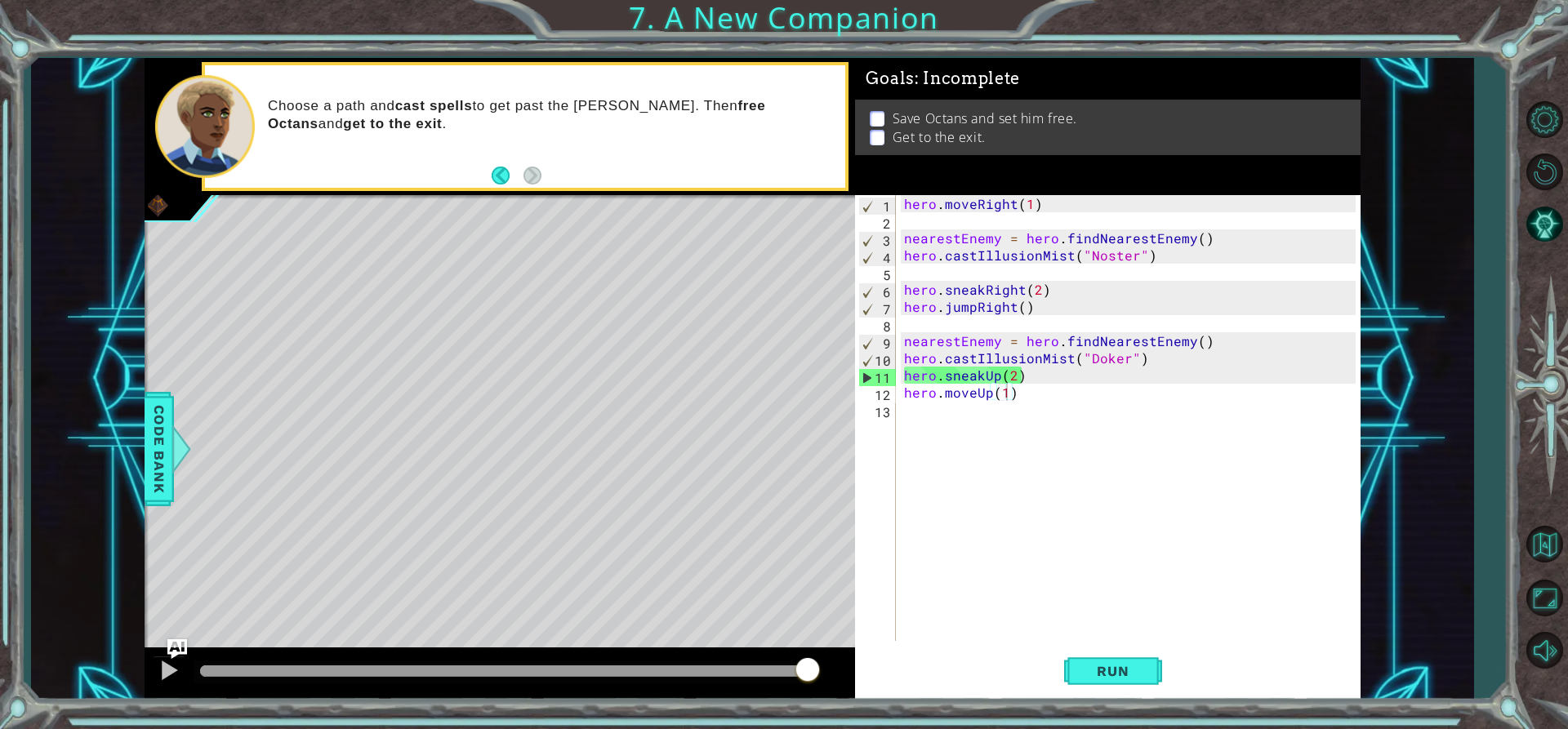
drag, startPoint x: 572, startPoint y: 480, endPoint x: 665, endPoint y: 474, distance: 93.2
click at [665, 474] on div "Level Map" at bounding box center [522, 435] width 754 height 481
drag, startPoint x: 687, startPoint y: 108, endPoint x: 1024, endPoint y: 584, distance: 583.2
click at [1024, 584] on div "1 ההההההההההההההההההההההההההההההההההההההההההההההההההההההההההההההההההההההההההההה…" at bounding box center [753, 379] width 1216 height 642
click at [1079, 669] on button "Run" at bounding box center [1113, 671] width 98 height 50
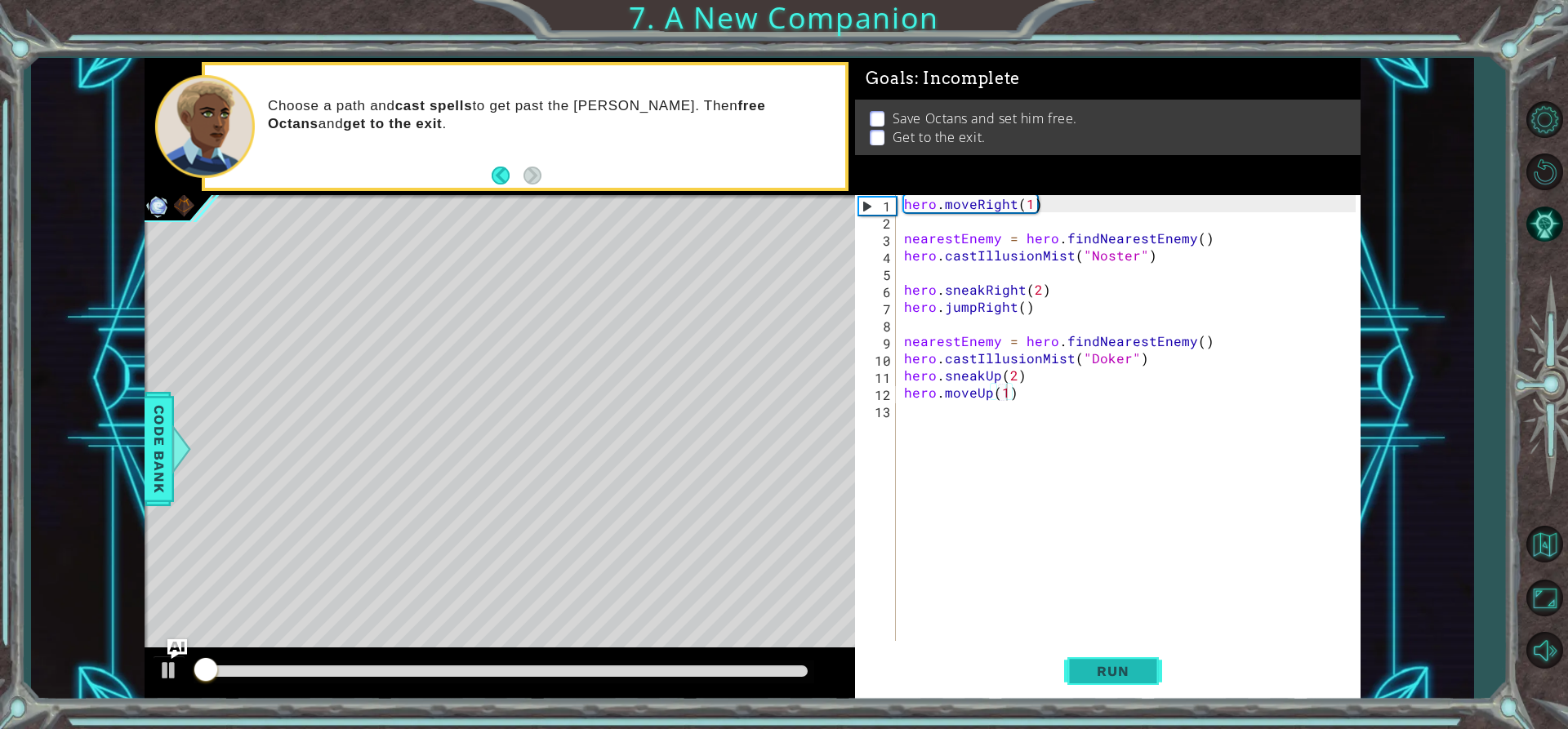
click at [1090, 674] on span "Run" at bounding box center [1113, 671] width 65 height 16
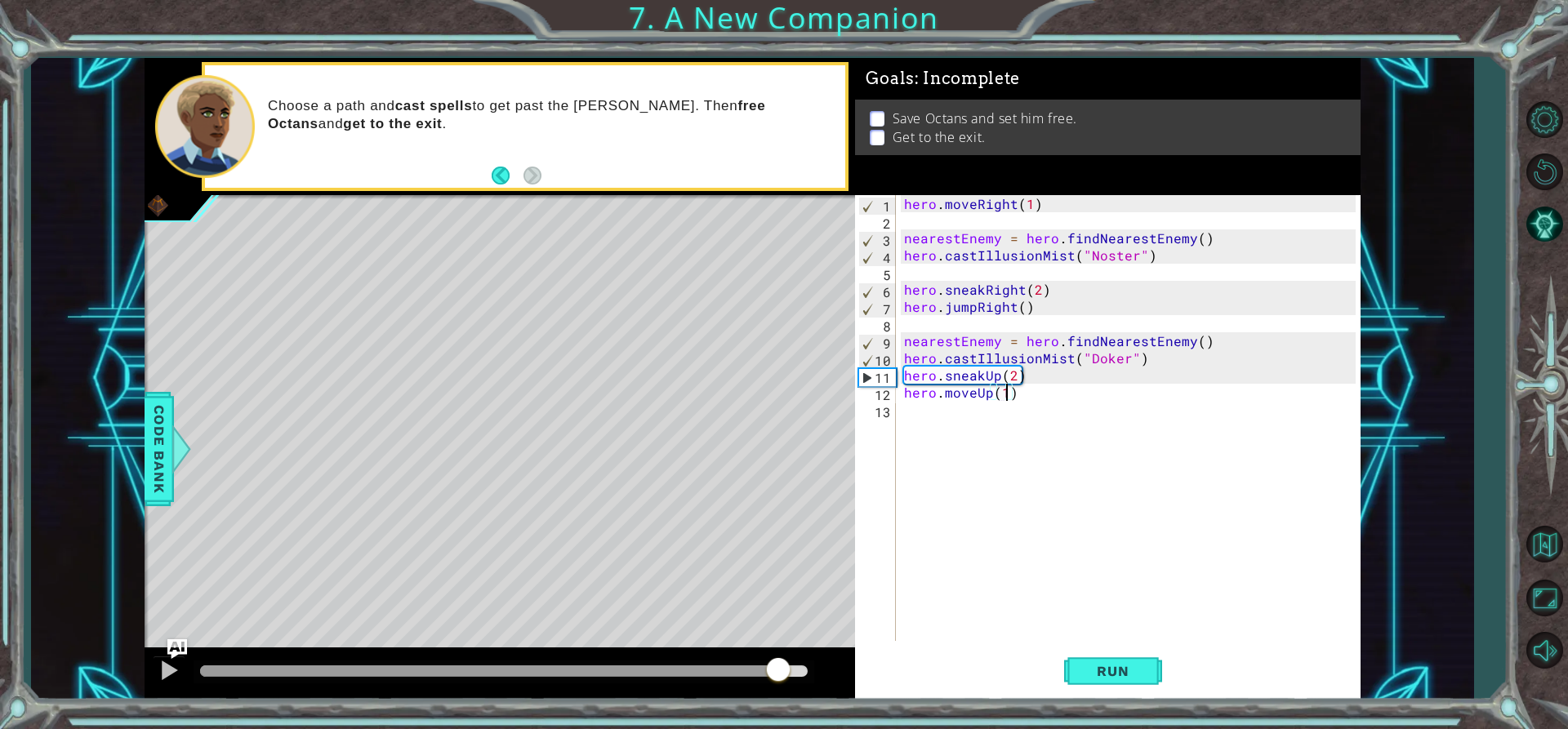
drag, startPoint x: 630, startPoint y: 668, endPoint x: 937, endPoint y: 626, distance: 309.9
click at [791, 649] on div at bounding box center [500, 673] width 711 height 52
click at [1126, 663] on span "Run" at bounding box center [1113, 671] width 65 height 16
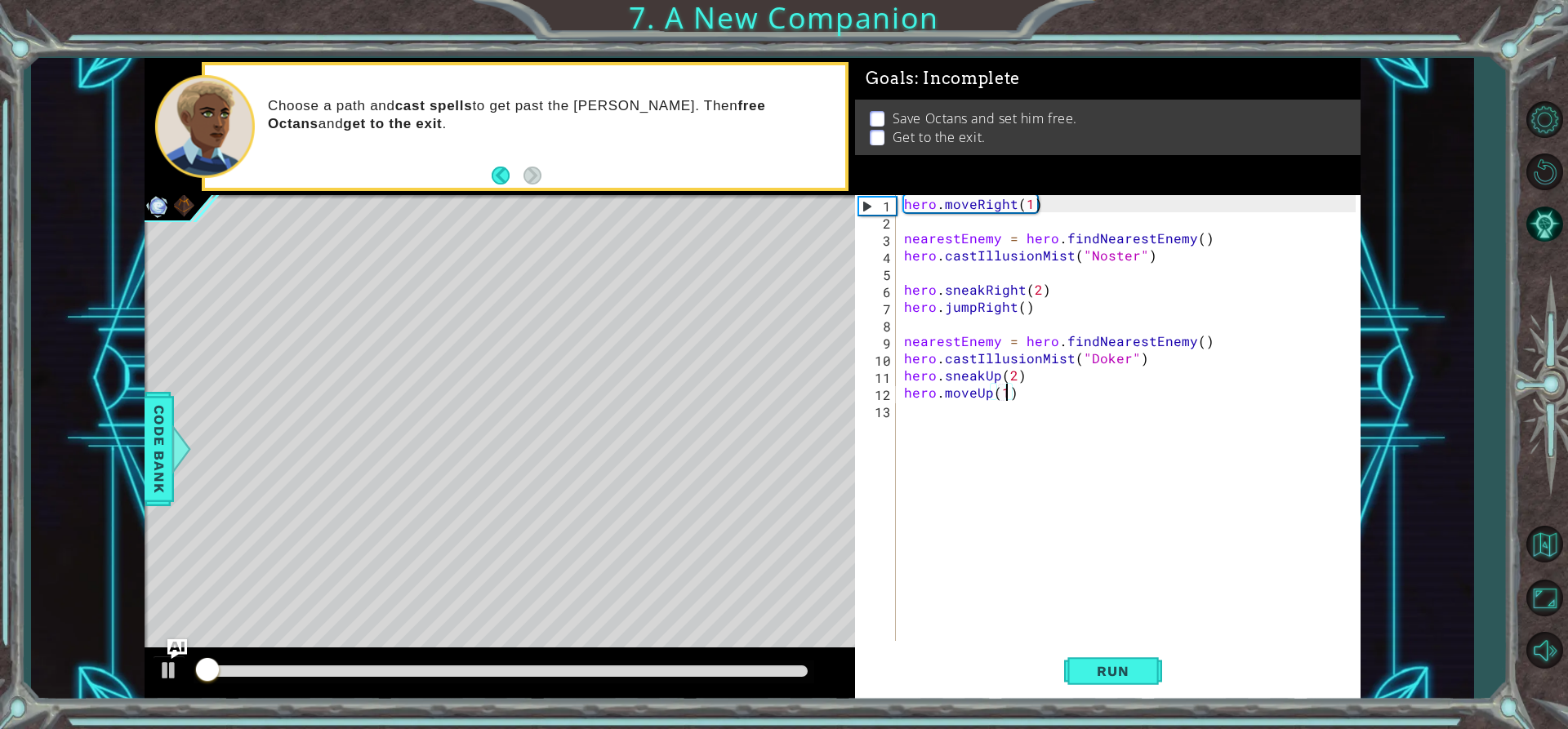
drag, startPoint x: 645, startPoint y: 672, endPoint x: 659, endPoint y: 677, distance: 14.9
click at [657, 675] on div at bounding box center [504, 671] width 608 height 12
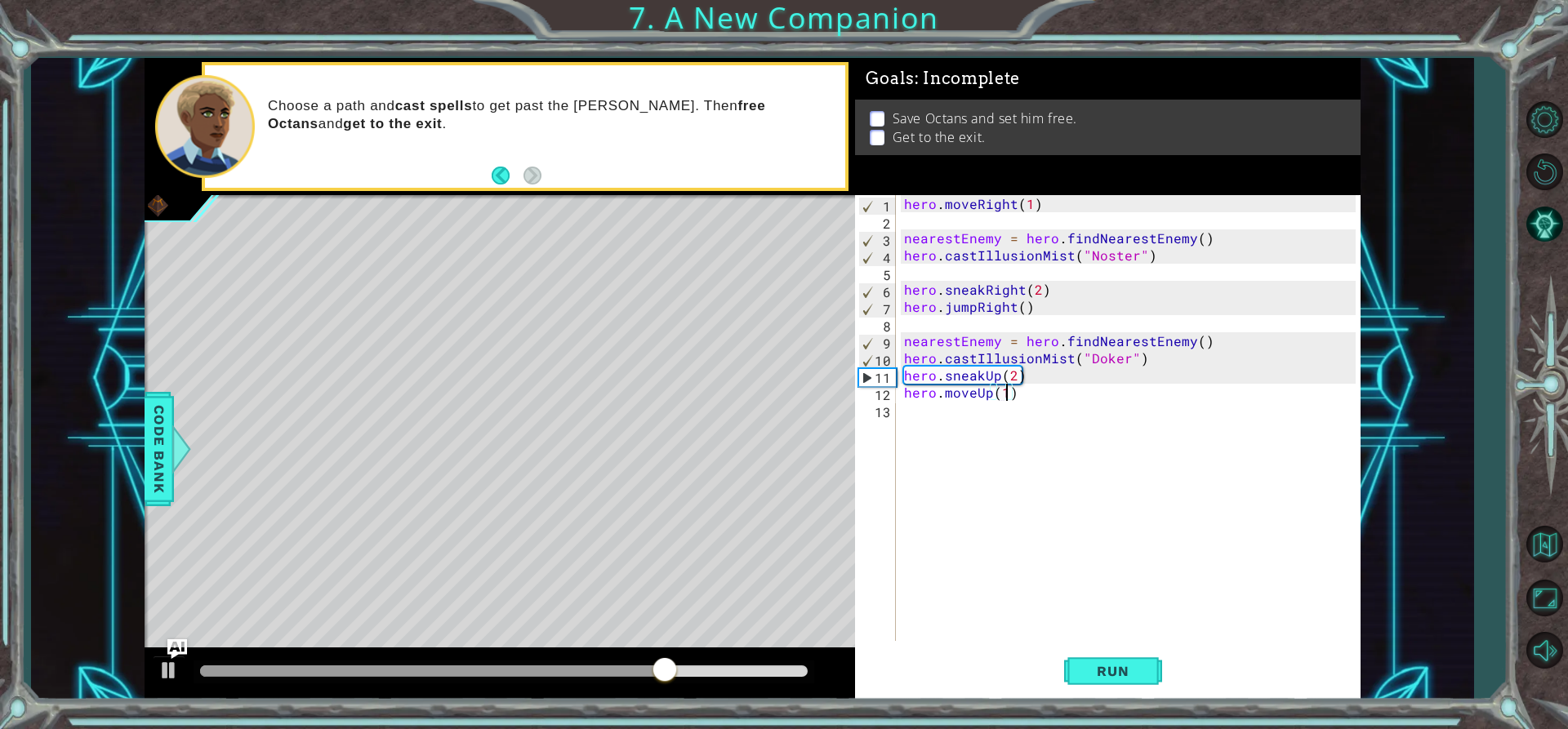
click at [700, 666] on div at bounding box center [504, 671] width 608 height 12
drag, startPoint x: 610, startPoint y: 659, endPoint x: 585, endPoint y: 663, distance: 25.3
click at [602, 661] on div at bounding box center [500, 673] width 711 height 52
drag, startPoint x: 542, startPoint y: 671, endPoint x: 581, endPoint y: 706, distance: 52.4
click at [581, 706] on div "1 ההההההההההההההההההההההההההההההההההההההההההההההההההההההההההההההההההההההההההההה…" at bounding box center [784, 364] width 1568 height 729
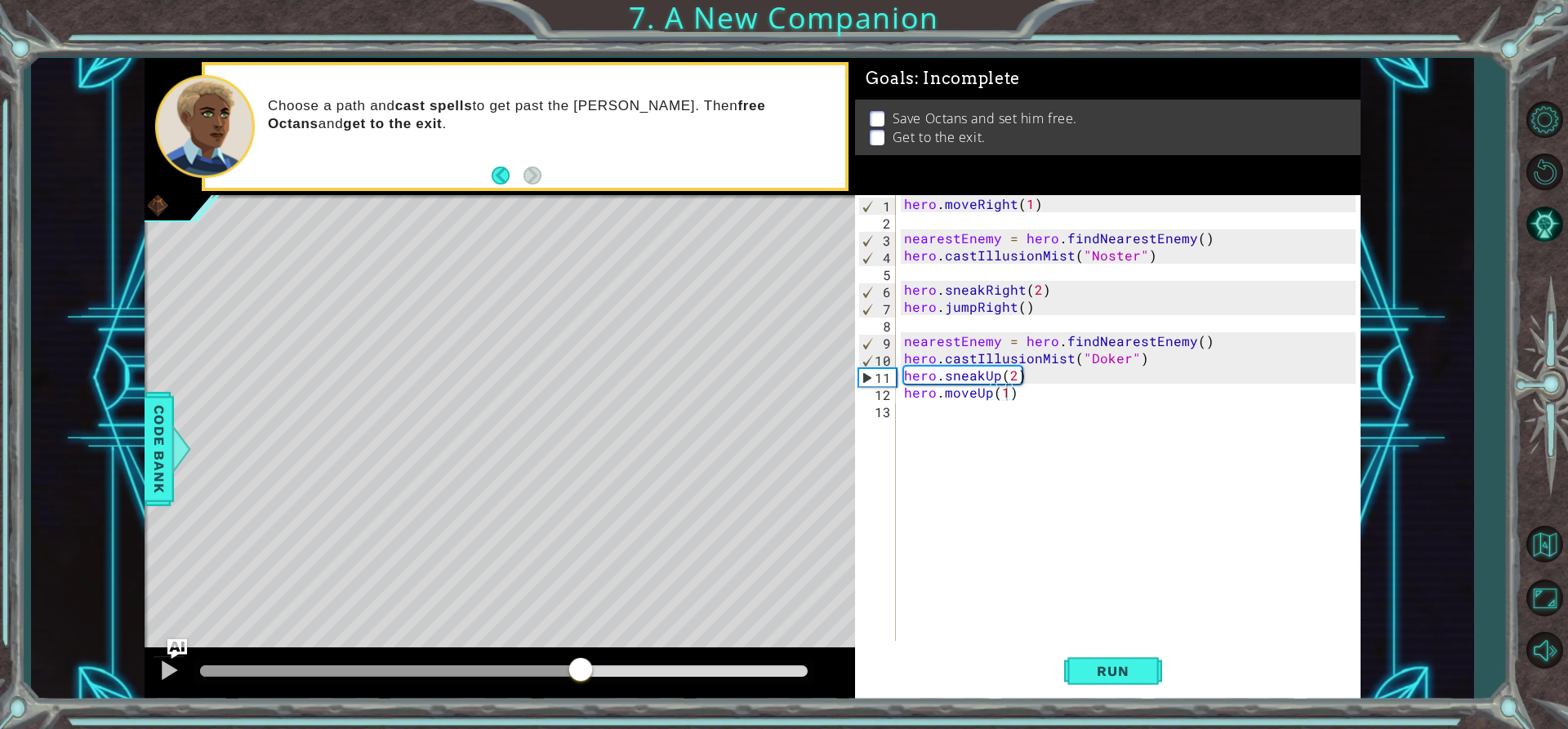
drag, startPoint x: 276, startPoint y: 587, endPoint x: 269, endPoint y: 668, distance: 81.3
click at [269, 668] on div "methods hero use(thing) moveUp(steps) moveDown(steps) moveLeft(steps) moveRight…" at bounding box center [753, 379] width 1216 height 642
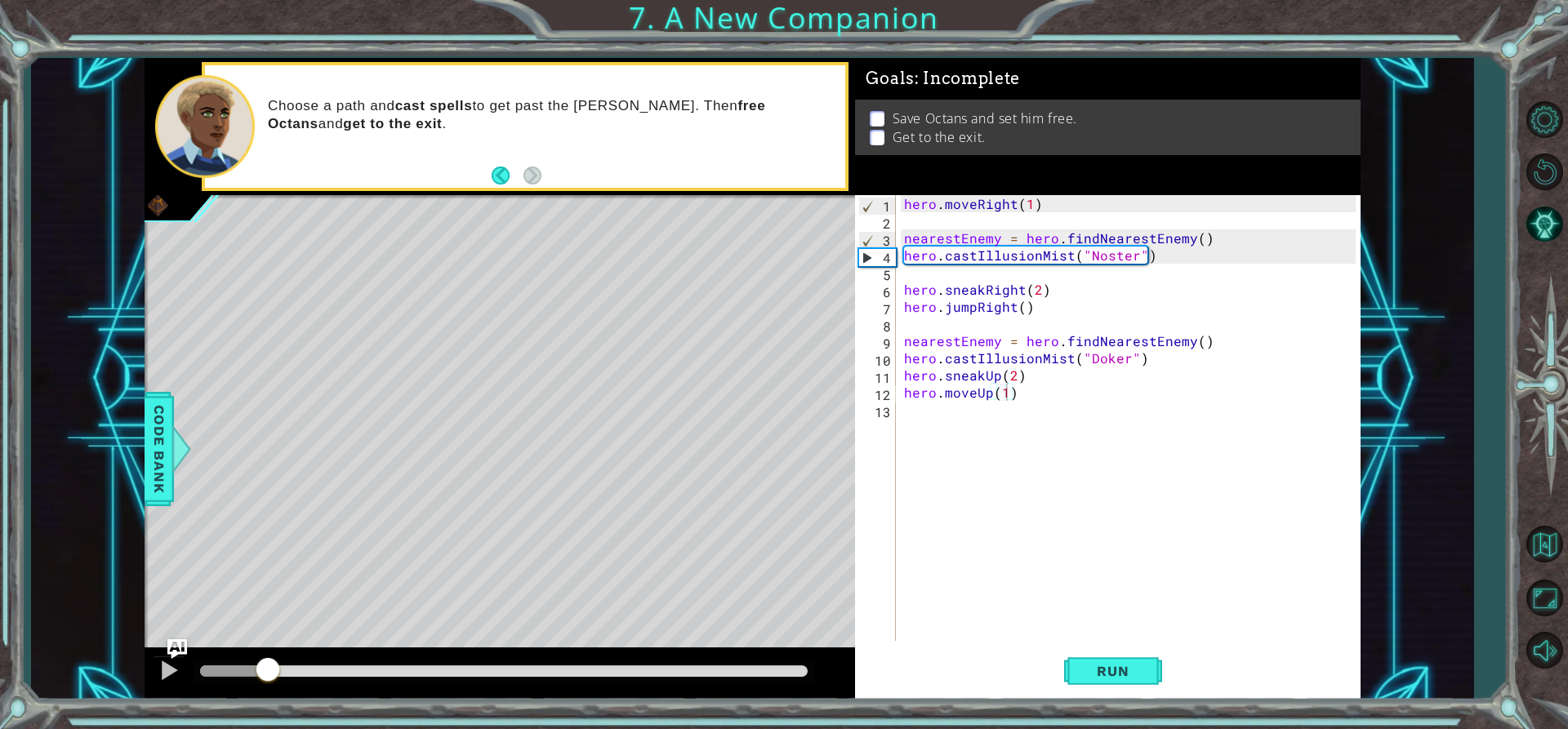
click at [268, 668] on div at bounding box center [233, 671] width 67 height 12
click at [155, 452] on span "Code Bank" at bounding box center [159, 449] width 26 height 100
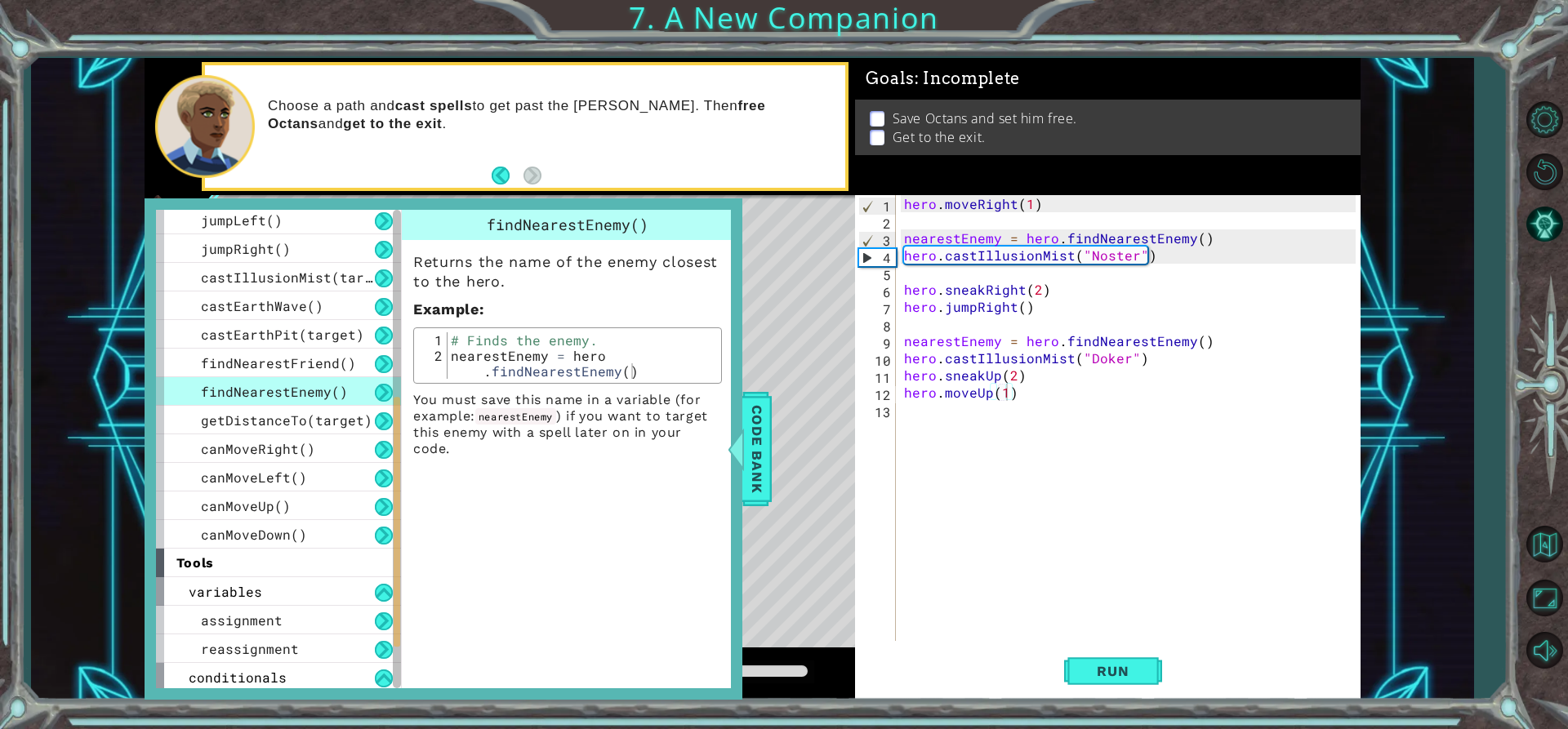
scroll to position [355, 0]
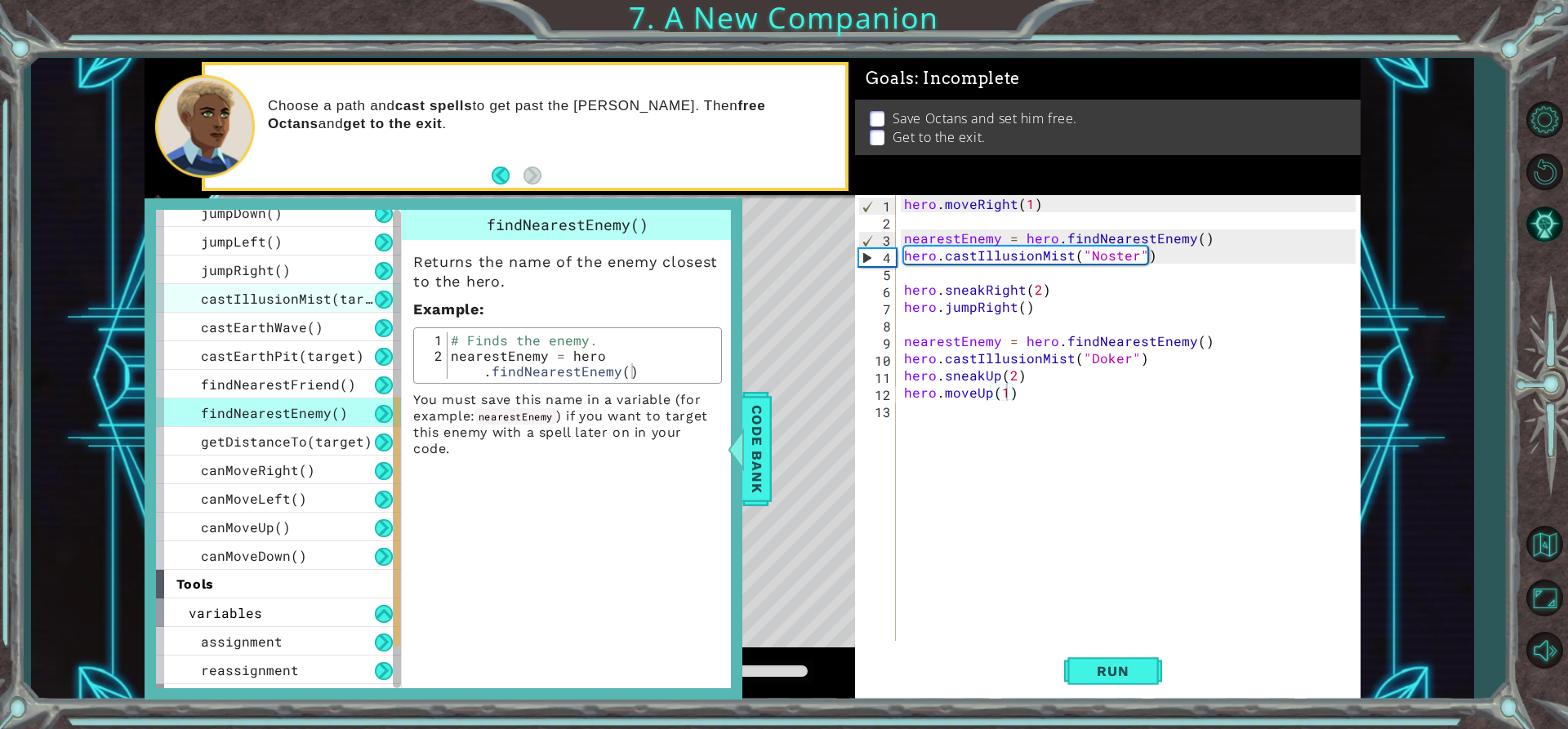
drag, startPoint x: 199, startPoint y: 322, endPoint x: 247, endPoint y: 311, distance: 49.2
click at [242, 311] on div "use(thing) moveUp(steps) moveDown(steps) moveLeft(steps) moveRight(steps) sneak…" at bounding box center [278, 242] width 245 height 657
click at [246, 329] on span "castEarthWave()" at bounding box center [262, 327] width 122 height 17
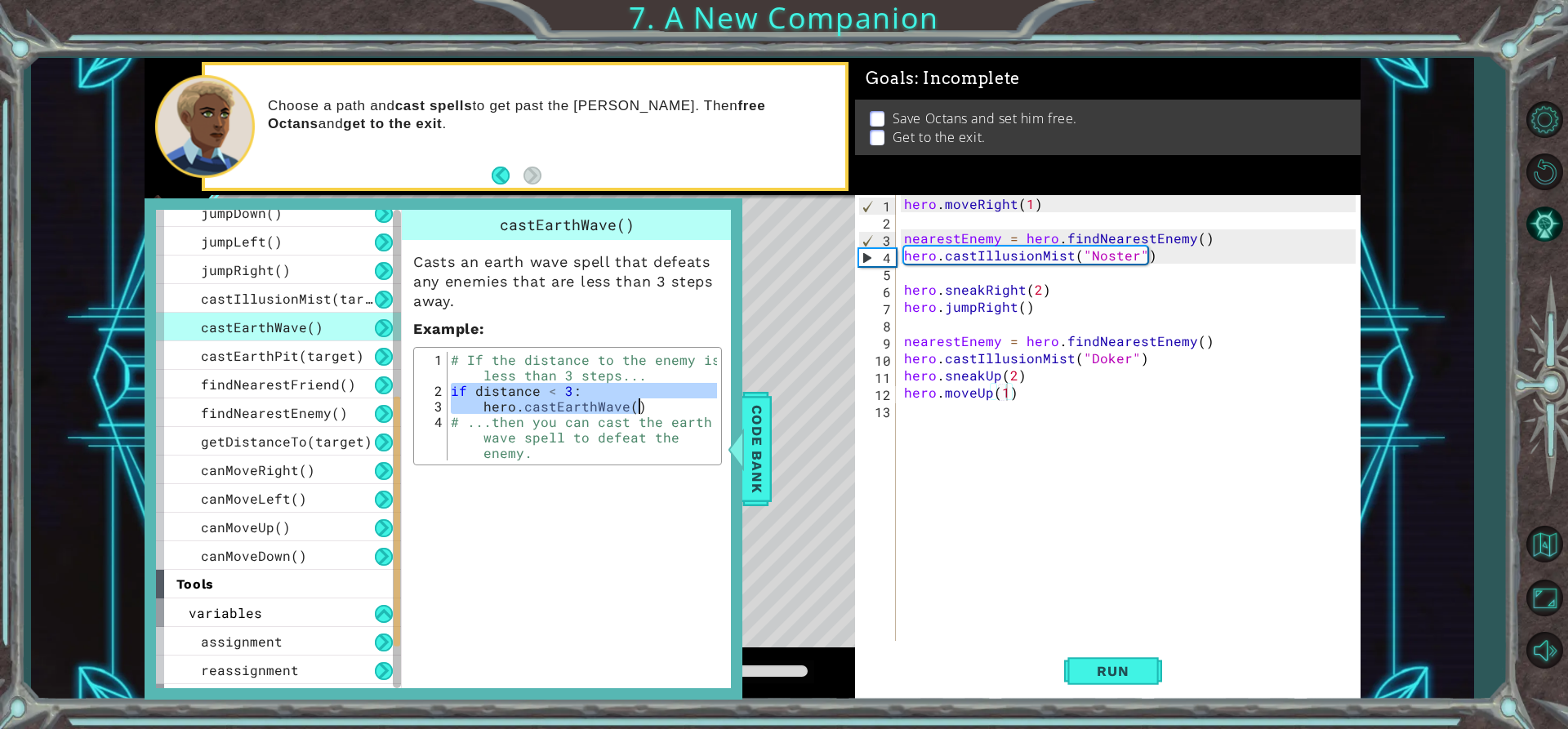
drag, startPoint x: 451, startPoint y: 394, endPoint x: 650, endPoint y: 405, distance: 199.3
click at [647, 408] on div "# If the distance to the enemy is less than 3 steps... if distance < 3 : hero .…" at bounding box center [582, 444] width 269 height 186
type textarea "if distance < 3: hero.castEarthWave()"
drag, startPoint x: 903, startPoint y: 361, endPoint x: 1138, endPoint y: 361, distance: 235.0
click at [1138, 361] on div "hero . moveRight ( 1 ) nearestEnemy = hero . findNearestEnemy ( ) hero . castIl…" at bounding box center [1132, 435] width 464 height 480
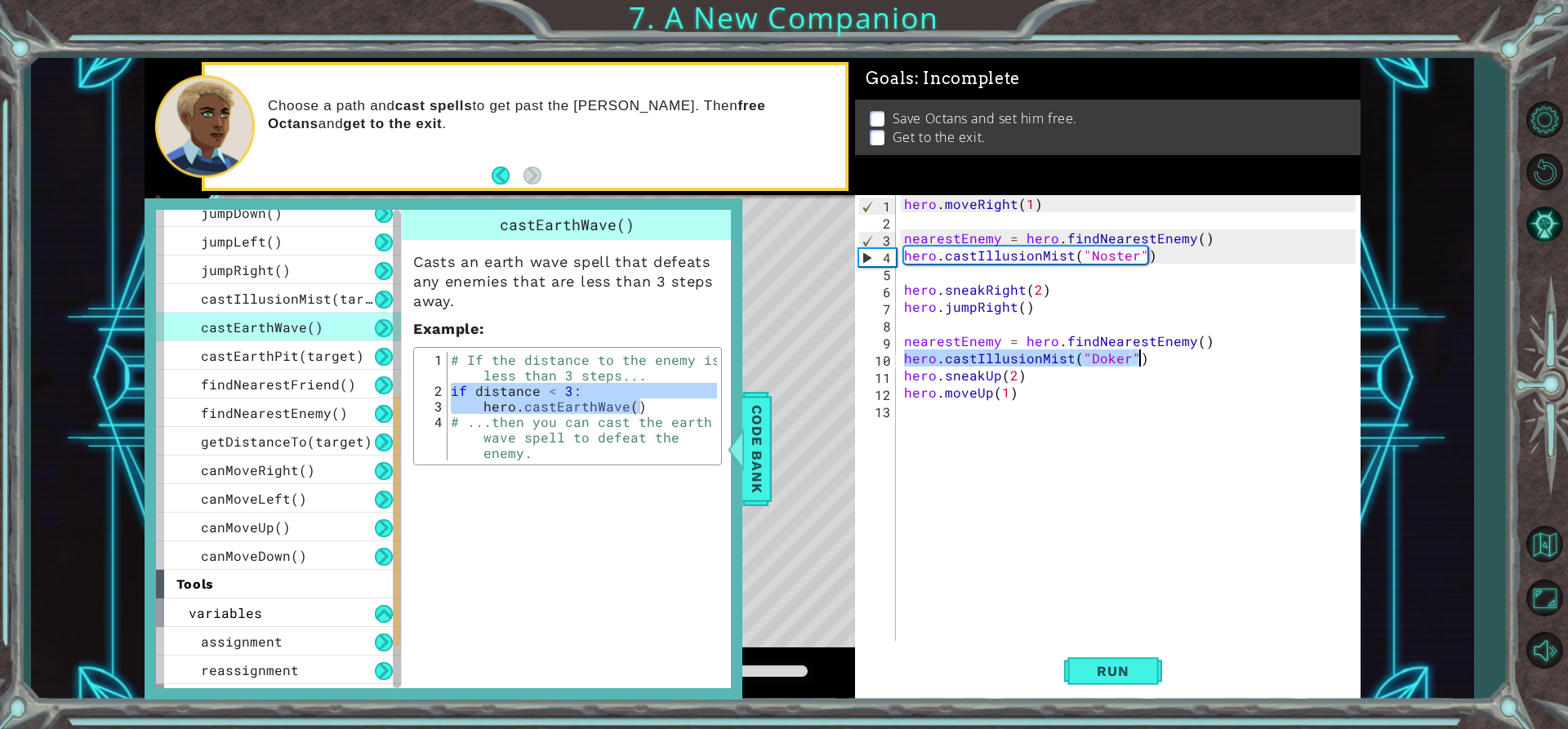
paste textarea "Nost"
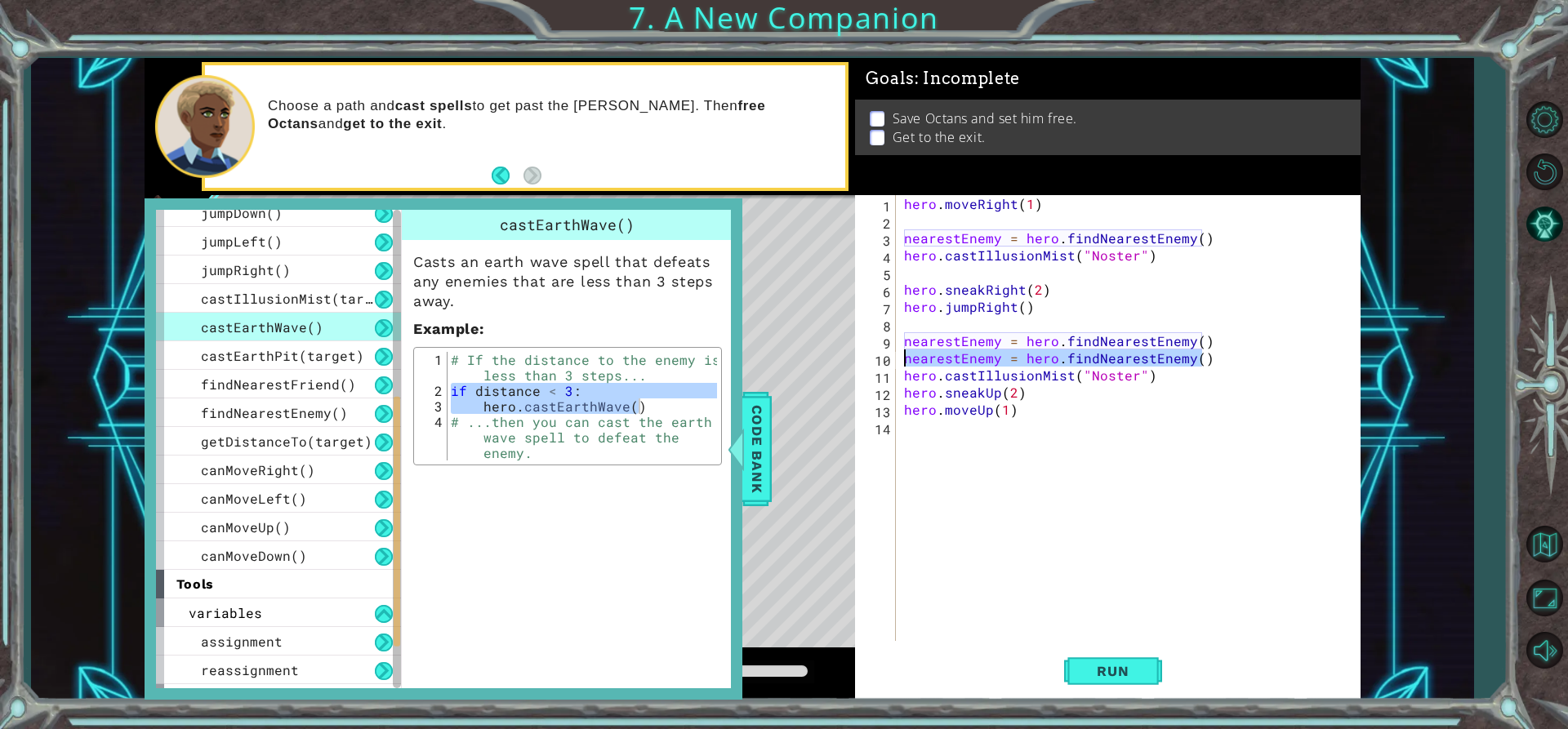
drag, startPoint x: 1211, startPoint y: 358, endPoint x: 887, endPoint y: 356, distance: 324.0
click at [887, 356] on div "hero.castIllusionMist("Noster") 1 2 3 4 5 6 7 8 9 10 11 12 13 14 hero . moveRig…" at bounding box center [1105, 417] width 500 height 445
type textarea "nearestEnemy = hero.findNearestEnemy()"
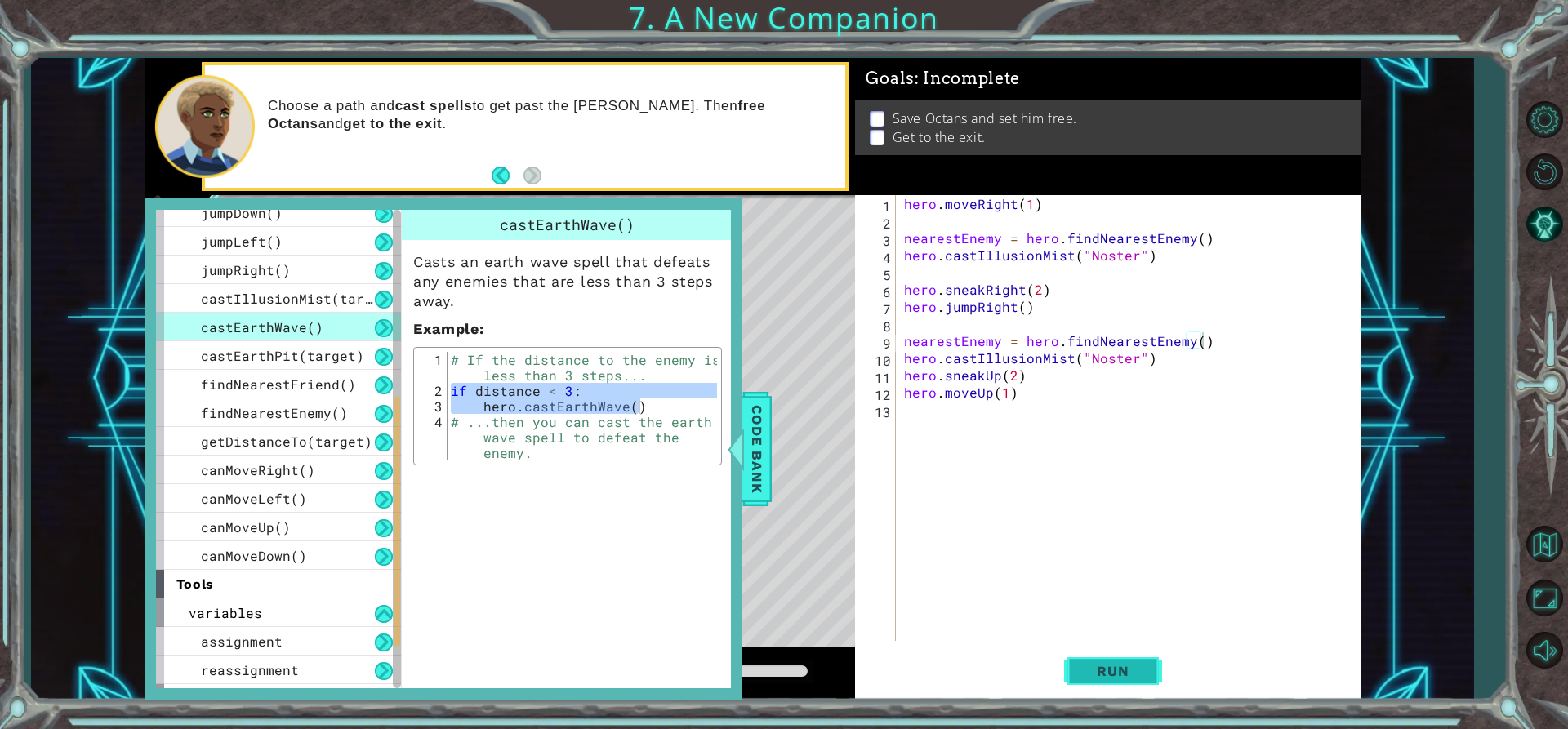
click at [1095, 648] on button "Run" at bounding box center [1113, 671] width 98 height 50
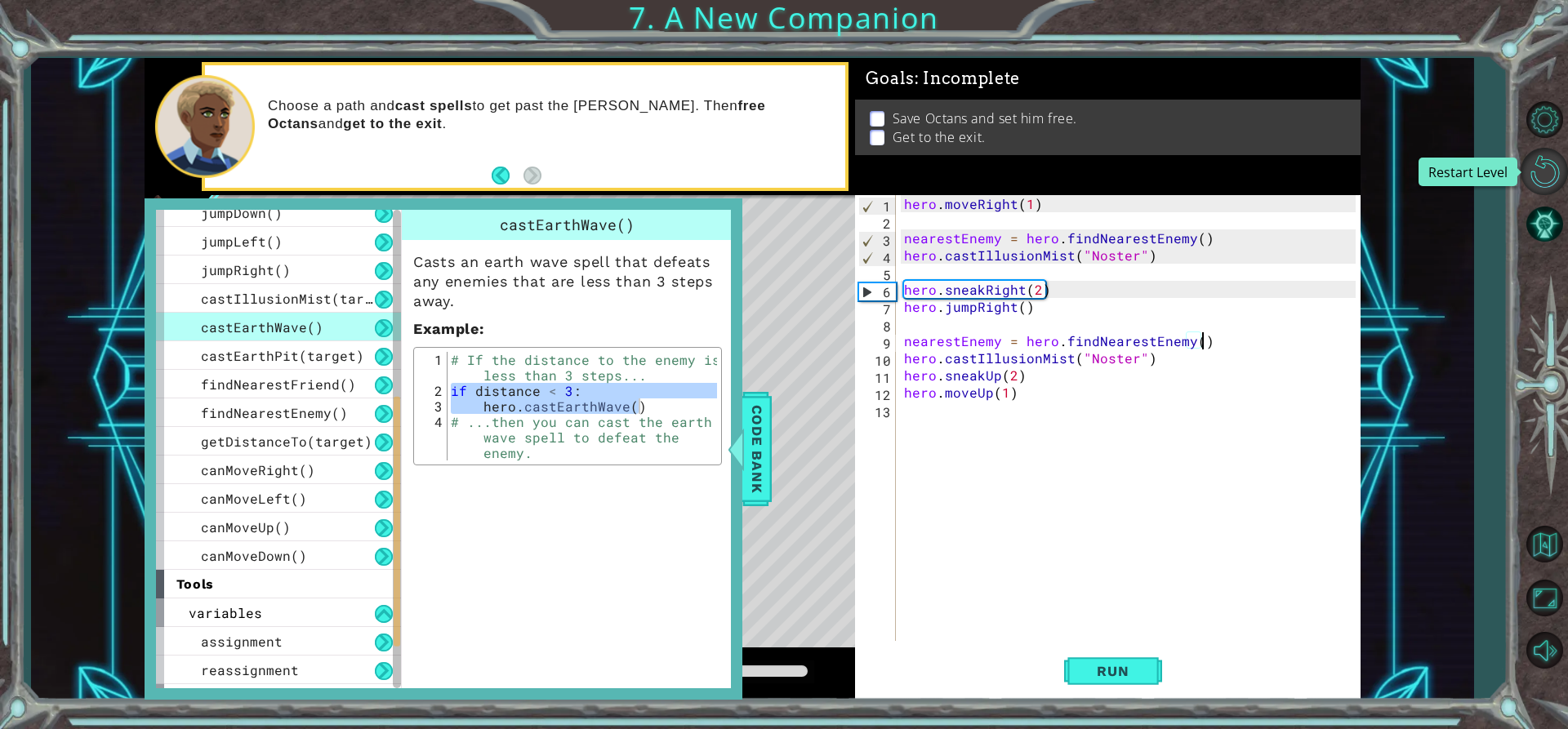
click at [1555, 174] on button "Restart Level" at bounding box center [1544, 171] width 48 height 48
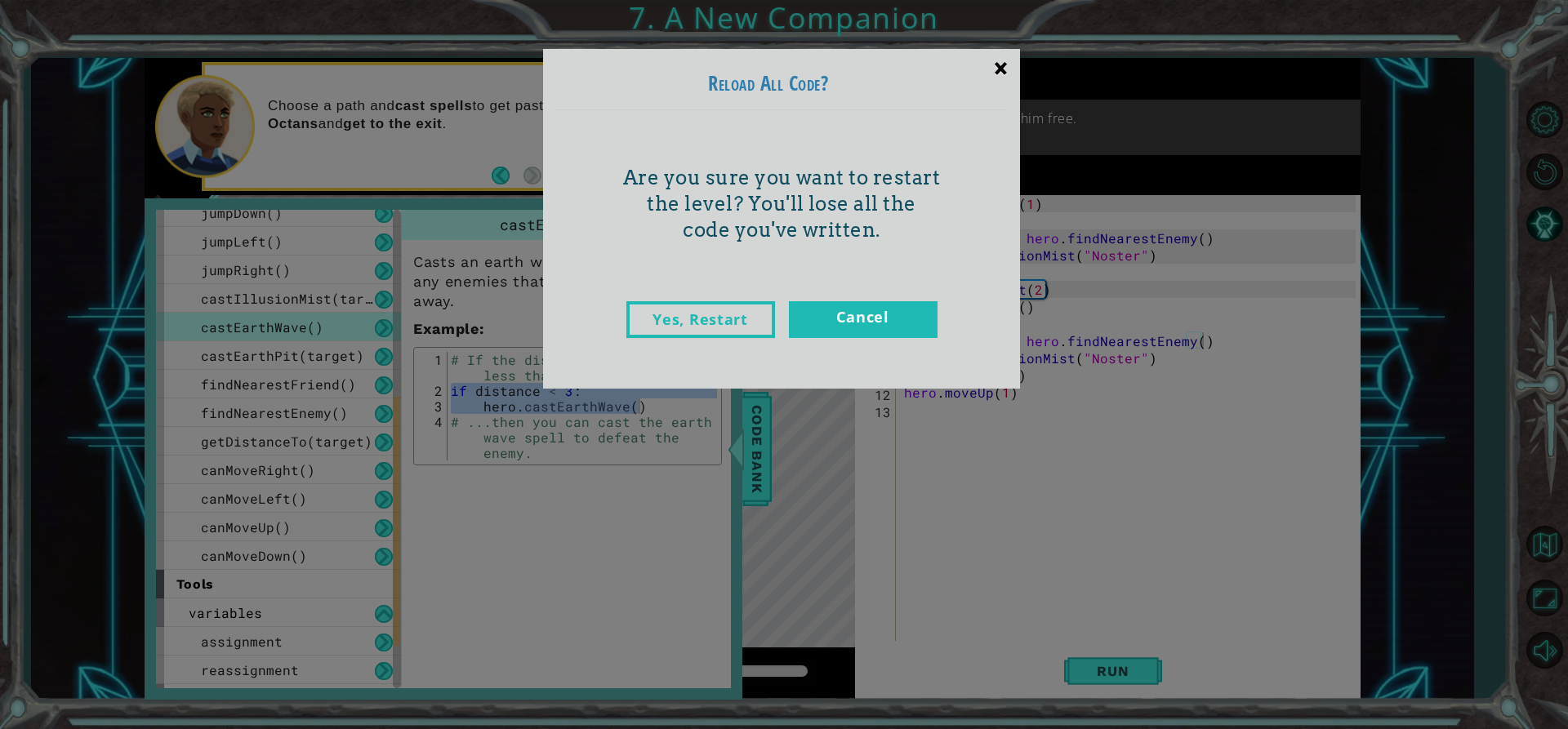
click at [1000, 66] on div "×" at bounding box center [1000, 67] width 39 height 48
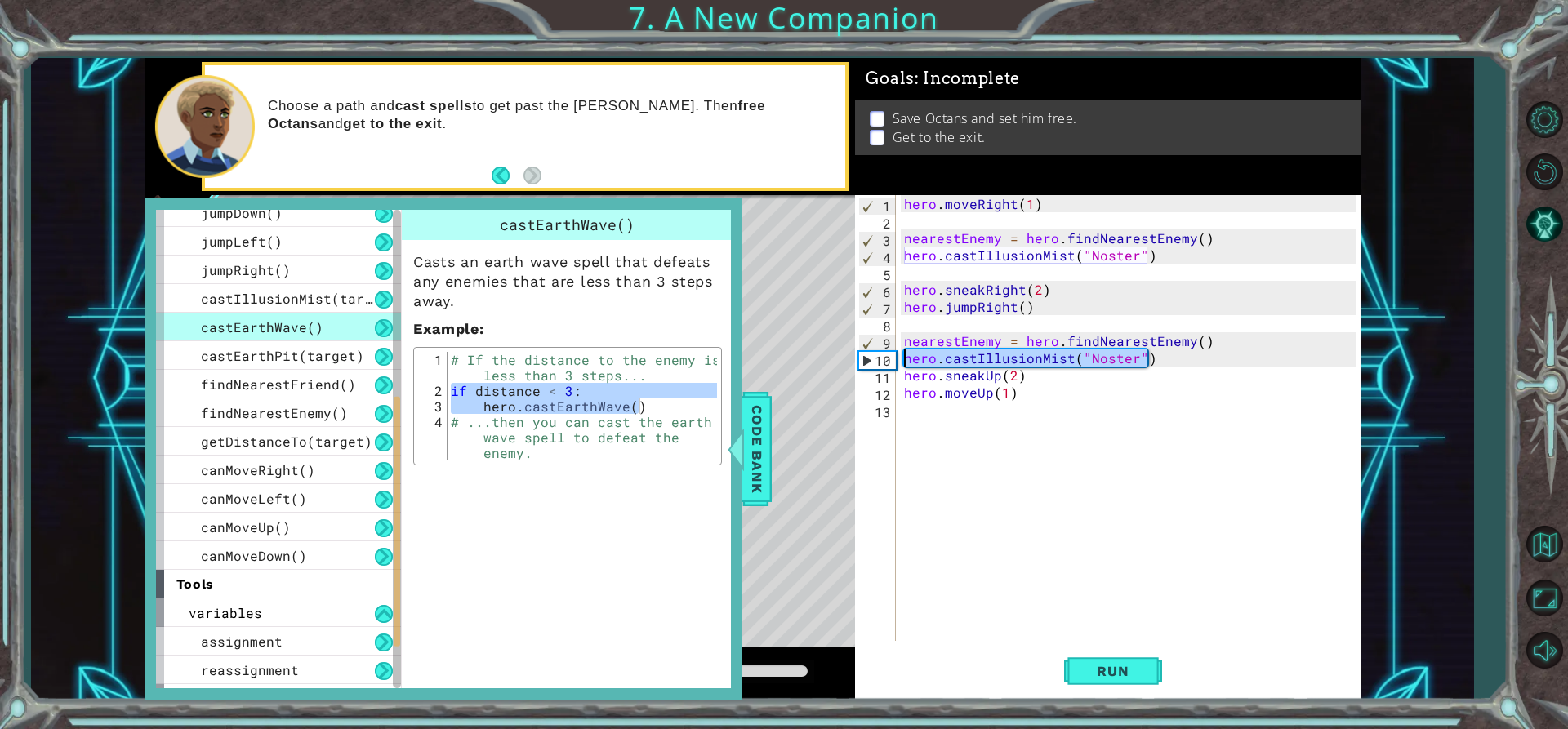
drag, startPoint x: 1157, startPoint y: 355, endPoint x: 895, endPoint y: 360, distance: 262.0
click at [895, 360] on div "nearestEnemy = hero.findNearestEnemy() 1 2 3 4 5 6 7 8 9 10 11 12 13 hero . mov…" at bounding box center [1105, 417] width 500 height 445
type textarea "hero.castIllusionMist("Noster")"
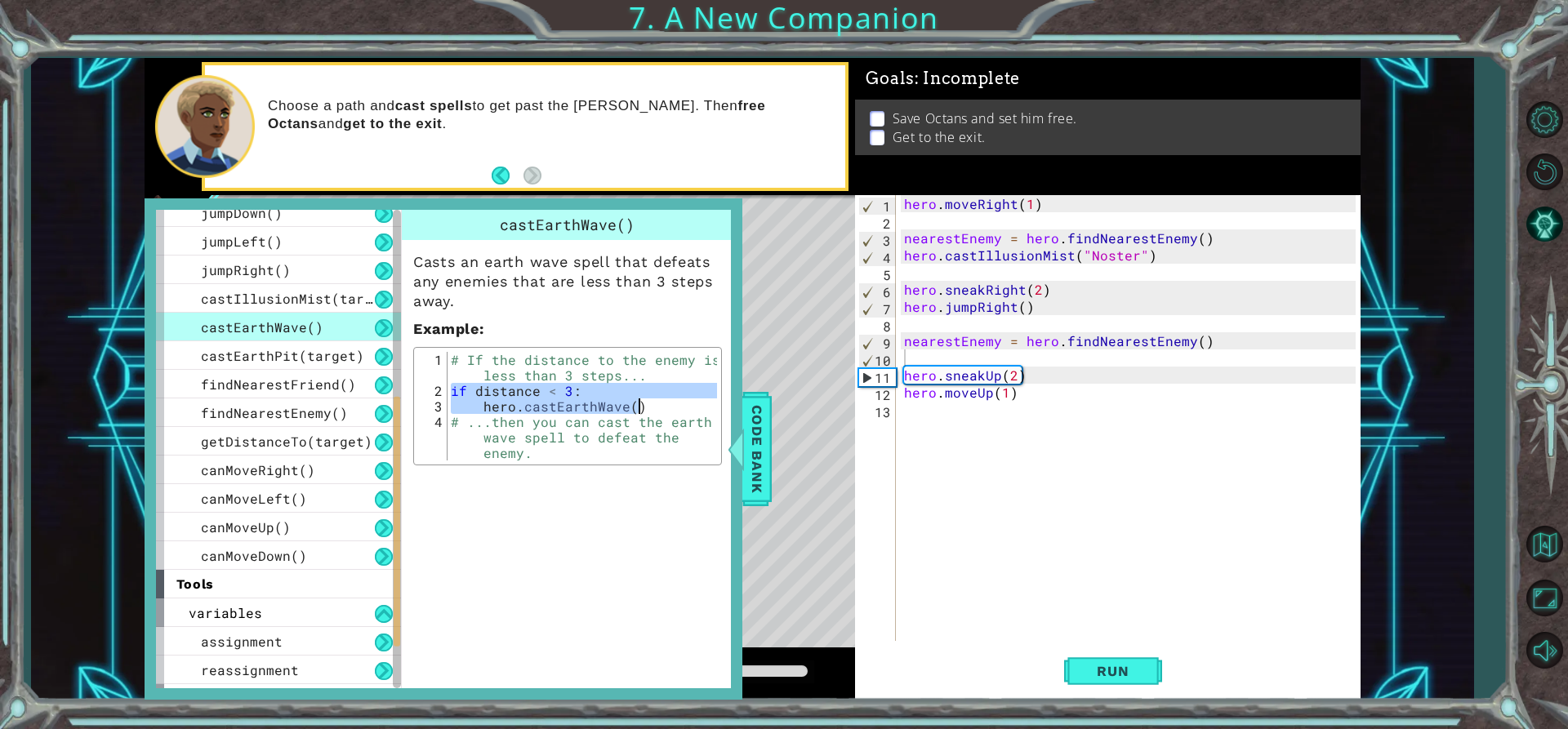
click at [482, 407] on div "# If the distance to the enemy is less than 3 steps... if distance < 3 : hero .…" at bounding box center [582, 406] width 269 height 109
type textarea "hero.castEarthWave()"
drag, startPoint x: 482, startPoint y: 407, endPoint x: 674, endPoint y: 405, distance: 192.0
click at [674, 405] on div "# If the distance to the enemy is less than 3 steps... if distance < 3 : hero .…" at bounding box center [582, 444] width 269 height 186
click at [934, 355] on div "hero . moveRight ( 1 ) nearestEnemy = hero . findNearestEnemy ( ) hero . castIl…" at bounding box center [1132, 435] width 464 height 480
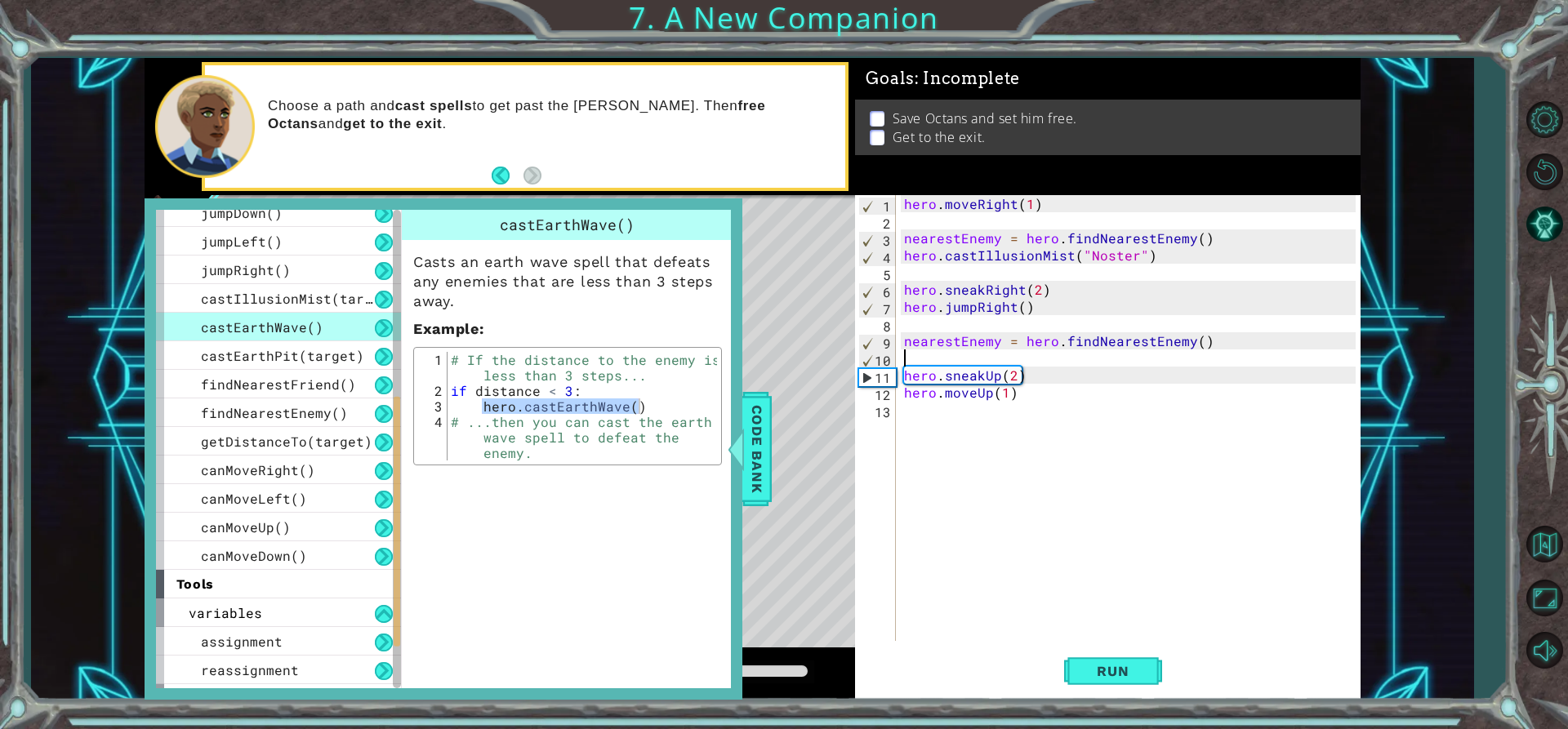
paste textarea "hero.castEarthWave()"
type textarea "hero.castEarthWave()"
click at [1116, 620] on div "hero . moveRight ( 1 ) nearestEnemy = hero . findNearestEnemy ( ) hero . castIl…" at bounding box center [1132, 435] width 464 height 480
drag, startPoint x: 1115, startPoint y: 644, endPoint x: 1086, endPoint y: 384, distance: 261.6
click at [1086, 388] on div "1 2 3 4 5 6 7 8 9 10 11 12 13 hero . moveRight ( 1 ) nearestEnemy = hero . find…" at bounding box center [1107, 447] width 506 height 505
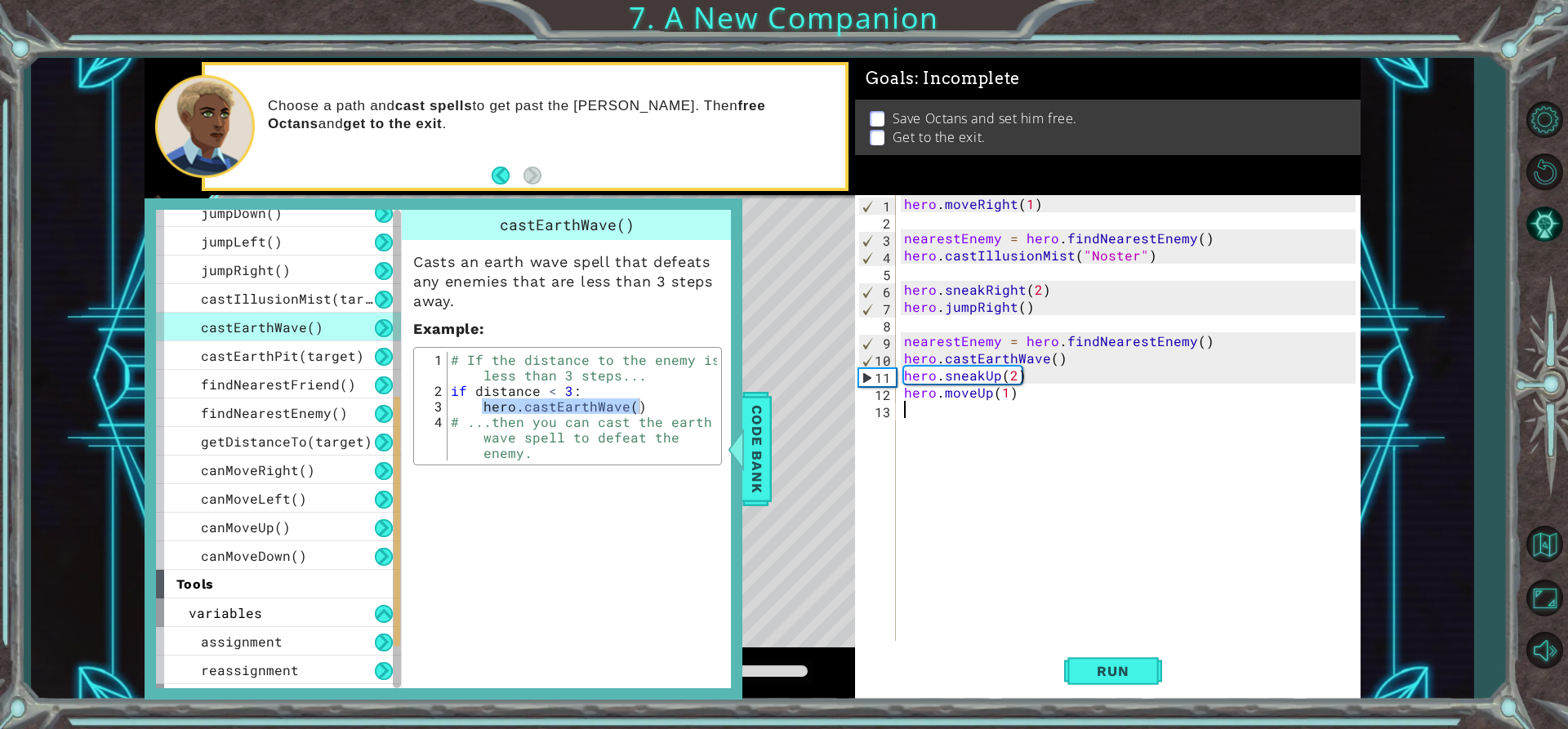
click at [1050, 359] on div "hero . moveRight ( 1 ) nearestEnemy = hero . findNearestEnemy ( ) hero . castIl…" at bounding box center [1132, 435] width 464 height 480
type textarea "hero.castEarthWave("Doker")"
click at [770, 449] on div "methods hero use(thing) moveUp(steps) moveDown(steps) moveLeft(steps) moveRight…" at bounding box center [753, 379] width 1216 height 642
click at [763, 451] on span "Code Bank" at bounding box center [756, 449] width 26 height 100
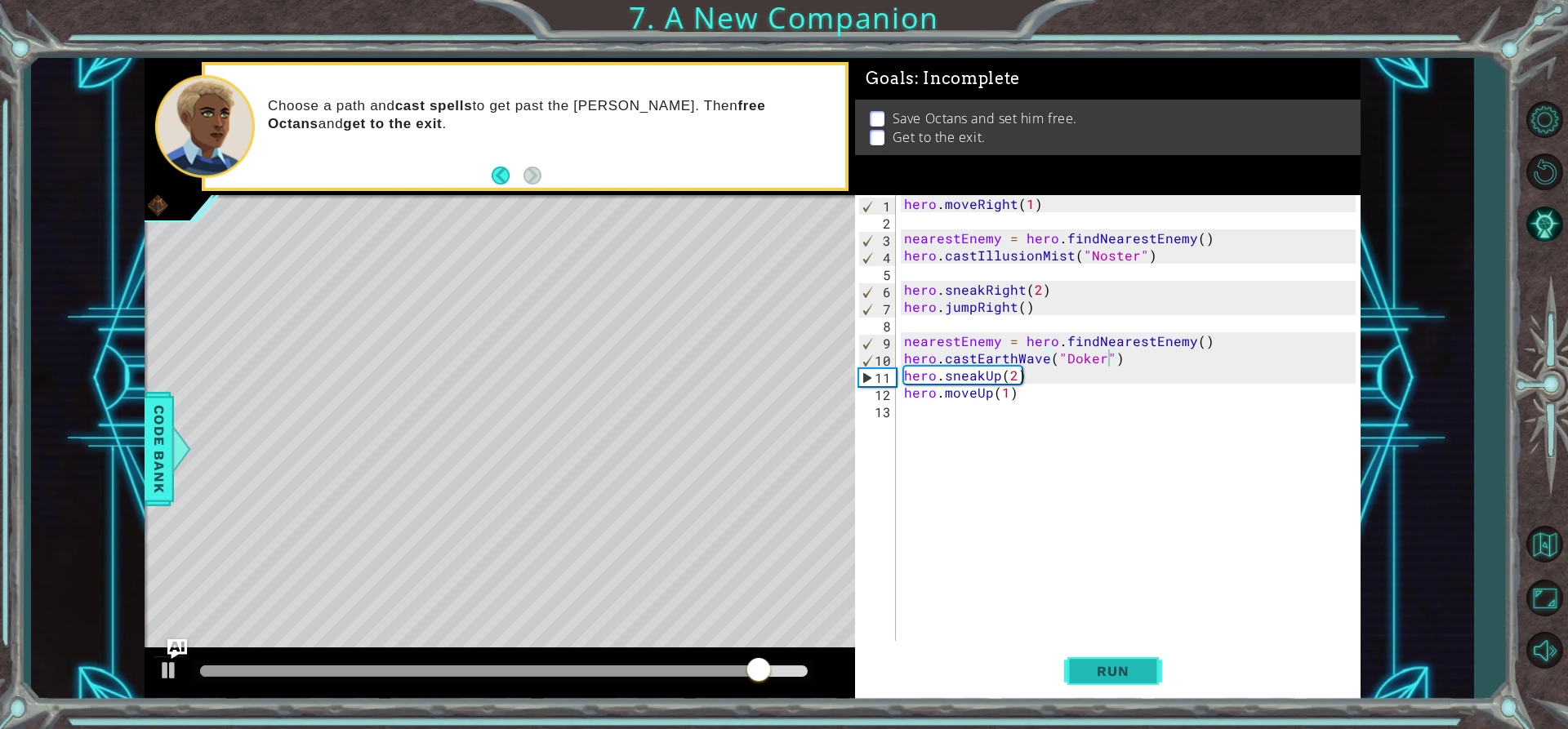
click at [1129, 672] on span "Run" at bounding box center [1113, 671] width 65 height 16
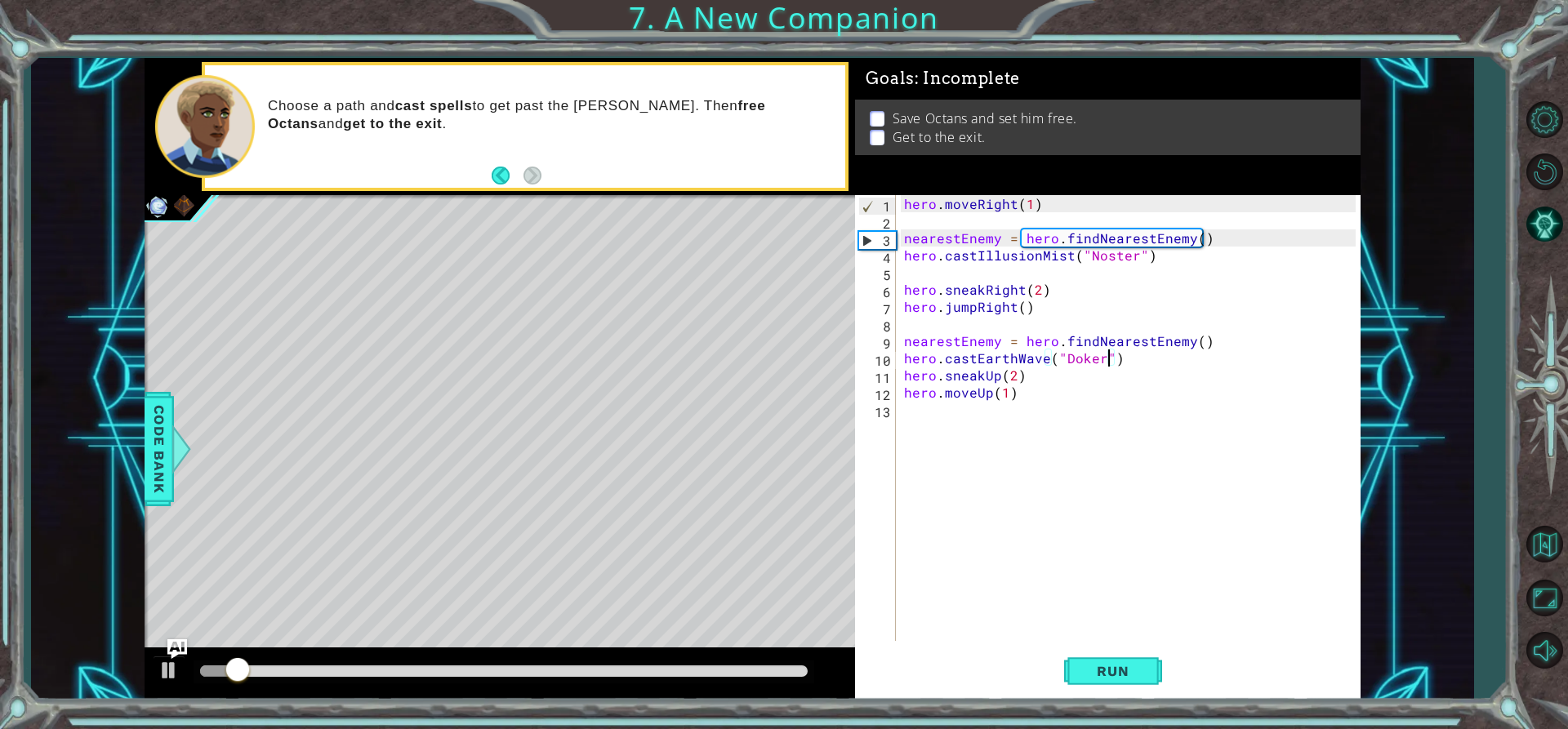
click at [260, 468] on div "Level Map" at bounding box center [522, 435] width 754 height 481
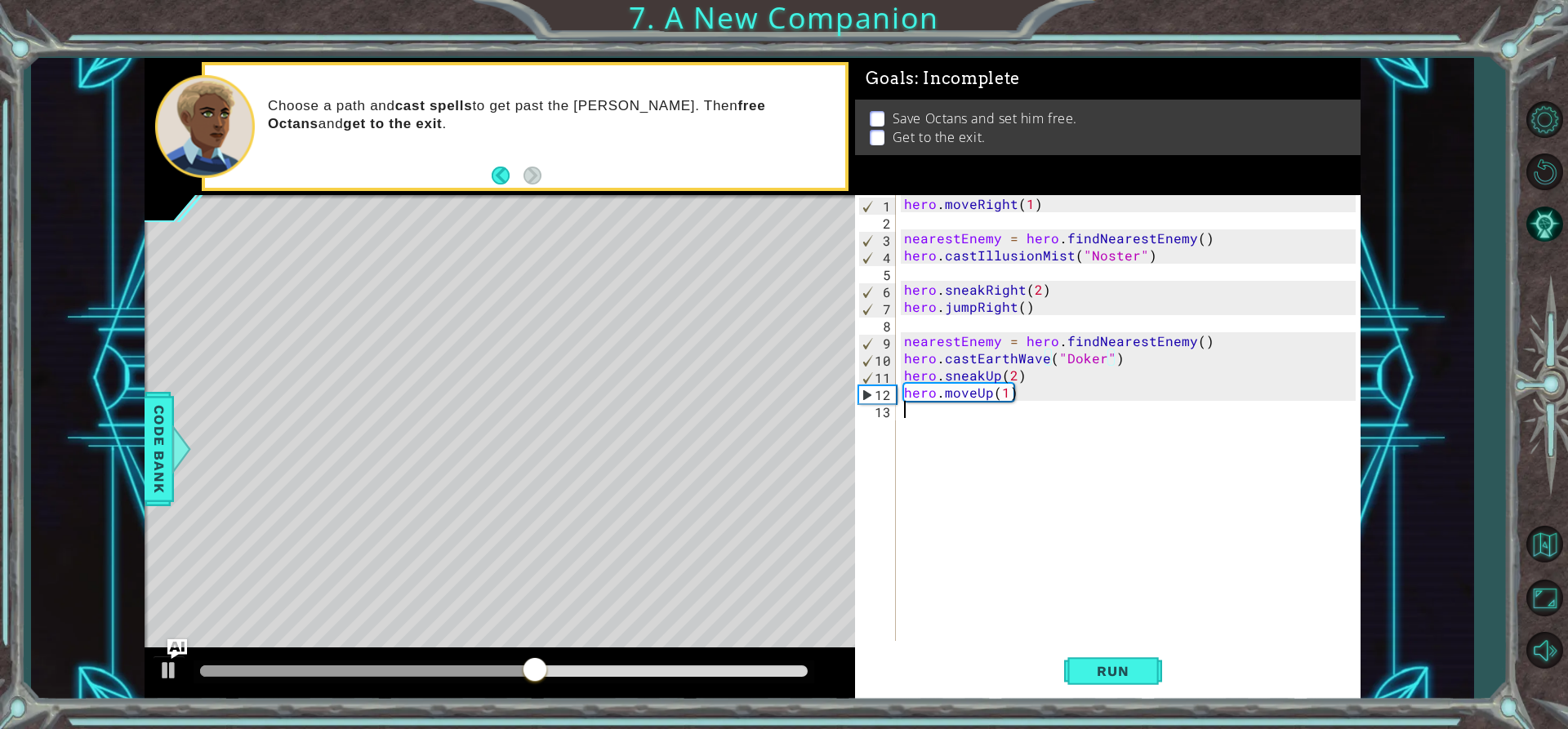
scroll to position [0, 0]
drag, startPoint x: 976, startPoint y: 420, endPoint x: 972, endPoint y: 431, distance: 11.7
click at [977, 419] on div "hero . moveRight ( 1 ) nearestEnemy = hero . findNearestEnemy ( ) hero . castIl…" at bounding box center [1132, 435] width 464 height 480
click at [159, 472] on span "Code Bank" at bounding box center [159, 449] width 26 height 100
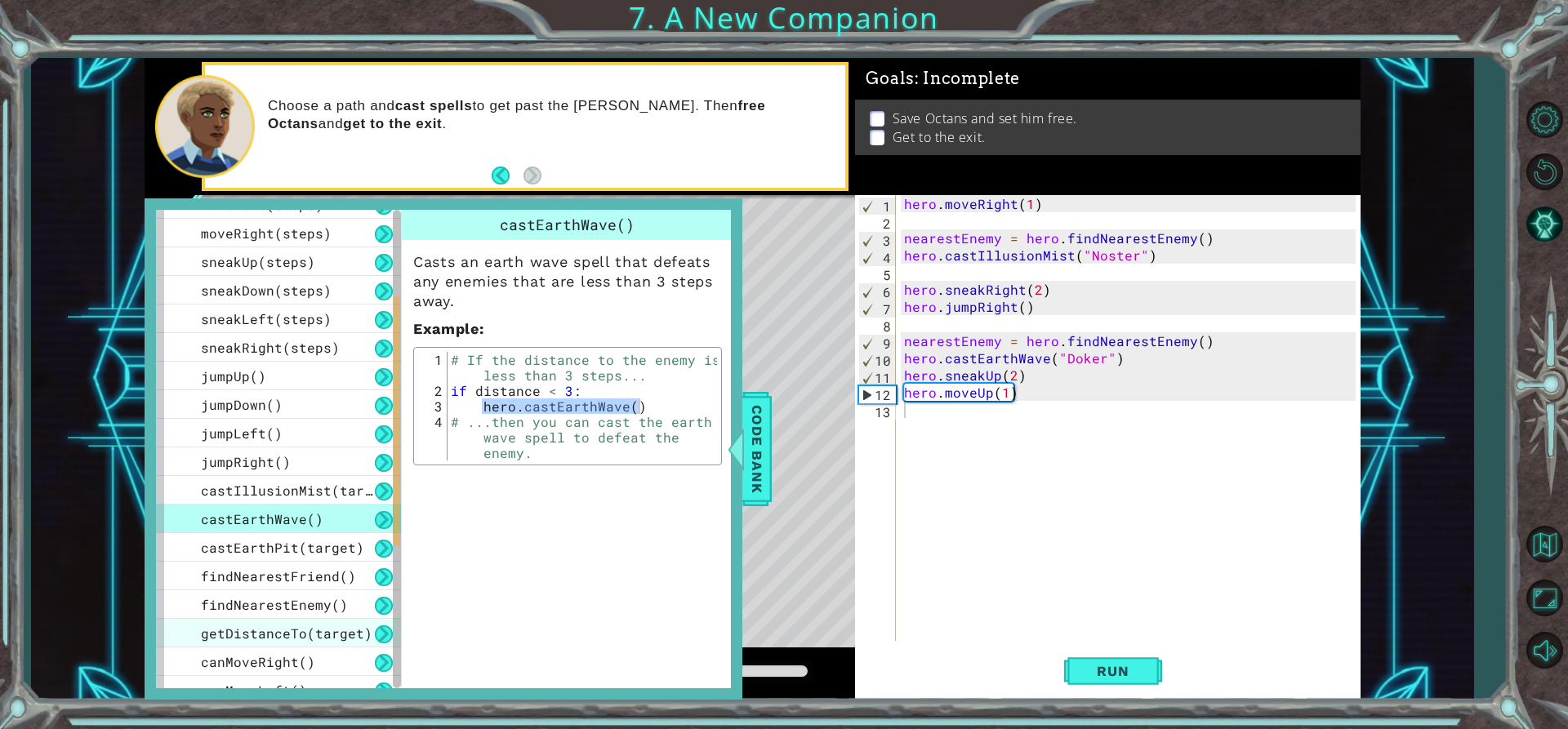
scroll to position [163, 0]
click at [760, 461] on span "Code Bank" at bounding box center [756, 449] width 26 height 100
